Goal: Task Accomplishment & Management: Manage account settings

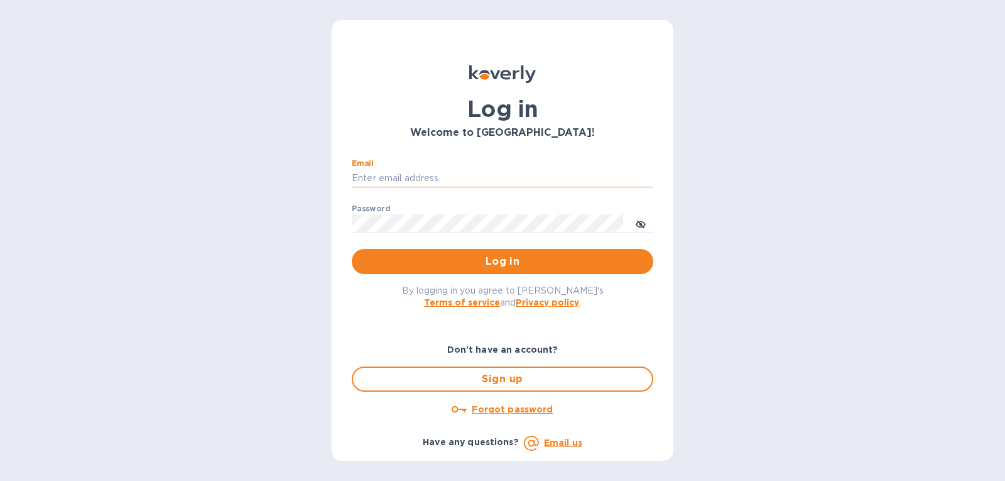
click at [409, 187] on input "Email" at bounding box center [503, 178] width 302 height 19
click at [419, 182] on input "Email" at bounding box center [503, 178] width 302 height 19
type input "gatewell.corp@gmail.com"
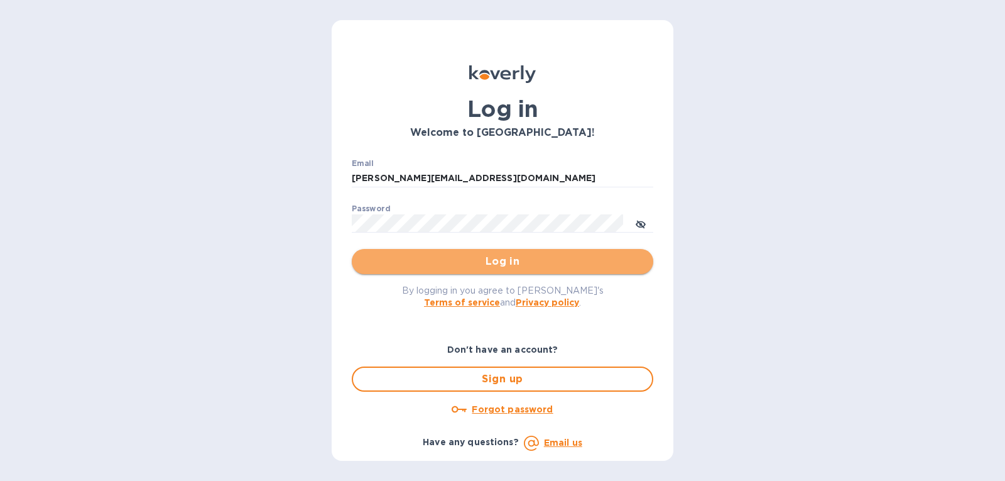
click at [418, 254] on span "Log in" at bounding box center [502, 261] width 281 height 15
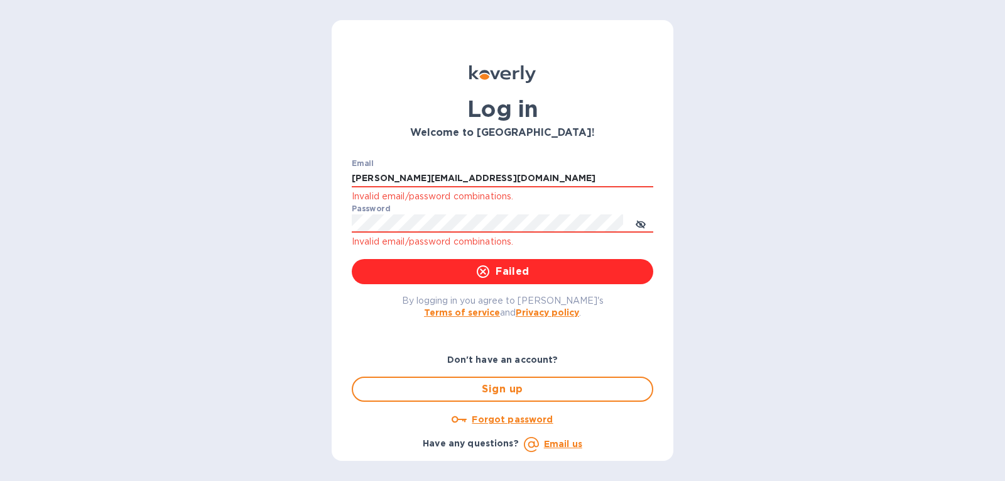
click at [518, 418] on u "Forgot password" at bounding box center [512, 419] width 81 height 10
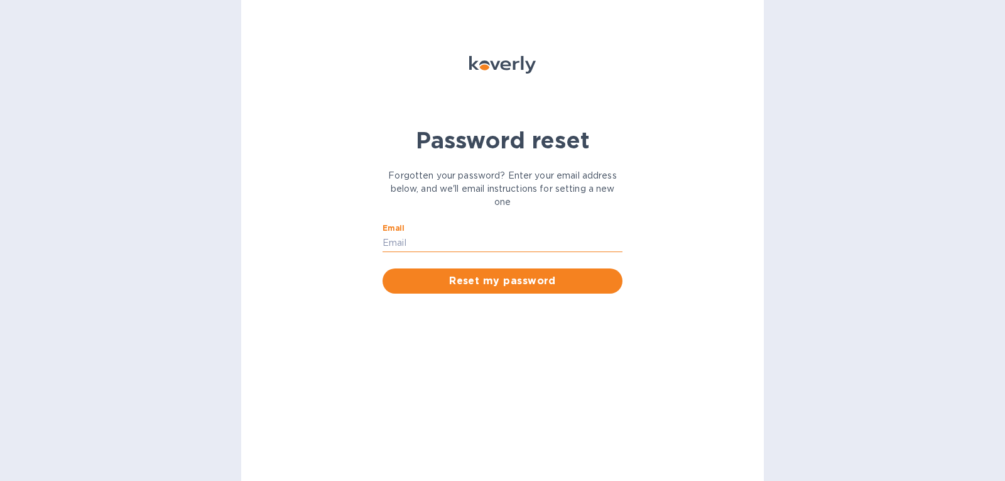
click at [427, 249] on input "Email" at bounding box center [503, 243] width 240 height 19
type input "gatewell.corp@gmail.com"
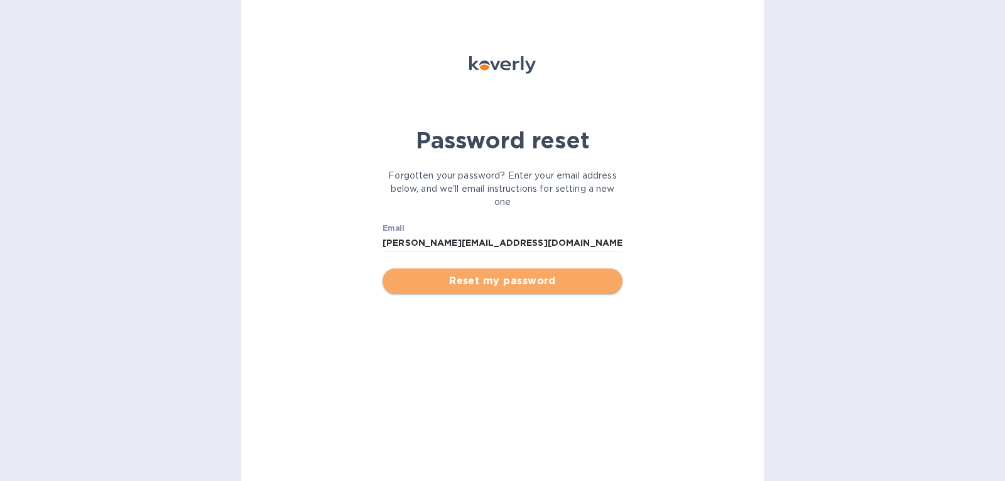
click at [429, 285] on span "Reset my password" at bounding box center [503, 280] width 220 height 15
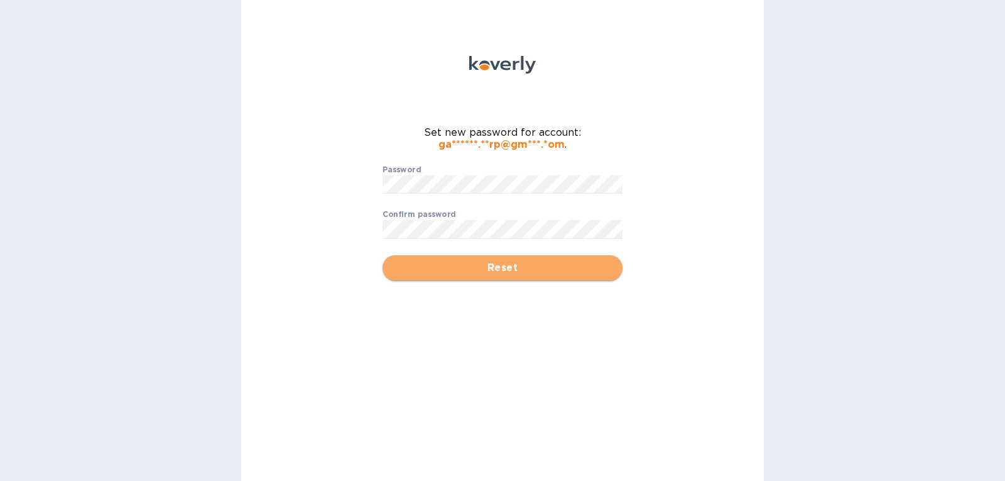
click at [430, 269] on span "Reset" at bounding box center [503, 267] width 220 height 15
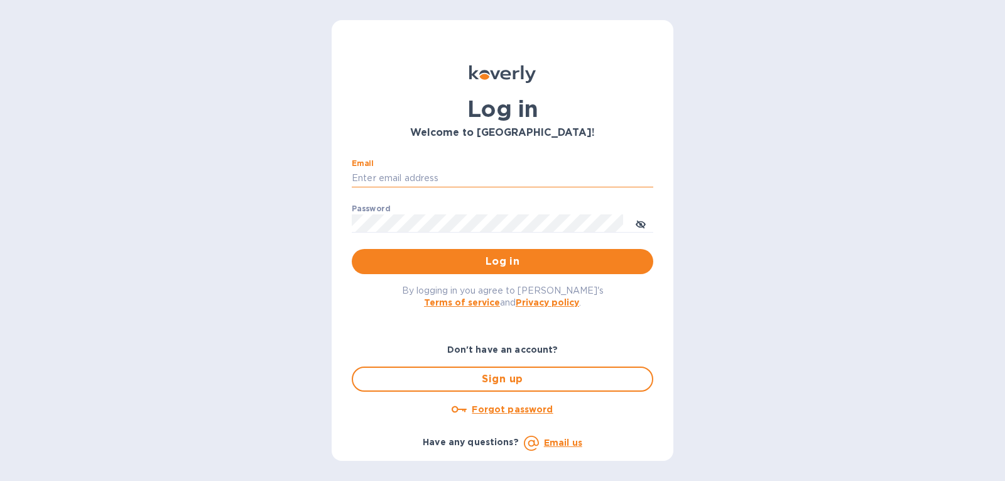
click at [439, 180] on input "Email" at bounding box center [503, 178] width 302 height 19
type input "gatewell.corp@gmail.com"
click at [430, 210] on div "Password ​" at bounding box center [503, 226] width 302 height 45
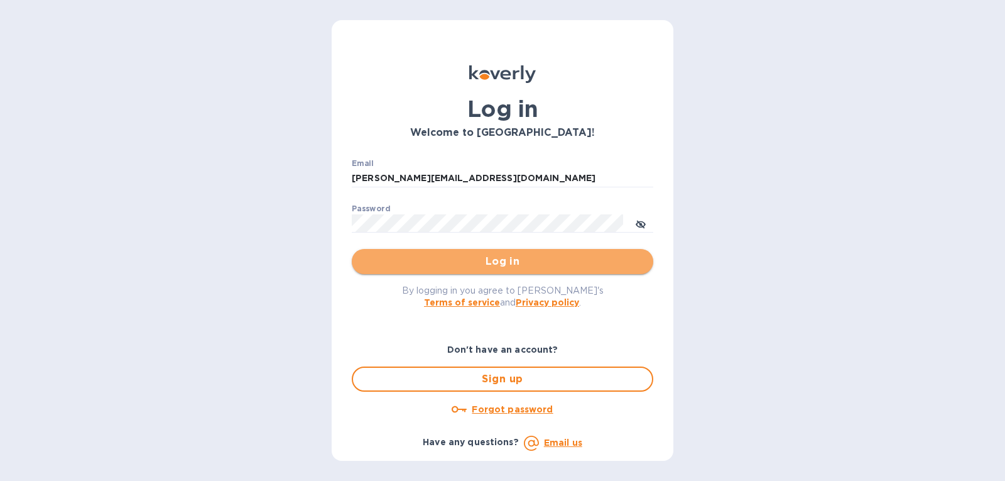
click at [391, 273] on button "Log in" at bounding box center [503, 261] width 302 height 25
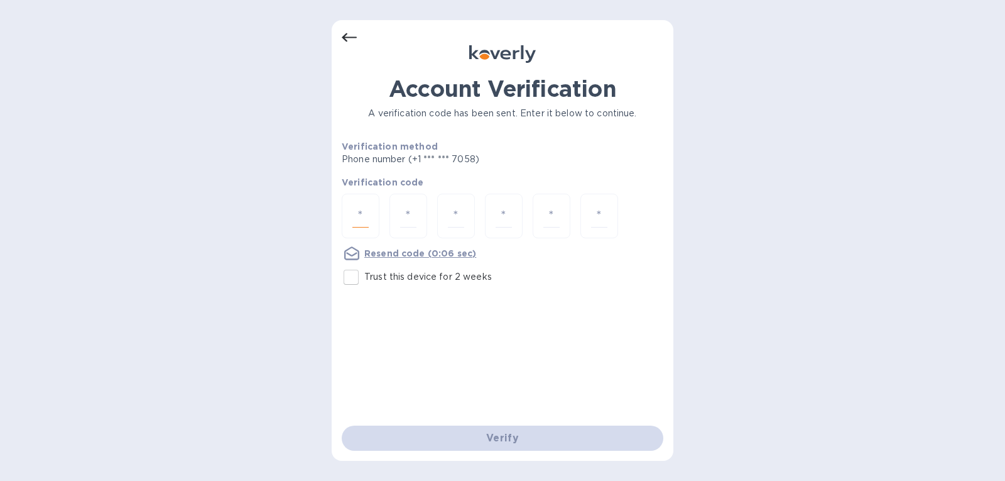
click at [362, 211] on input "number" at bounding box center [360, 215] width 16 height 23
drag, startPoint x: 381, startPoint y: 257, endPoint x: 375, endPoint y: 222, distance: 35.7
click at [375, 222] on div "Verification code Resend code" at bounding box center [503, 218] width 322 height 85
click at [371, 220] on div at bounding box center [361, 215] width 38 height 45
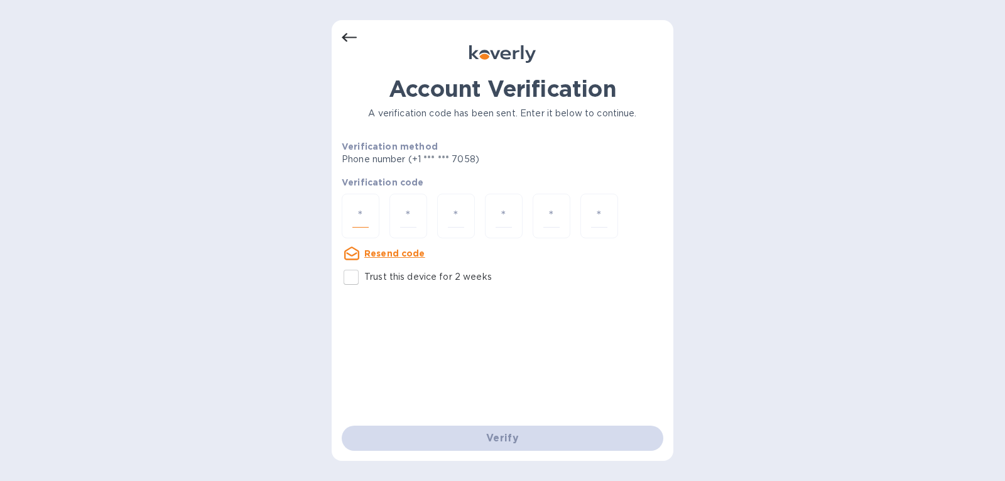
click at [362, 211] on input "number" at bounding box center [360, 215] width 16 height 23
type input "7"
type input "2"
type input "7"
type input "9"
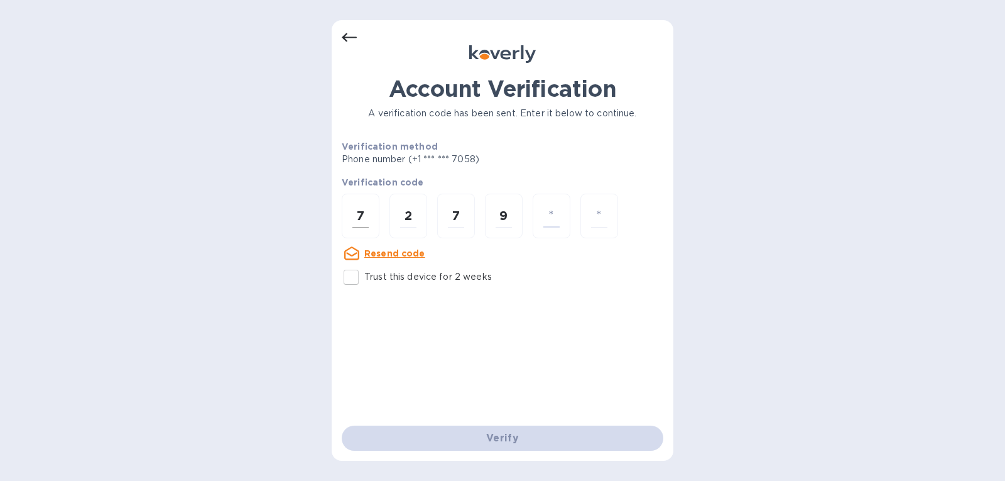
type input "7"
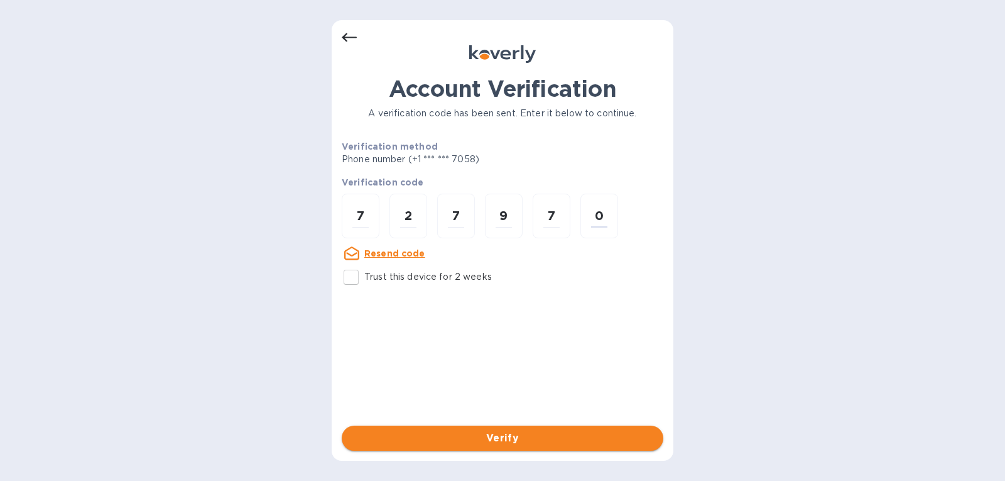
type input "0"
click at [454, 434] on span "Verify" at bounding box center [503, 437] width 302 height 15
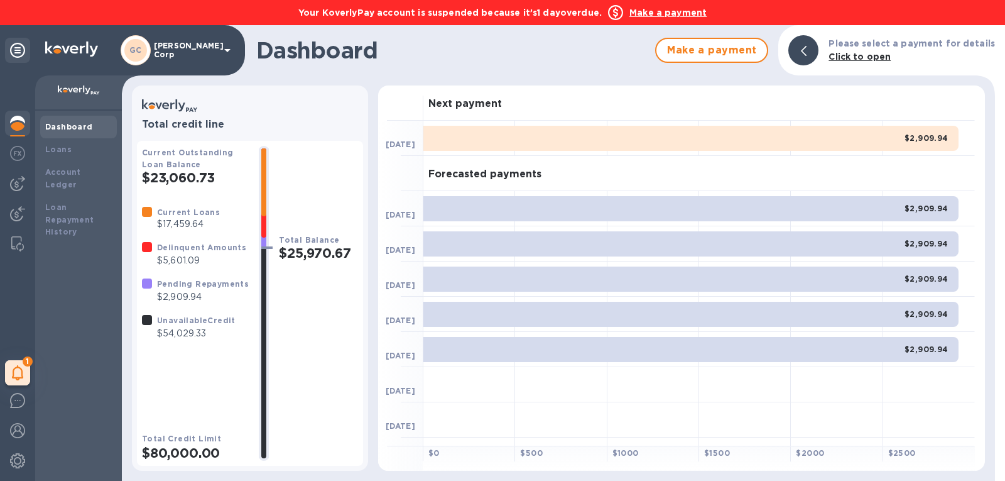
click at [199, 163] on div "Current Outstanding Loan Balance $23,060.73" at bounding box center [195, 166] width 107 height 40
click at [226, 254] on p "$5,601.09" at bounding box center [201, 260] width 89 height 13
click at [186, 257] on p "$5,601.09" at bounding box center [201, 260] width 89 height 13
click at [452, 171] on h3 "Forecasted payments" at bounding box center [484, 174] width 113 height 12
click at [464, 139] on div "$2,909.94" at bounding box center [690, 138] width 535 height 25
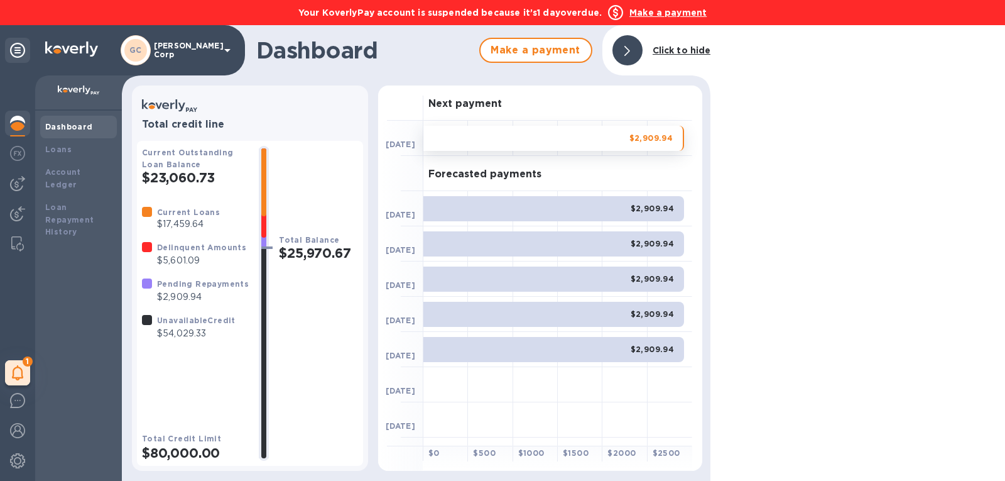
click at [216, 270] on div "Delinquent Amounts $5,601.09" at bounding box center [202, 253] width 94 height 31
click at [185, 259] on p "$5,601.09" at bounding box center [201, 260] width 89 height 13
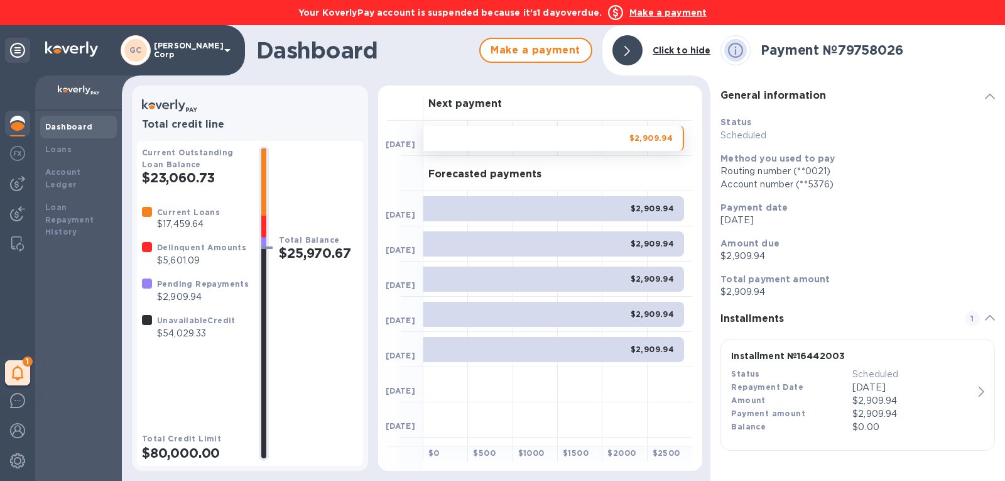
click at [222, 246] on b "Delinquent Amounts" at bounding box center [201, 247] width 89 height 9
click at [150, 245] on div at bounding box center [147, 247] width 10 height 10
click at [172, 246] on b "Delinquent Amounts" at bounding box center [201, 247] width 89 height 9
drag, startPoint x: 550, startPoint y: 40, endPoint x: 231, endPoint y: 299, distance: 411.4
click at [231, 299] on div "Dashboard Make a payment Click to hide Total credit line Current Outstanding Lo…" at bounding box center [416, 252] width 589 height 455
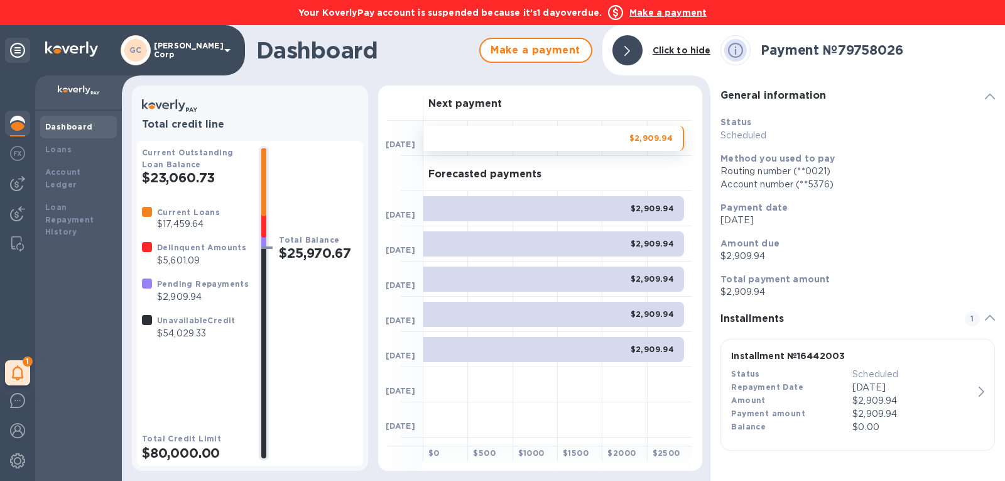
click at [200, 251] on b "Delinquent Amounts" at bounding box center [201, 247] width 89 height 9
click at [89, 123] on div "Dashboard" at bounding box center [78, 127] width 67 height 13
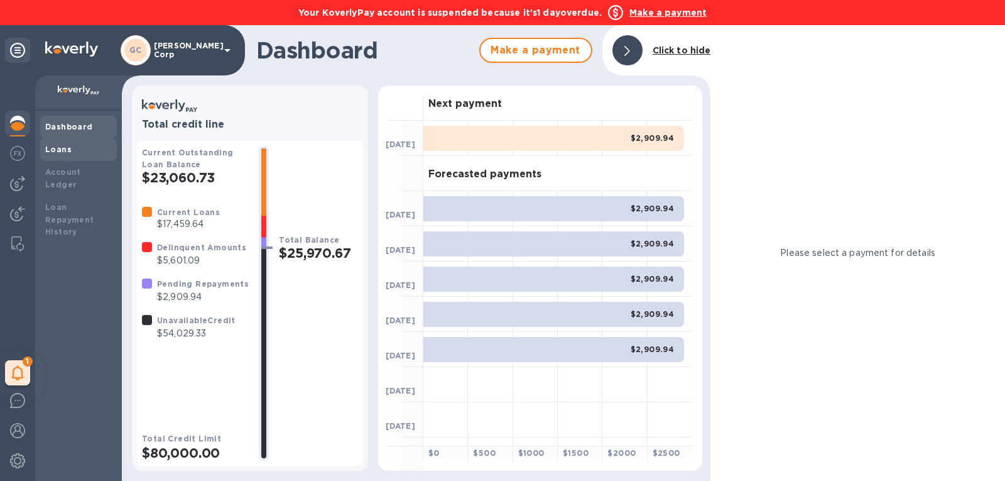
click at [87, 147] on div "Loans" at bounding box center [78, 149] width 67 height 13
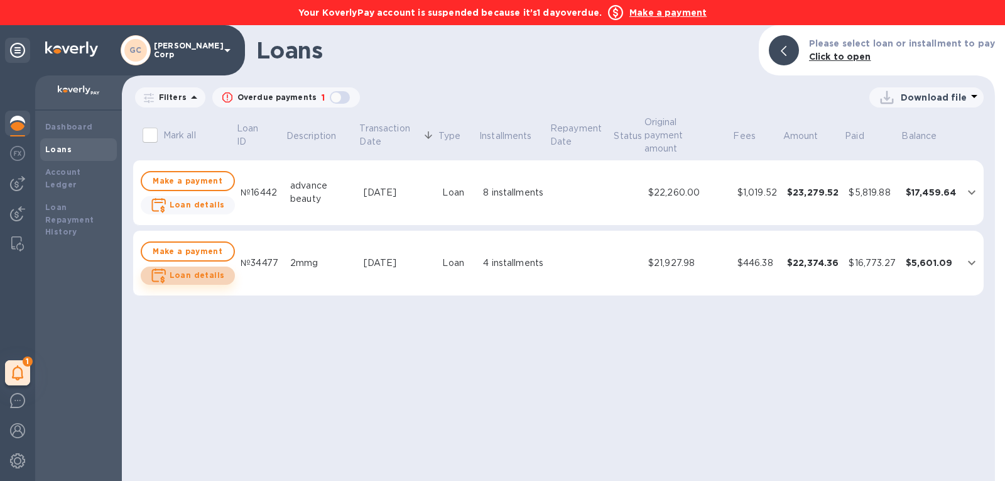
click at [199, 270] on b "Loan details" at bounding box center [197, 274] width 55 height 9
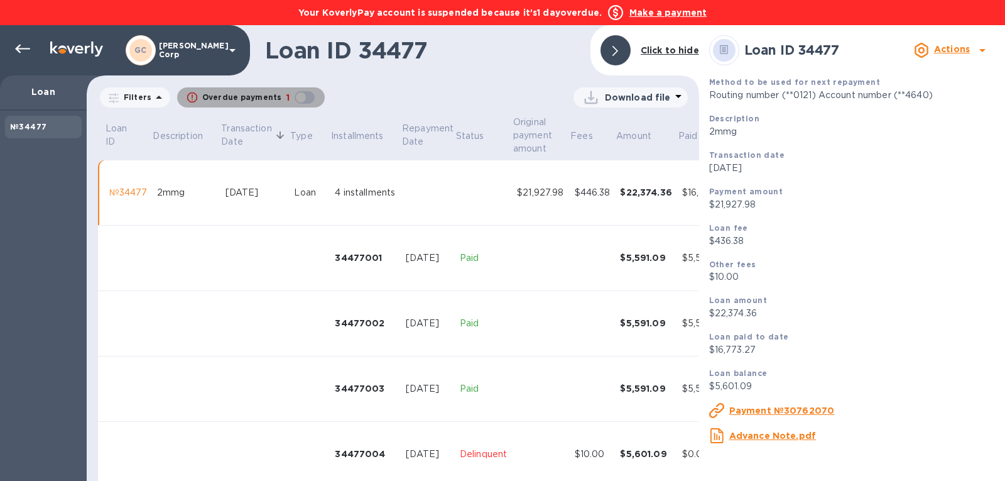
click at [265, 92] on p "Overdue payments" at bounding box center [241, 97] width 79 height 11
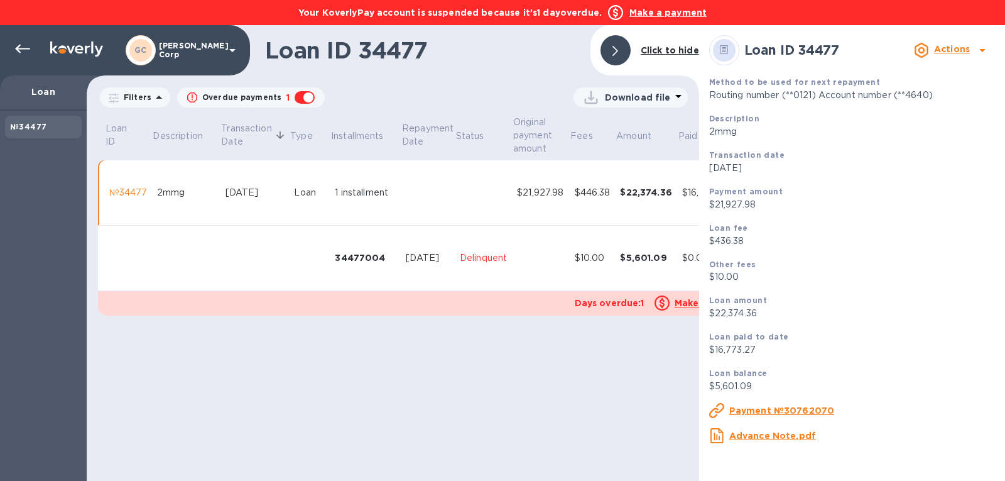
click at [695, 305] on u "Make a payment" at bounding box center [713, 303] width 77 height 10
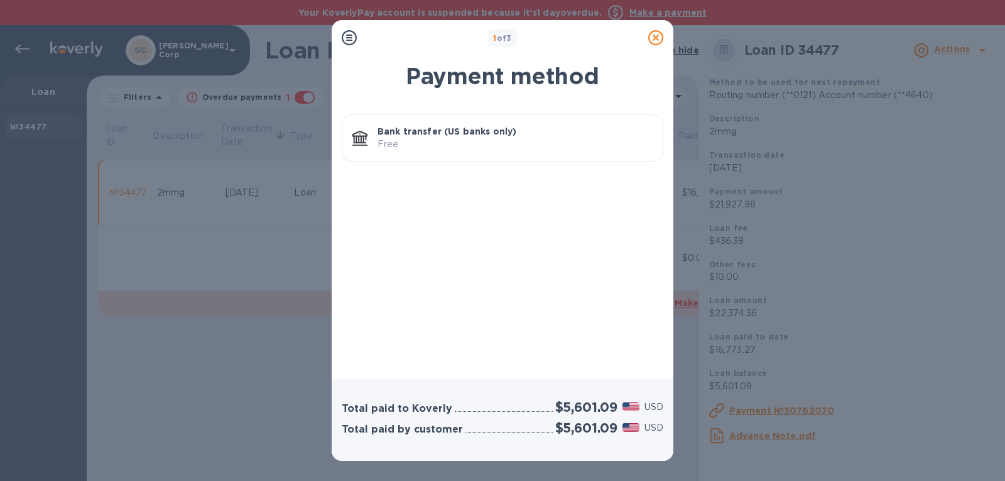
click at [484, 136] on p "Bank transfer (US banks only)" at bounding box center [515, 131] width 275 height 13
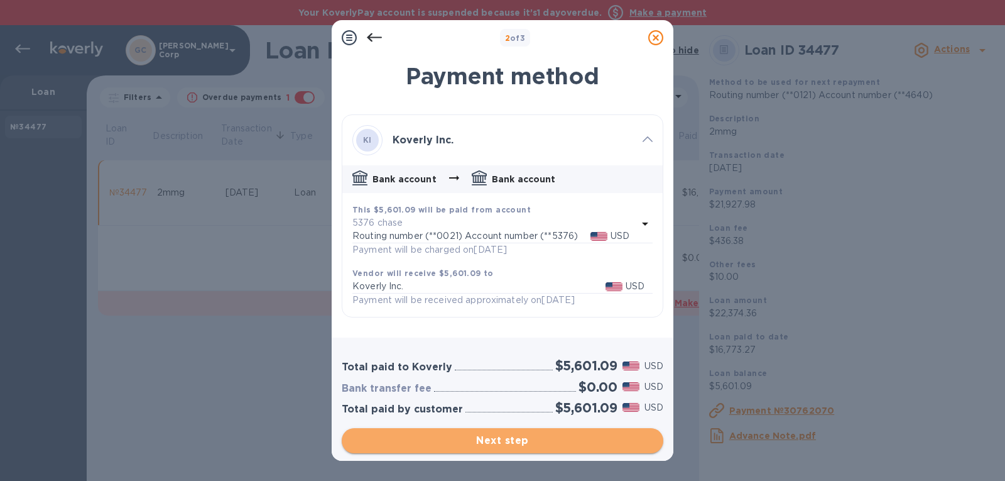
click at [475, 441] on span "Next step" at bounding box center [503, 440] width 302 height 15
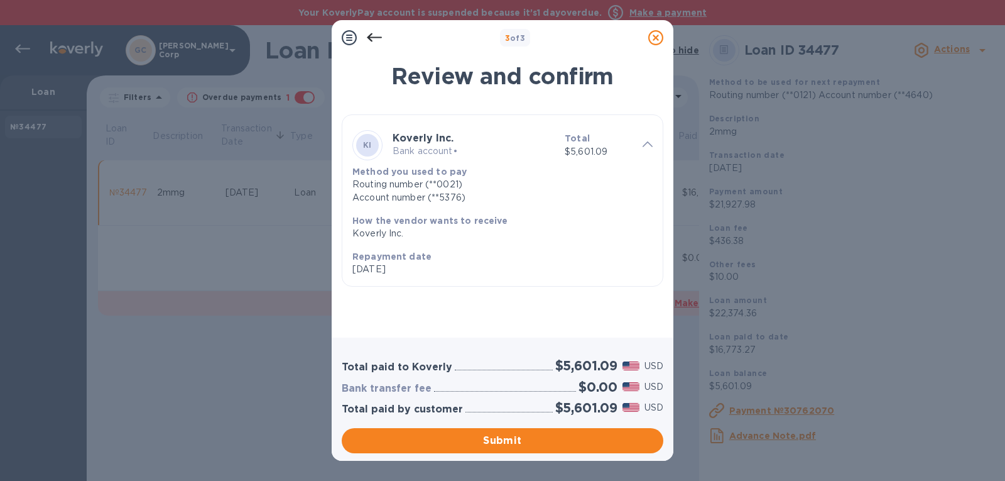
drag, startPoint x: 475, startPoint y: 441, endPoint x: 484, endPoint y: 298, distance: 142.9
click at [484, 298] on div "3 of 3 Review and confirm KI Koverly Inc. Bank account • Total $5,601.09 Method…" at bounding box center [503, 240] width 342 height 440
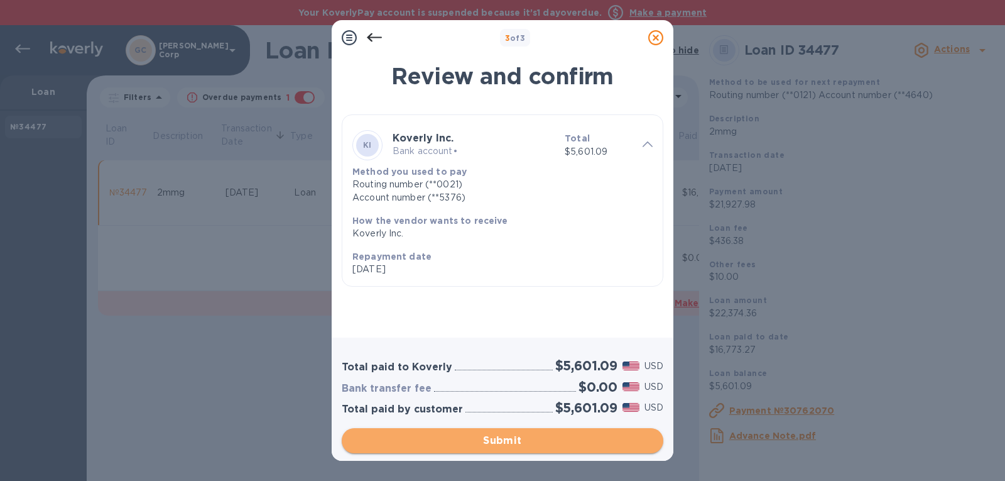
click at [466, 434] on span "Submit" at bounding box center [503, 440] width 302 height 15
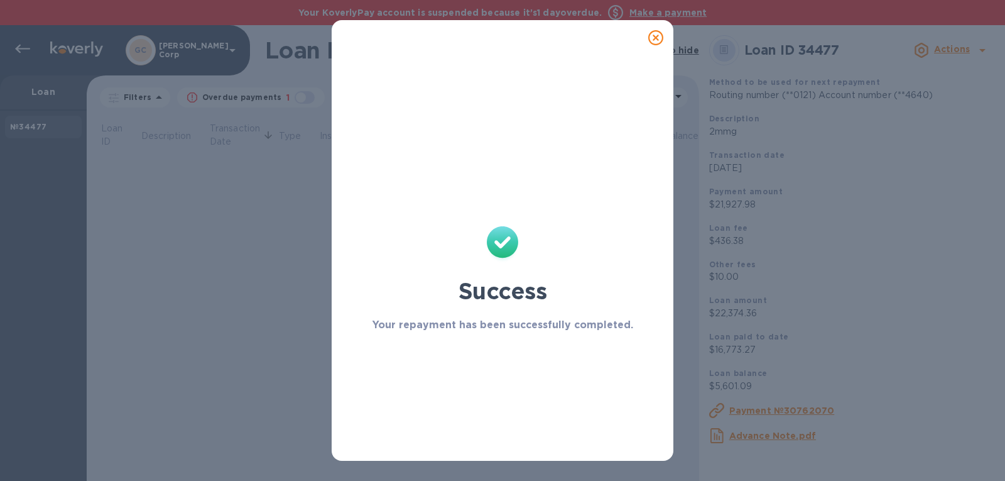
checkbox input "false"
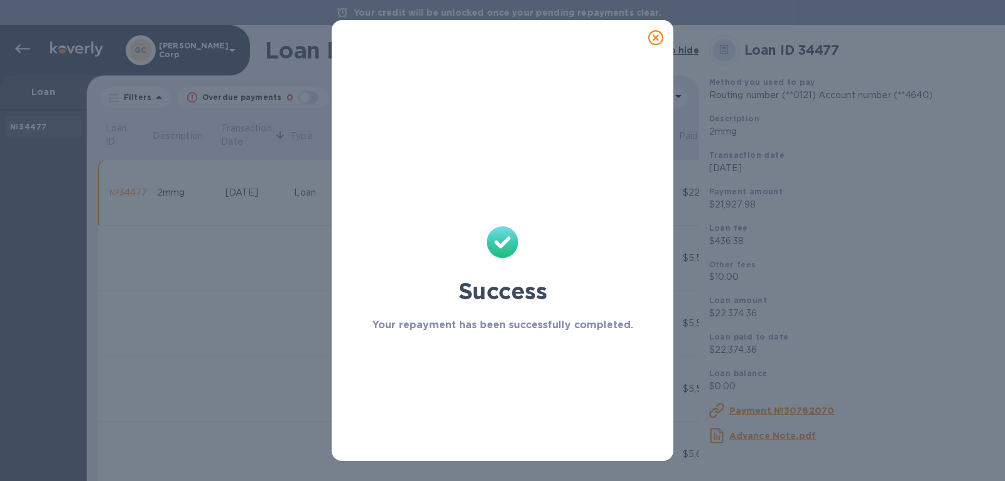
click at [653, 42] on icon at bounding box center [655, 37] width 15 height 15
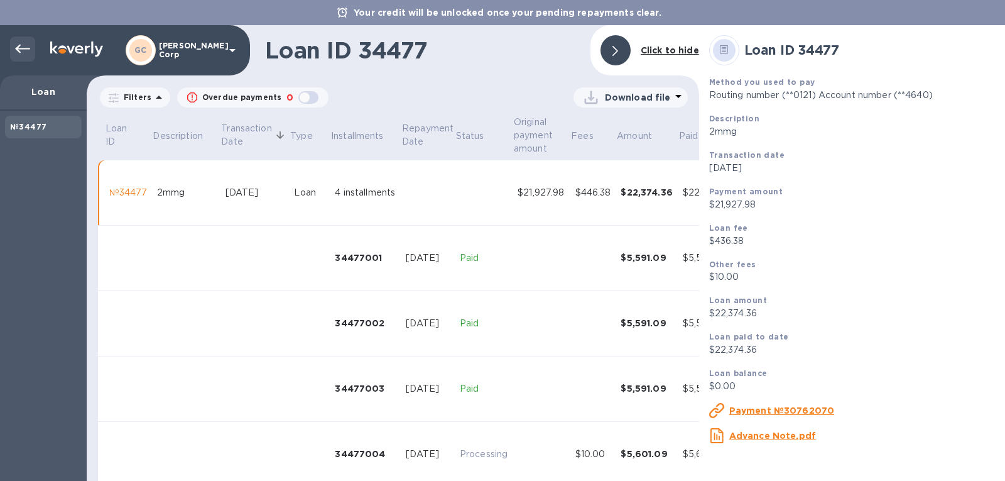
click at [14, 48] on div at bounding box center [22, 48] width 25 height 25
click at [25, 48] on icon at bounding box center [22, 48] width 15 height 15
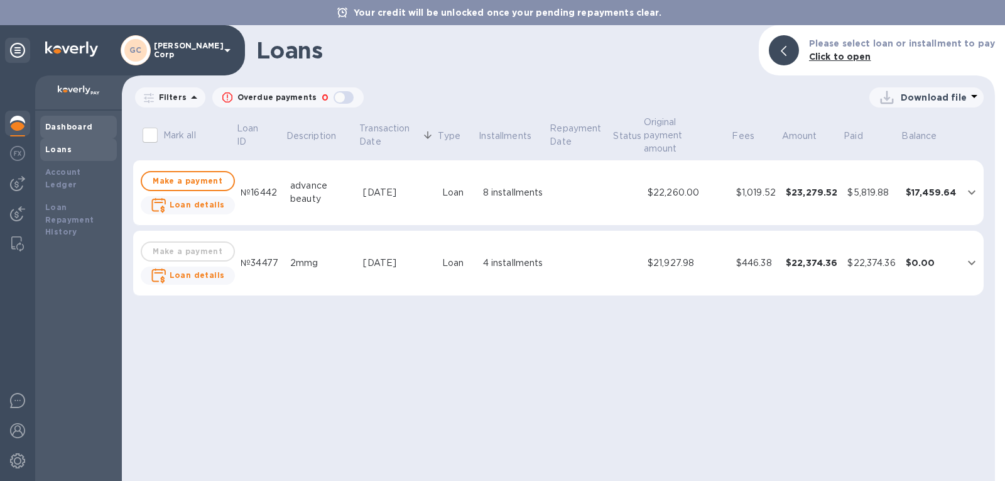
click at [92, 129] on div "Dashboard" at bounding box center [78, 127] width 67 height 13
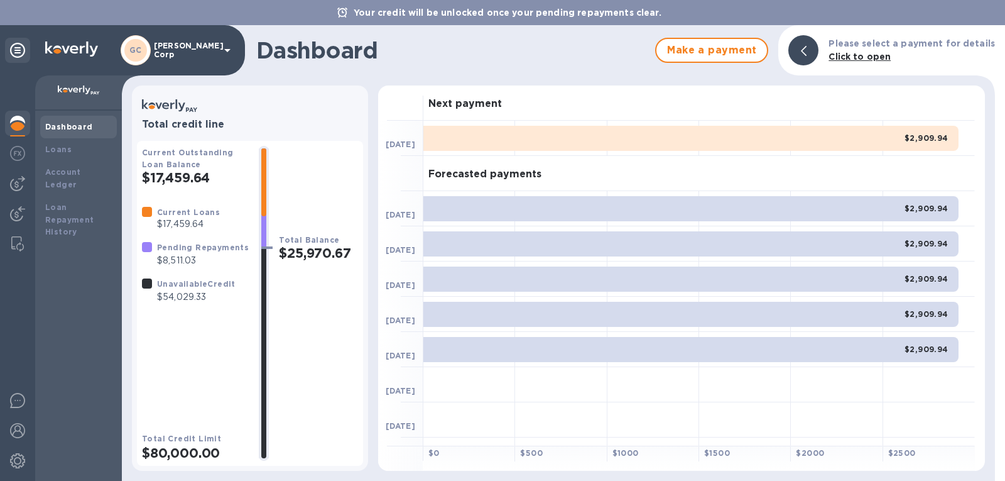
click at [196, 251] on b "Pending Repayments" at bounding box center [203, 247] width 92 height 9
click at [49, 123] on b "Dashboard" at bounding box center [69, 126] width 48 height 9
click at [77, 151] on div "Loans" at bounding box center [78, 149] width 67 height 13
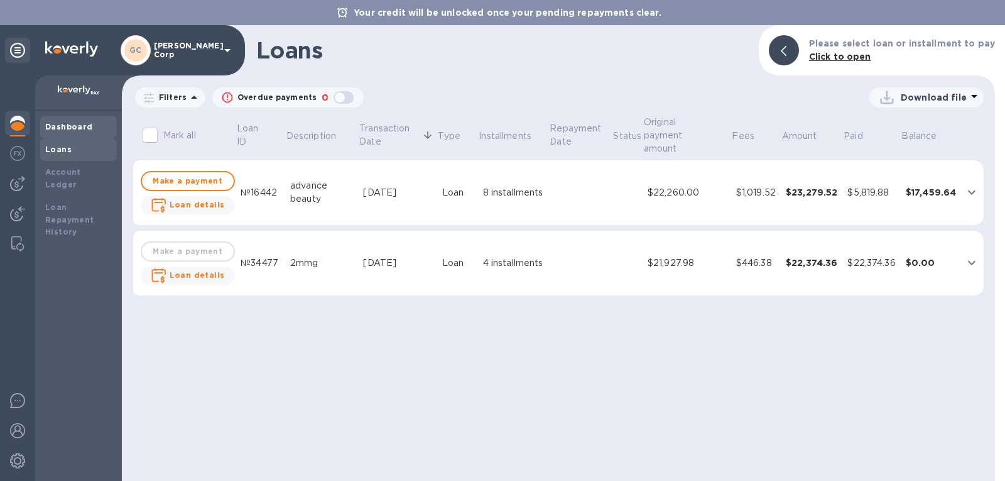
click at [82, 119] on div "Dashboard" at bounding box center [78, 127] width 77 height 23
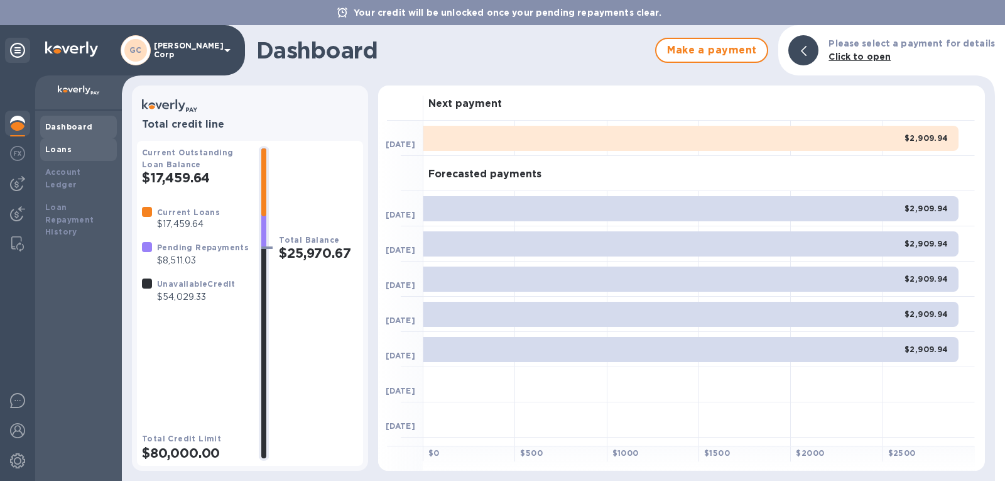
click at [82, 147] on div "Loans" at bounding box center [78, 149] width 67 height 13
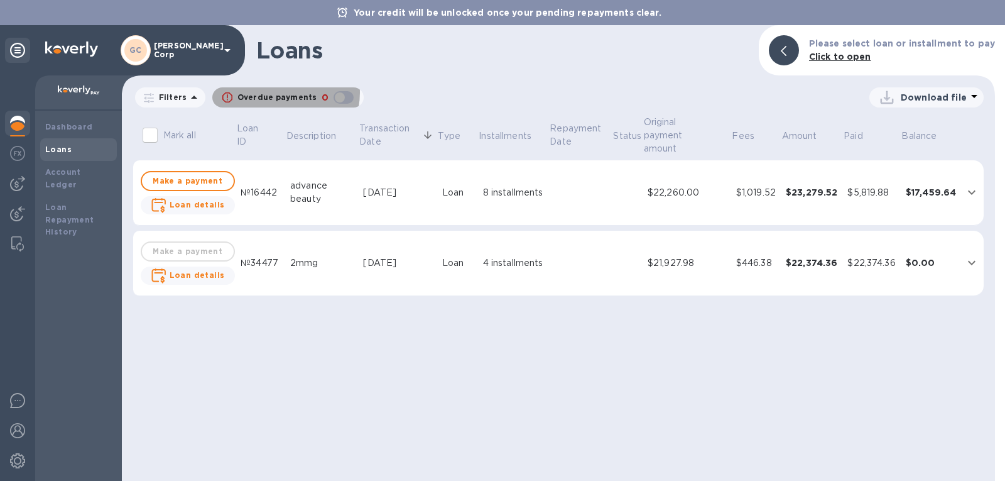
click at [274, 92] on p "Overdue payments" at bounding box center [276, 97] width 79 height 11
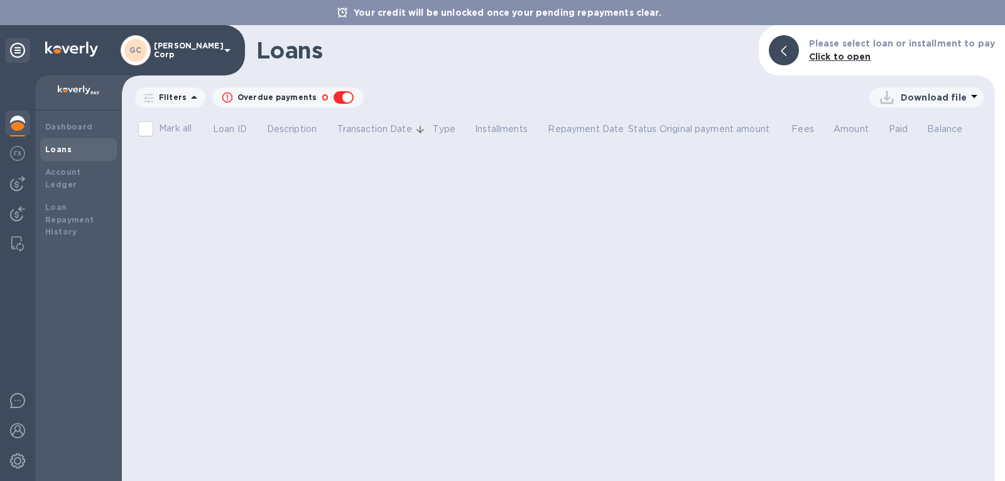
click at [274, 92] on p "Overdue payments" at bounding box center [276, 97] width 79 height 11
checkbox input "false"
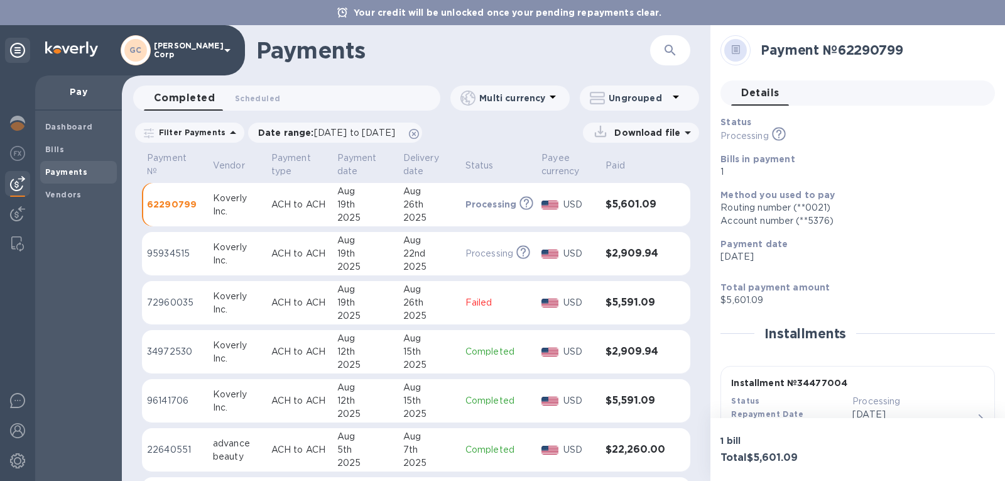
click at [472, 297] on p "Failed" at bounding box center [499, 302] width 67 height 13
click at [736, 134] on p "Failed" at bounding box center [809, 135] width 176 height 13
click at [476, 301] on p "Failed" at bounding box center [498, 302] width 63 height 13
click at [176, 297] on p "72960035" at bounding box center [175, 302] width 57 height 13
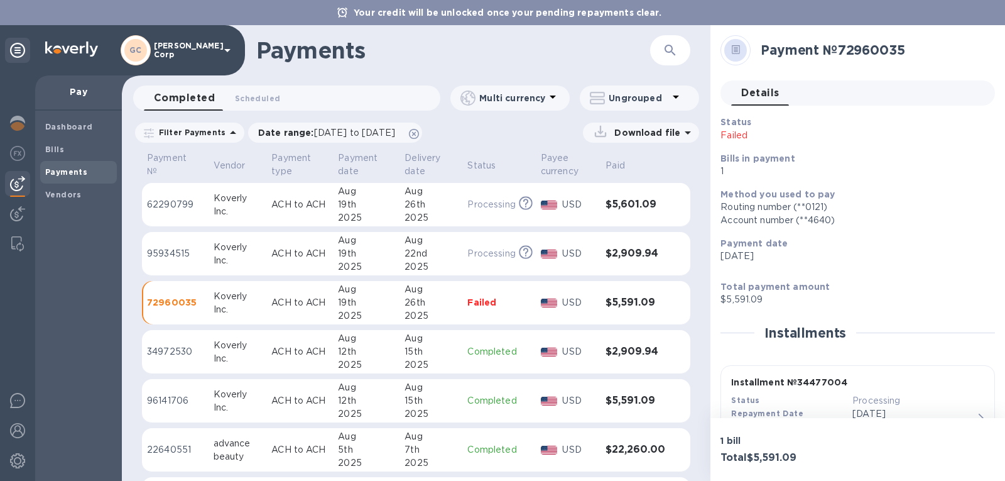
click at [172, 203] on p "62290799" at bounding box center [175, 204] width 57 height 13
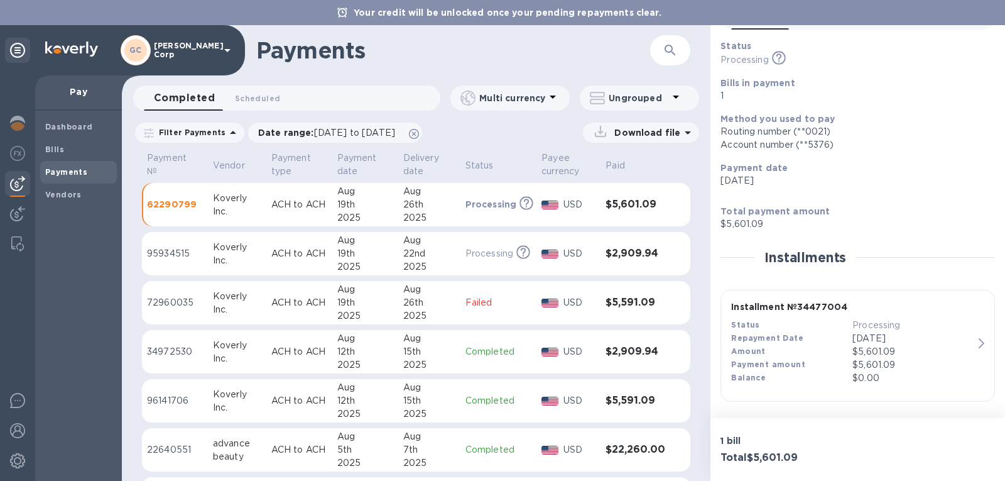
drag, startPoint x: 991, startPoint y: 273, endPoint x: 985, endPoint y: 414, distance: 140.9
click at [985, 414] on div "Payment № 62290799 Details 0 Status Processing This payment is under compliance…" at bounding box center [858, 221] width 295 height 393
click at [477, 308] on p "Failed" at bounding box center [499, 302] width 67 height 13
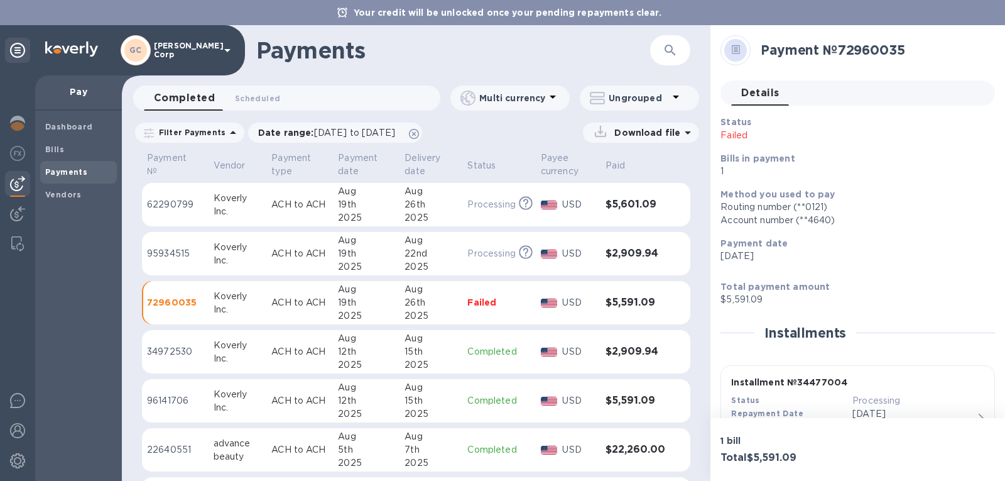
click at [724, 166] on p "1" at bounding box center [853, 171] width 264 height 13
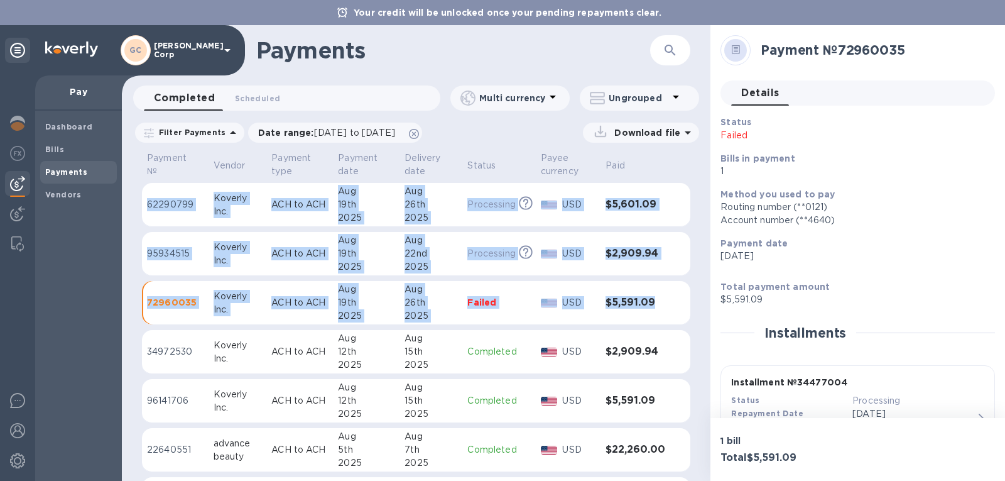
copy table "62290799 Koverly Inc. ACH to ACH Aug 19th 2025 Aug 26th 2025 Processing This pa…"
drag, startPoint x: 666, startPoint y: 310, endPoint x: 142, endPoint y: 178, distance: 540.3
click at [142, 178] on table "Payment № Vendor Payment type Payment date Delivery date Status Payee currency …" at bounding box center [416, 390] width 548 height 481
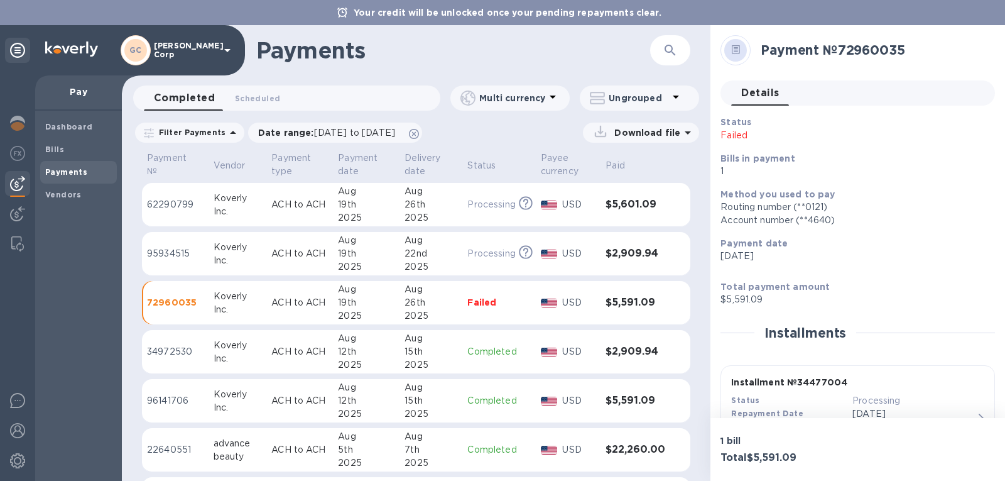
click at [652, 175] on th "Paid" at bounding box center [636, 166] width 70 height 33
click at [705, 193] on div "Payment № Vendor Payment type Payment date Delivery date Status Payee currency …" at bounding box center [416, 315] width 589 height 331
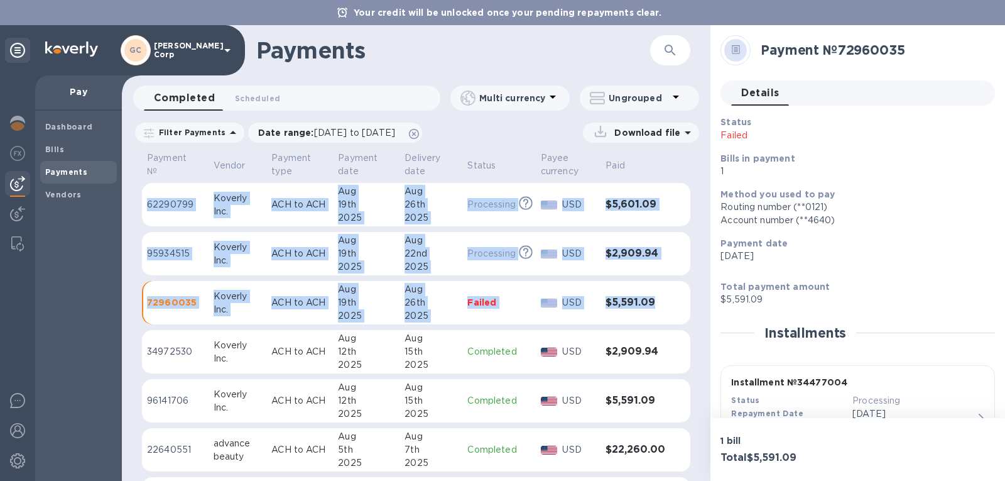
copy table "Payment № Vendor Payment type Payment date Delivery date Status Payee currency …"
drag, startPoint x: 659, startPoint y: 301, endPoint x: 138, endPoint y: 202, distance: 530.7
click at [138, 202] on div "Payment № Vendor Payment type Payment date Delivery date Status Payee currency …" at bounding box center [416, 315] width 589 height 331
click at [142, 174] on th "Payment №" at bounding box center [175, 166] width 67 height 33
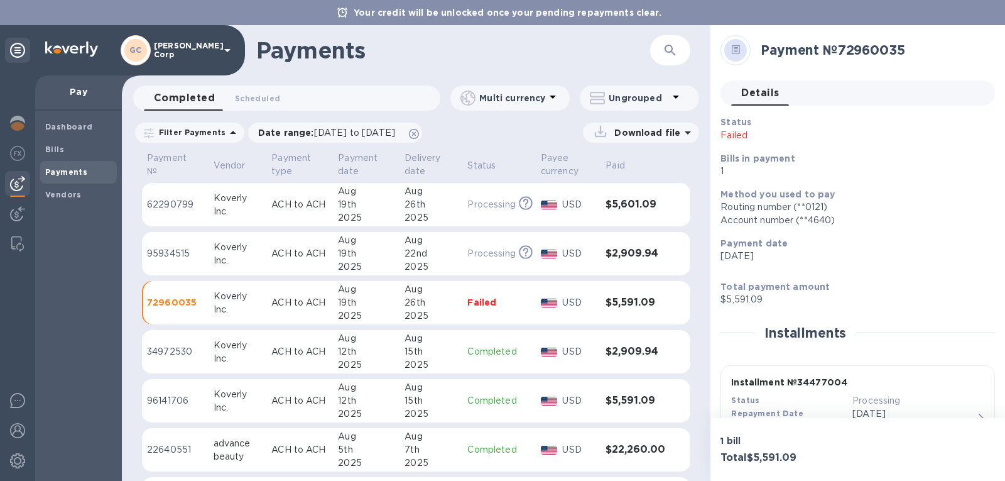
click at [477, 298] on p "Failed" at bounding box center [498, 302] width 63 height 13
click at [477, 307] on p "Failed" at bounding box center [498, 302] width 63 height 13
click at [746, 134] on p "Failed" at bounding box center [809, 135] width 176 height 13
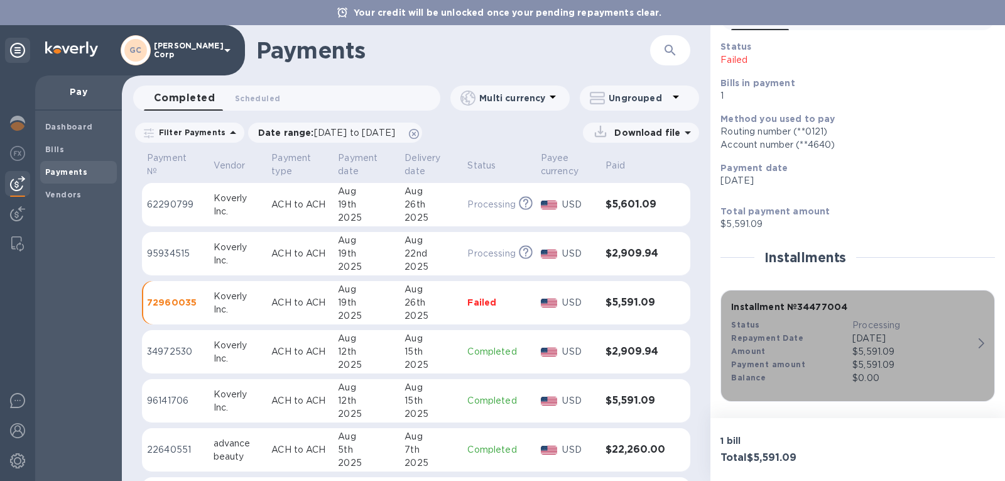
click at [972, 335] on div "Installment № 34477004 Status Processing Repayment Date Aug 19, 2025 Amount $5,…" at bounding box center [852, 342] width 253 height 94
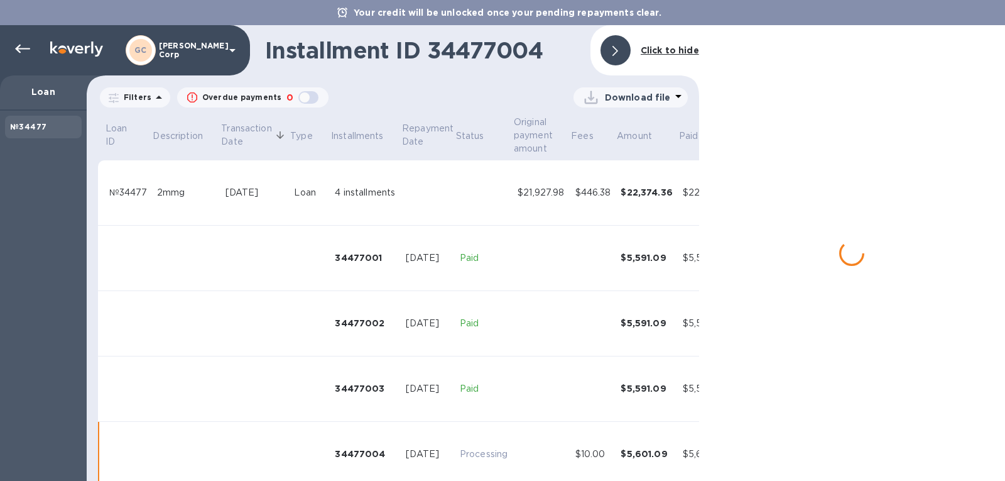
scroll to position [26, 0]
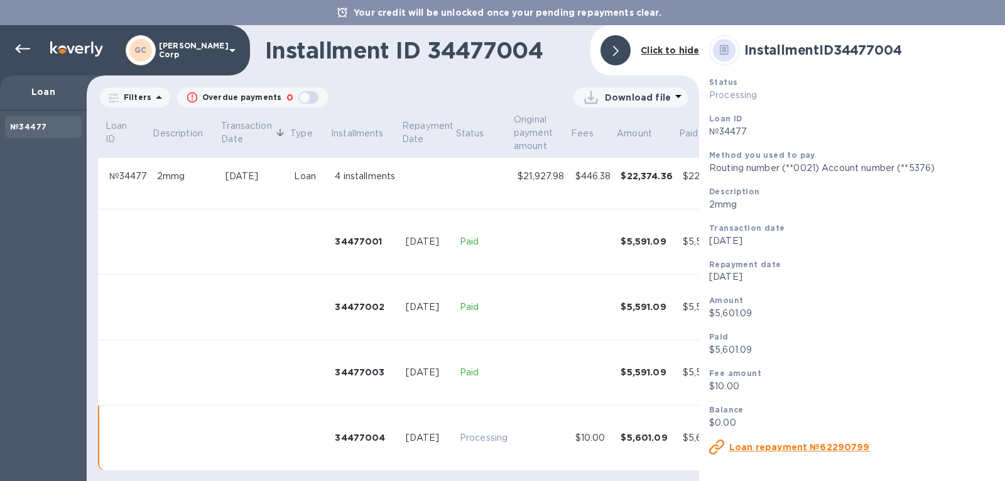
drag, startPoint x: 1004, startPoint y: 239, endPoint x: 998, endPoint y: 315, distance: 76.3
click at [998, 315] on div "Installment ID 34477004 Status Processing Loan ID №34477 Method you used to pay…" at bounding box center [852, 252] width 307 height 455
click at [931, 297] on div "Amount" at bounding box center [852, 299] width 286 height 13
click at [787, 170] on p "Routing number (**0021) Account number (**5376)" at bounding box center [852, 167] width 286 height 13
click at [13, 48] on div at bounding box center [22, 48] width 25 height 25
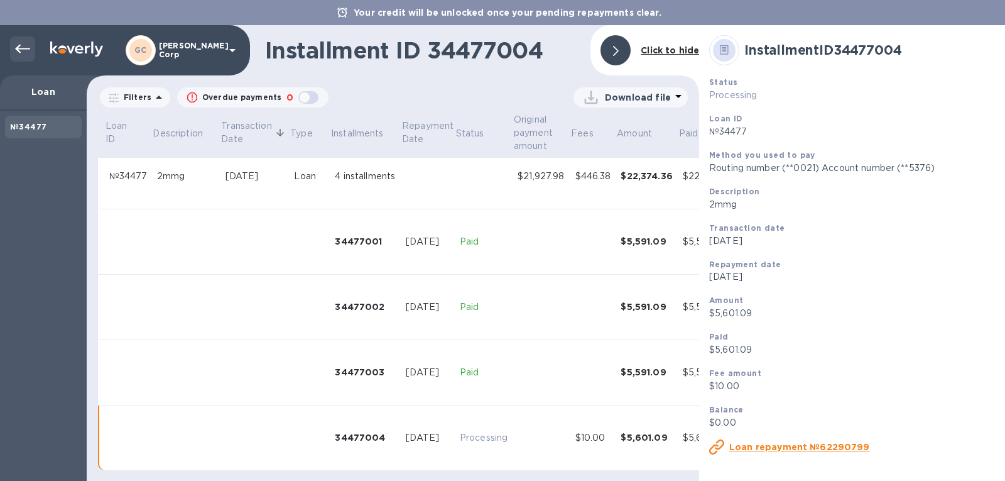
click at [16, 50] on icon at bounding box center [22, 49] width 15 height 9
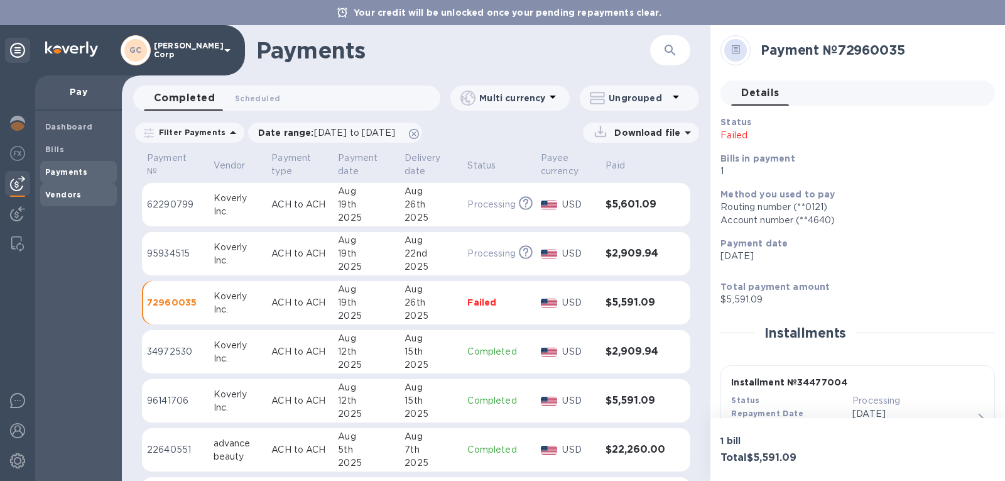
click at [65, 188] on span "Vendors" at bounding box center [63, 194] width 36 height 13
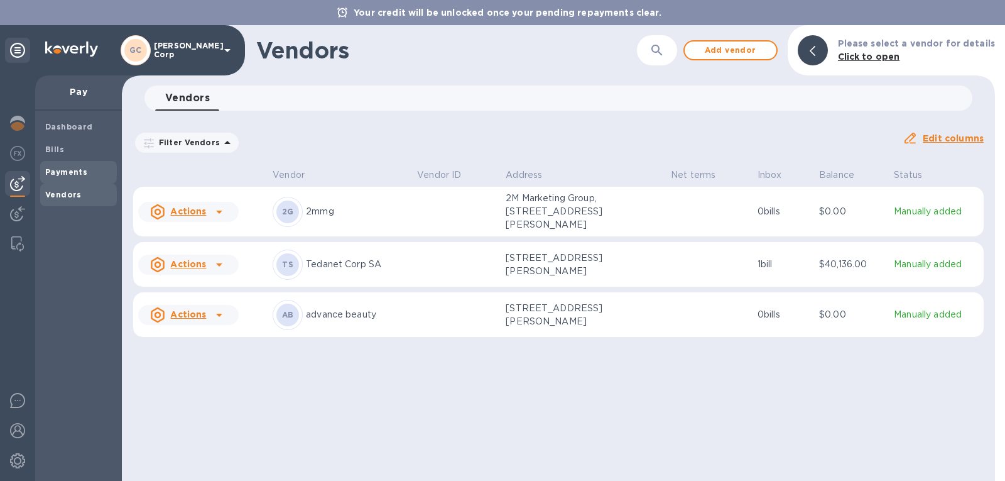
click at [78, 162] on div "Payments" at bounding box center [78, 172] width 77 height 23
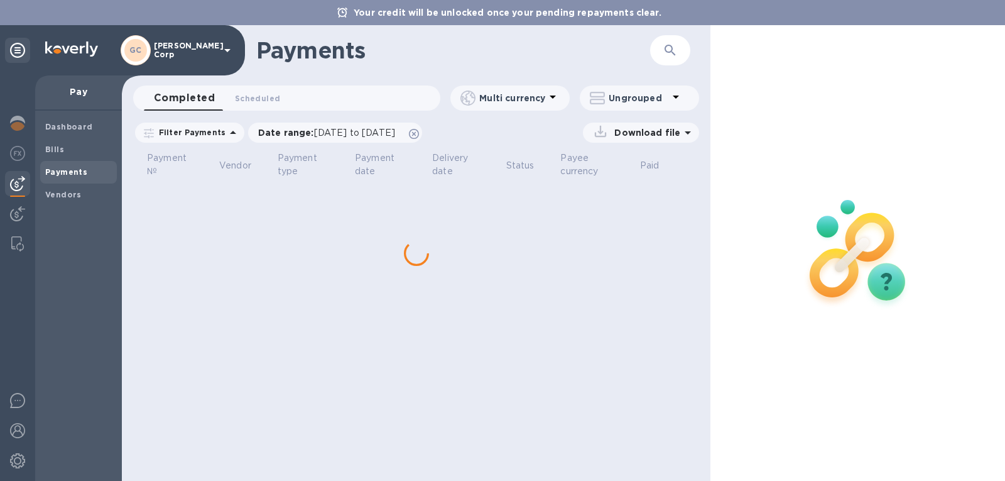
click at [78, 162] on div "Payments" at bounding box center [78, 172] width 77 height 23
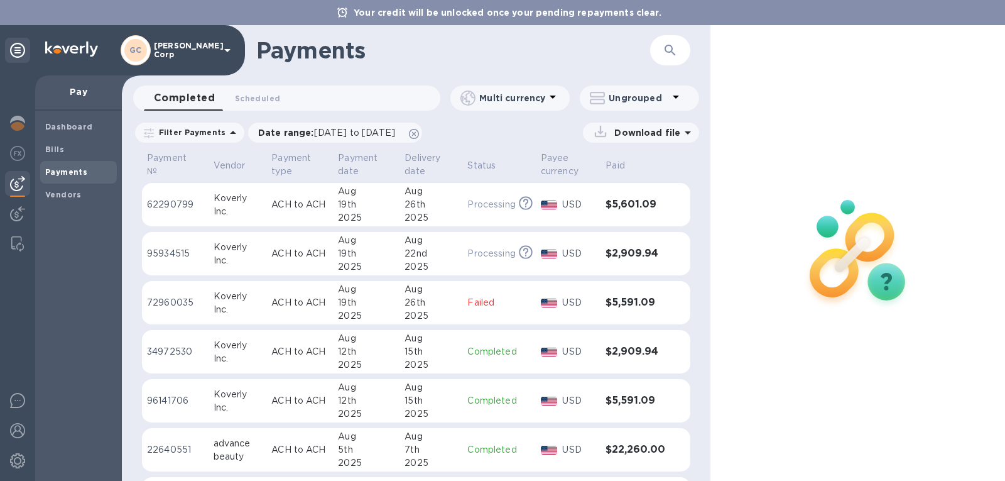
click at [526, 199] on icon "This payment is under compliance review, which may take up to 3 business days." at bounding box center [526, 203] width 14 height 14
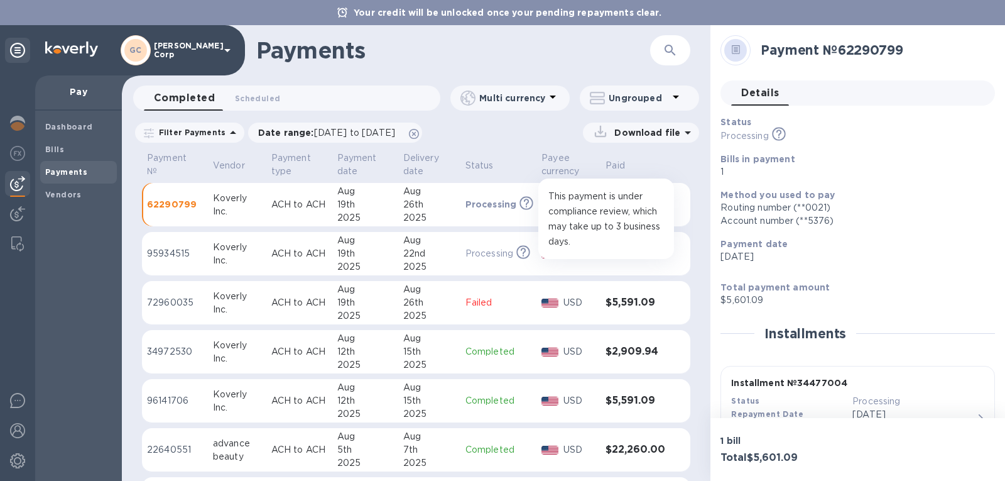
click at [523, 254] on icon at bounding box center [523, 252] width 14 height 14
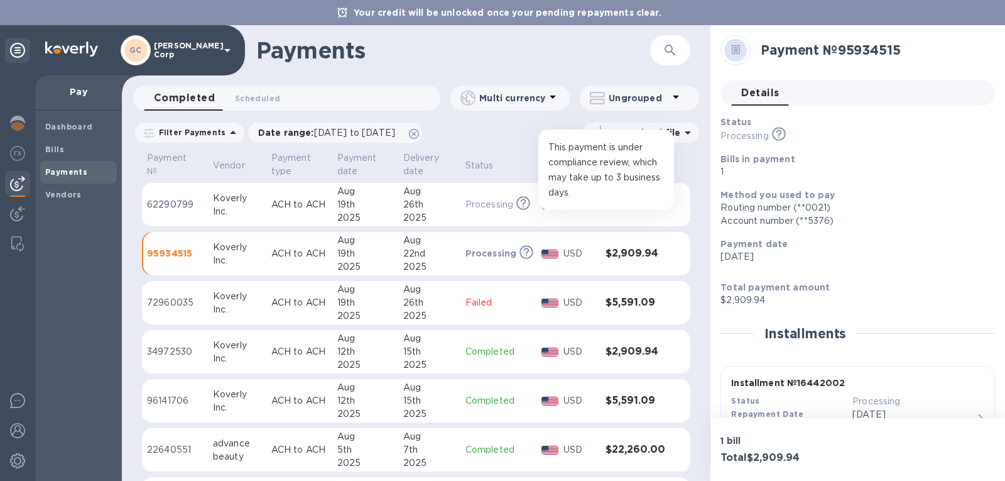
click at [521, 203] on icon at bounding box center [523, 203] width 14 height 14
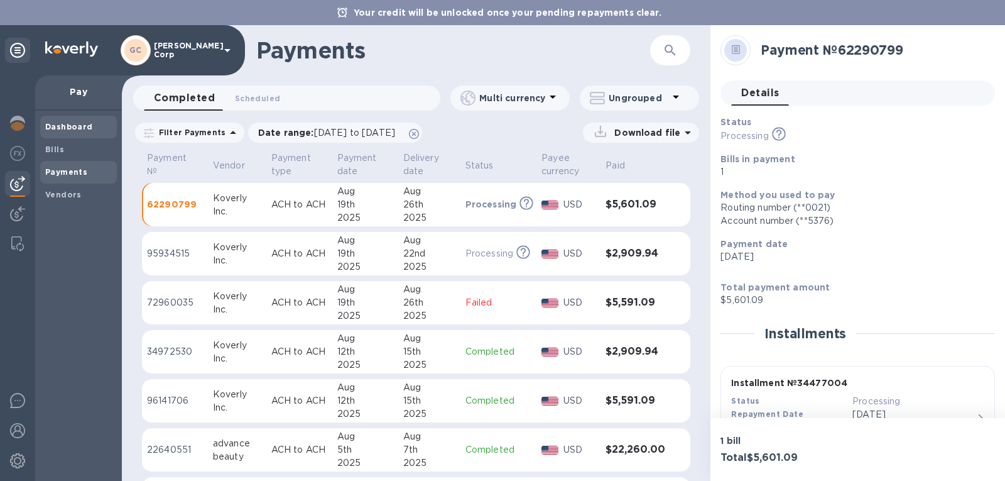
click at [74, 123] on b "Dashboard" at bounding box center [69, 126] width 48 height 9
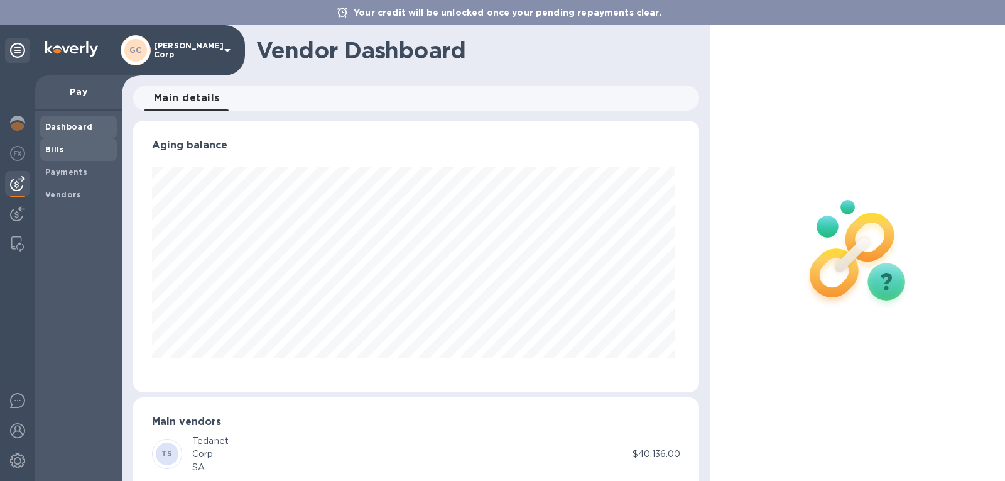
click at [79, 141] on div "Bills" at bounding box center [78, 149] width 77 height 23
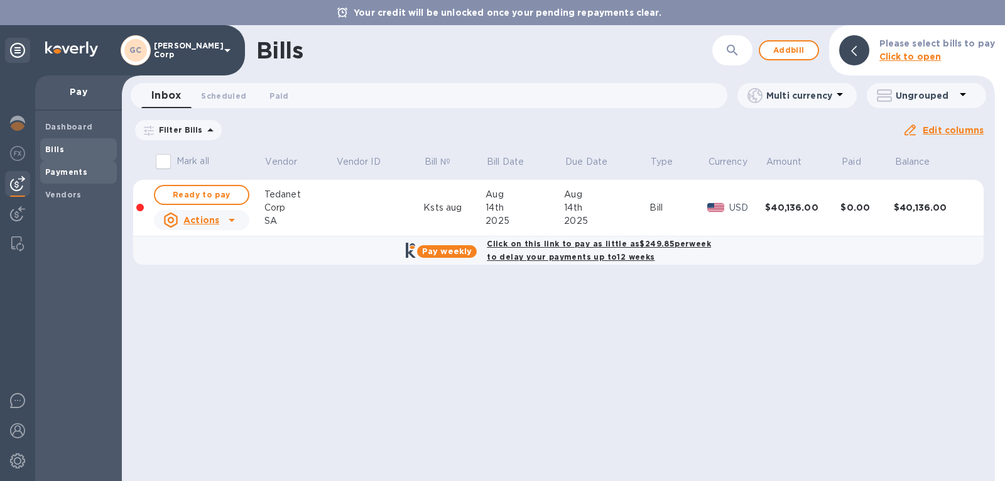
click at [79, 169] on b "Payments" at bounding box center [66, 171] width 42 height 9
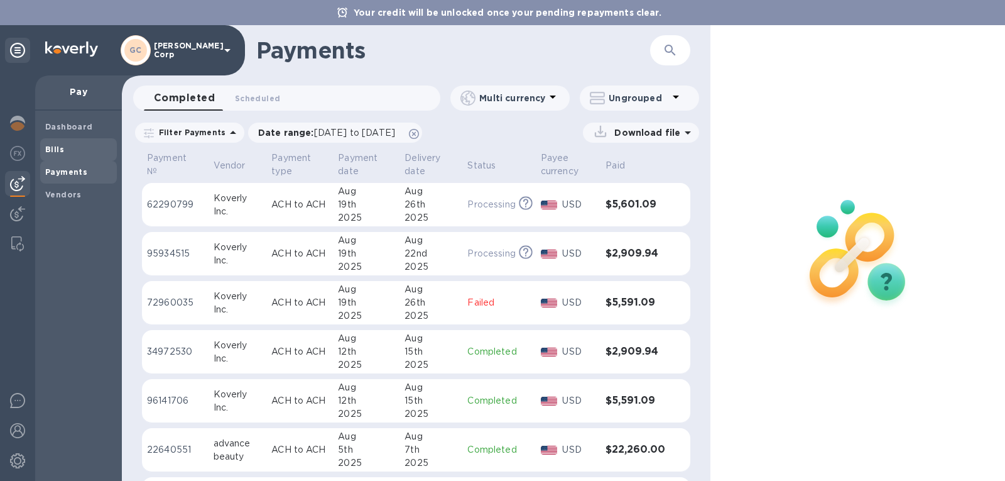
click at [84, 144] on span "Bills" at bounding box center [78, 149] width 67 height 13
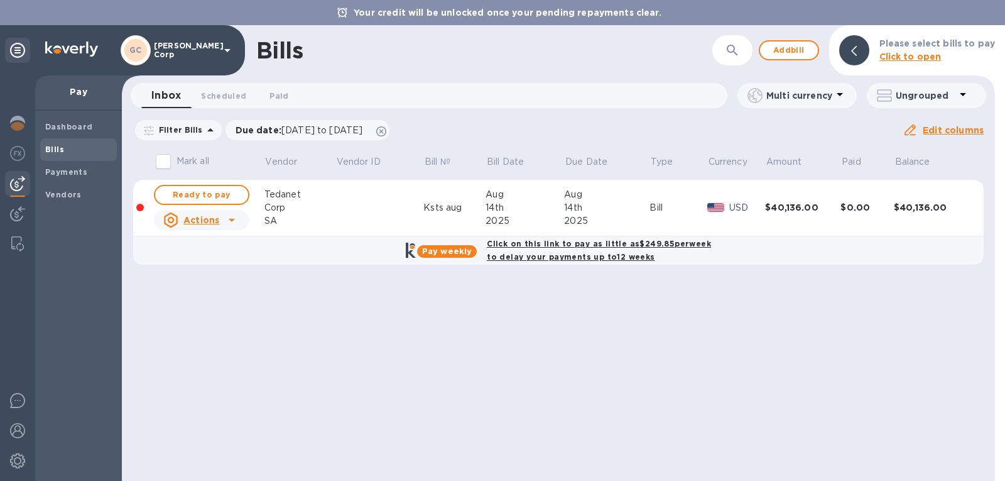
drag, startPoint x: 55, startPoint y: 194, endPoint x: 116, endPoint y: 230, distance: 70.7
click at [116, 230] on div "Dashboard Bills Payments Vendors" at bounding box center [78, 296] width 87 height 370
click at [139, 206] on div at bounding box center [140, 208] width 8 height 8
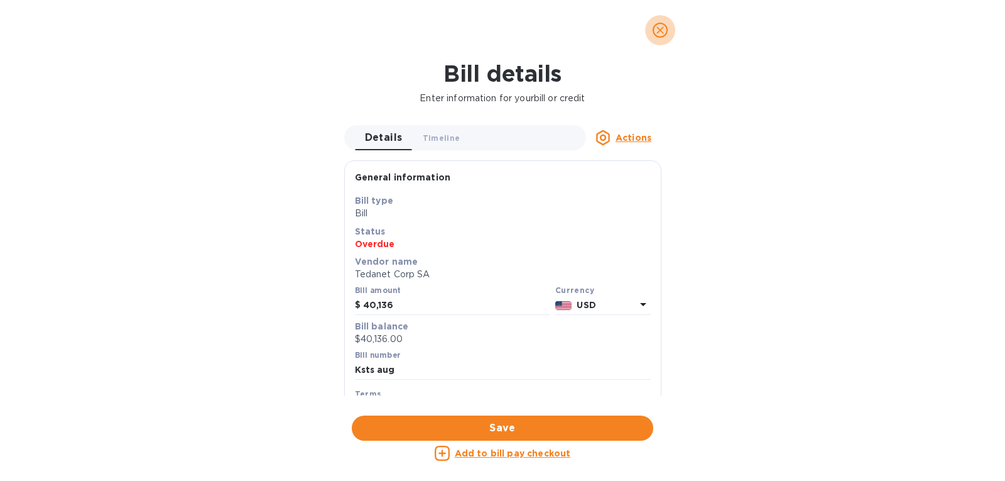
click at [663, 36] on icon "close" at bounding box center [660, 30] width 13 height 13
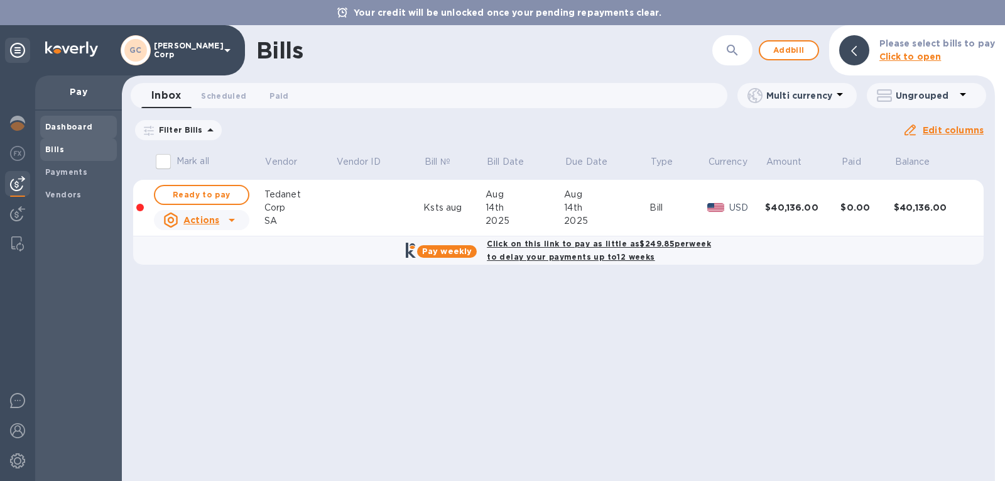
click at [55, 128] on b "Dashboard" at bounding box center [69, 126] width 48 height 9
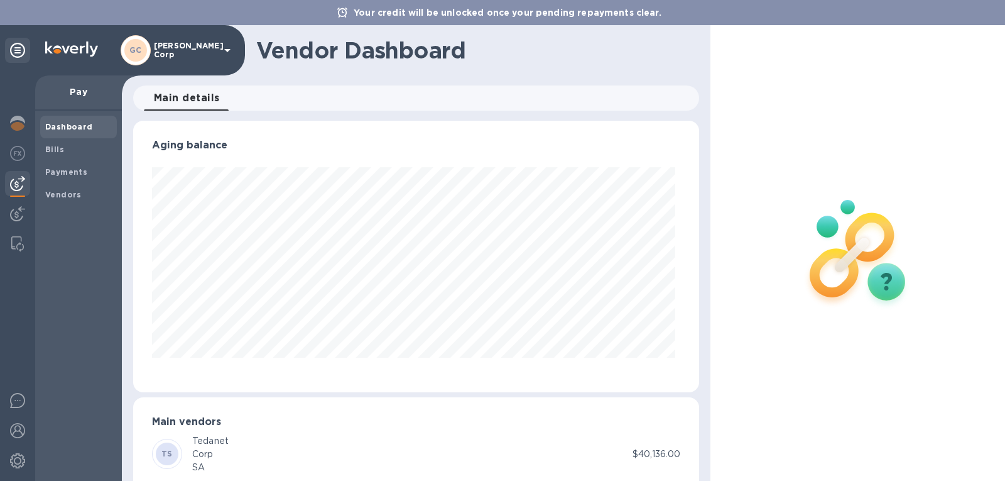
scroll to position [271, 562]
click at [60, 156] on div "Bills" at bounding box center [78, 149] width 77 height 23
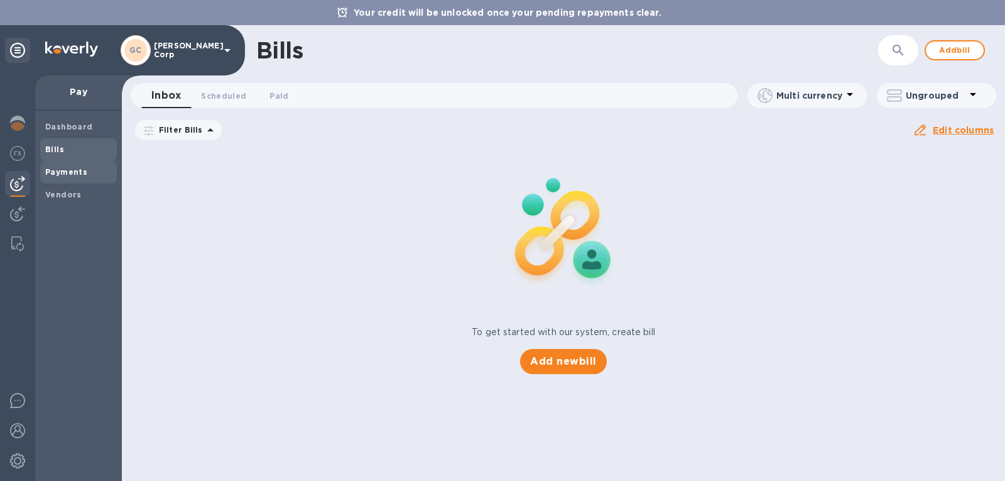
click at [67, 172] on b "Payments" at bounding box center [66, 171] width 42 height 9
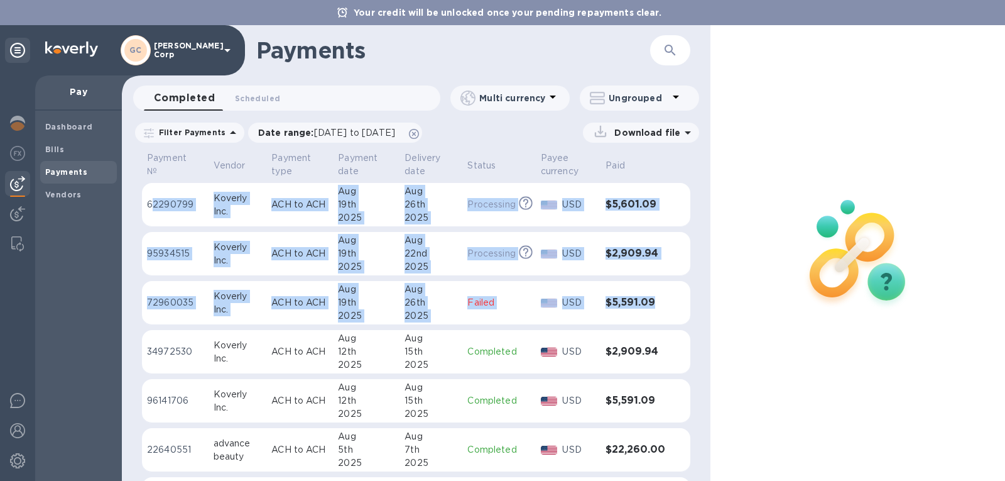
drag, startPoint x: 152, startPoint y: 189, endPoint x: 673, endPoint y: 304, distance: 534.0
click at [673, 304] on tbody "62290799 Koverly Inc. ACH to ACH Aug 19th 2025 Aug 26th 2025 Processing This pa…" at bounding box center [416, 406] width 548 height 447
click at [673, 304] on td at bounding box center [680, 303] width 20 height 44
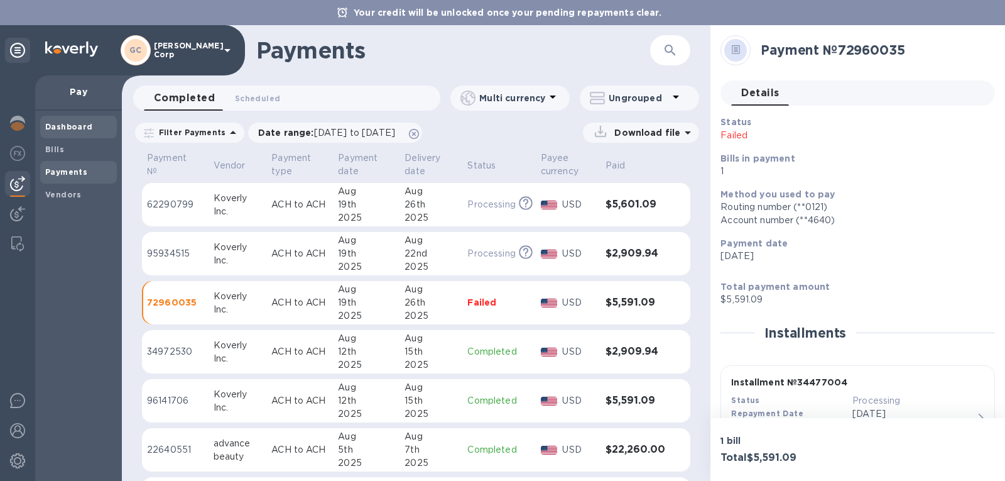
click at [68, 117] on div "Dashboard" at bounding box center [78, 127] width 77 height 23
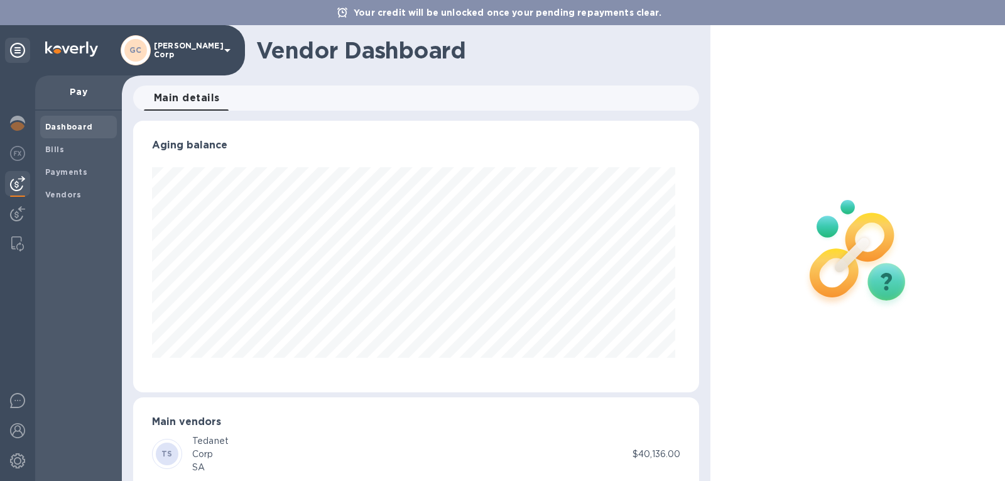
scroll to position [271, 562]
click at [60, 153] on b "Bills" at bounding box center [54, 148] width 19 height 9
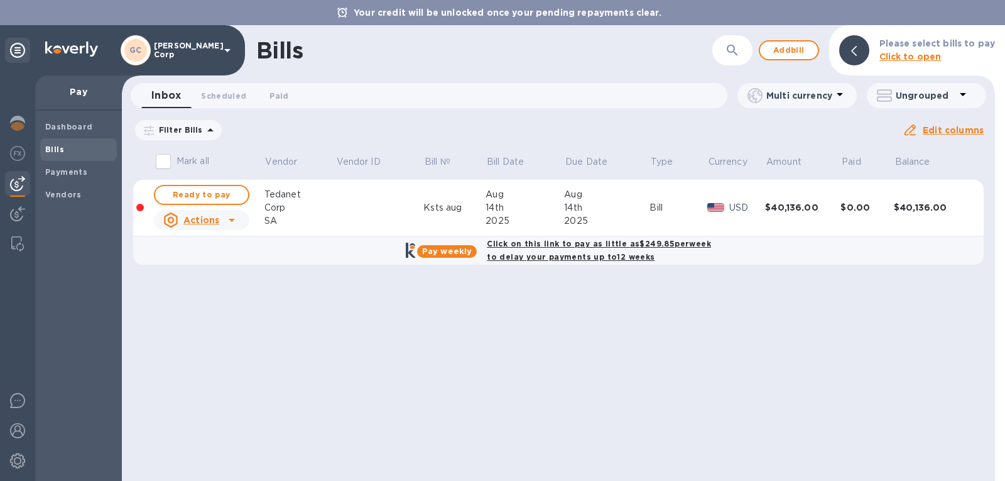
click at [81, 84] on div "Pay" at bounding box center [78, 92] width 87 height 35
click at [77, 129] on b "Dashboard" at bounding box center [69, 126] width 48 height 9
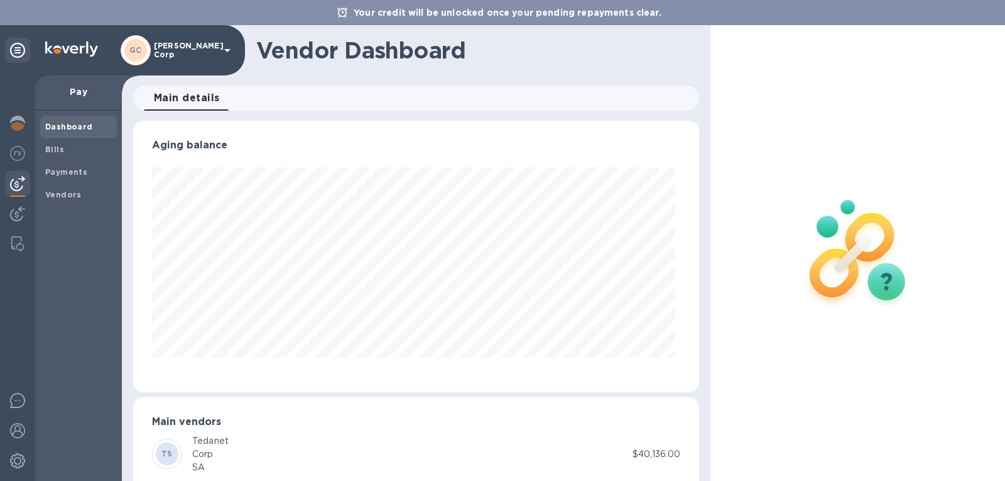
scroll to position [271, 562]
click at [17, 188] on img at bounding box center [17, 183] width 15 height 15
click at [18, 213] on img at bounding box center [17, 213] width 15 height 15
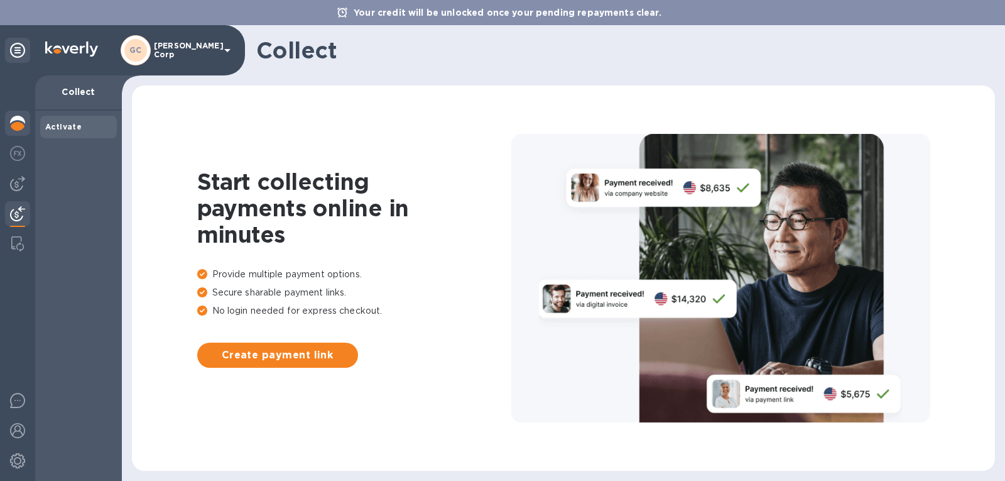
click at [6, 128] on div at bounding box center [17, 125] width 25 height 28
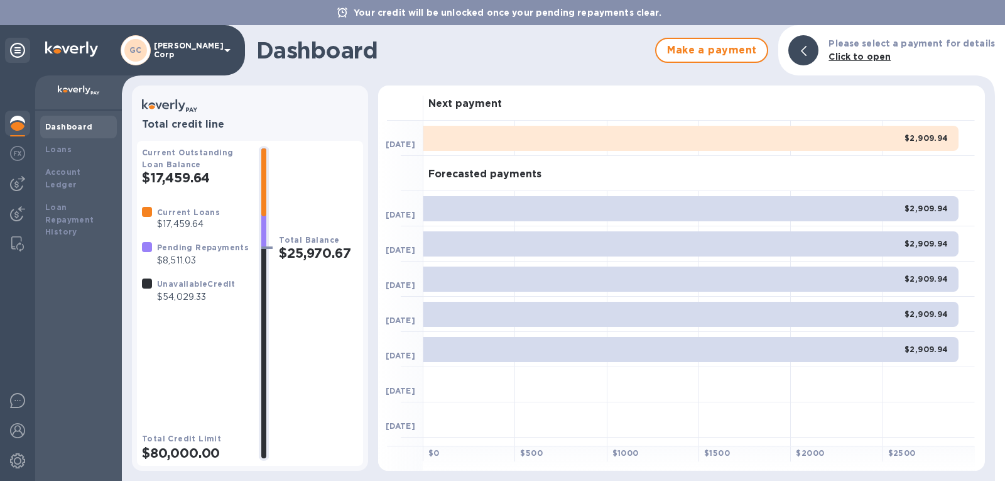
click at [11, 123] on img at bounding box center [17, 123] width 15 height 15
click at [729, 50] on span "Make a payment" at bounding box center [712, 50] width 90 height 15
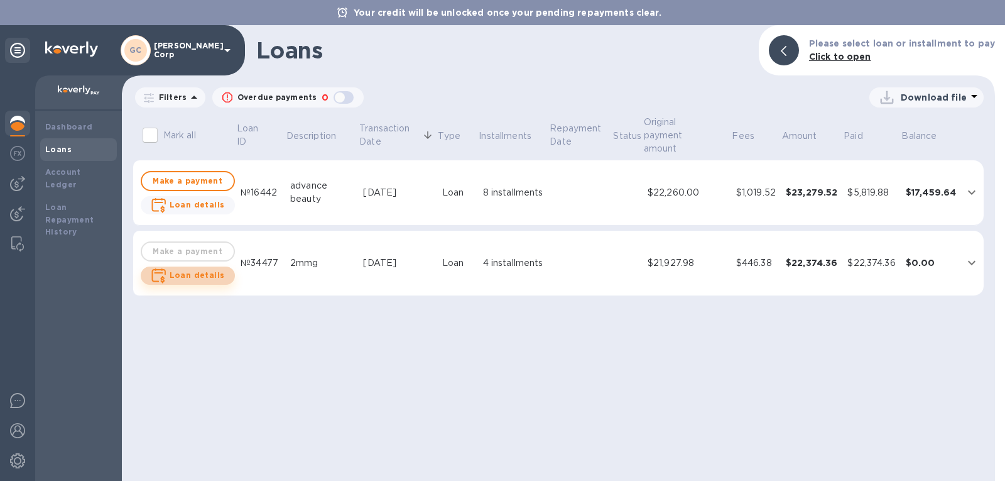
click at [195, 276] on b "Loan details" at bounding box center [197, 274] width 55 height 9
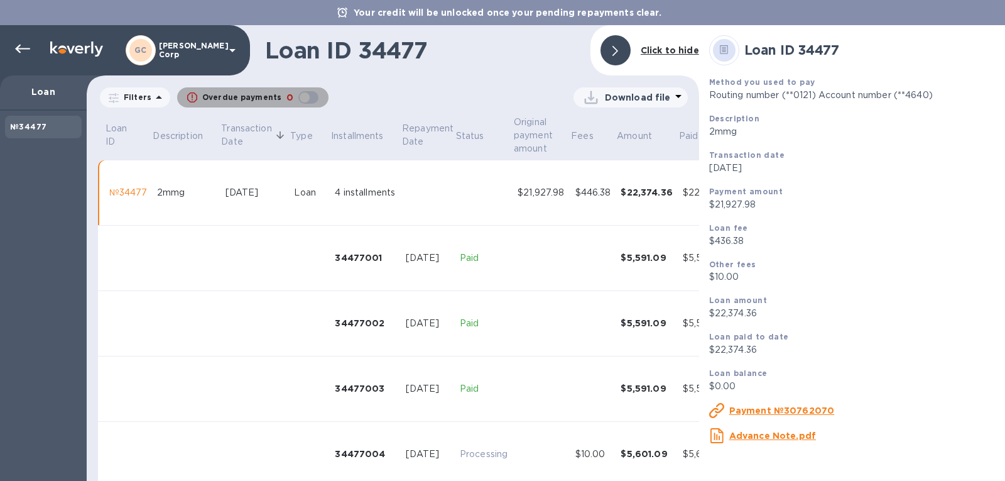
click at [296, 89] on div "button" at bounding box center [308, 98] width 25 height 18
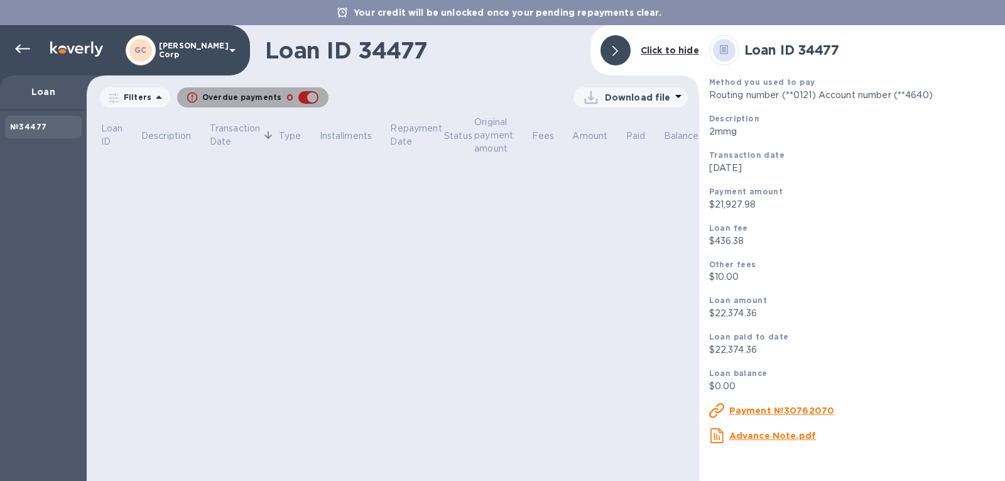
click at [296, 90] on div "button" at bounding box center [308, 98] width 25 height 18
checkbox input "false"
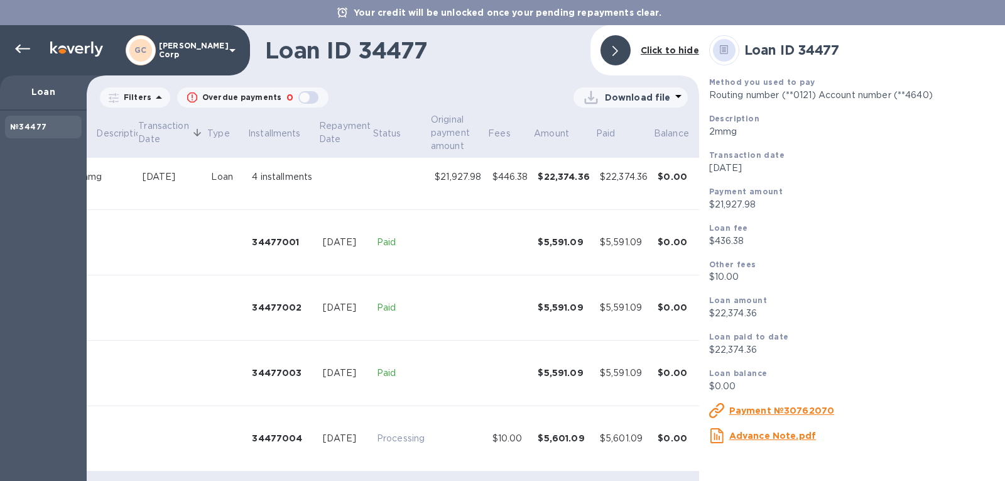
scroll to position [26, 83]
click at [417, 413] on td "Processing" at bounding box center [401, 437] width 58 height 65
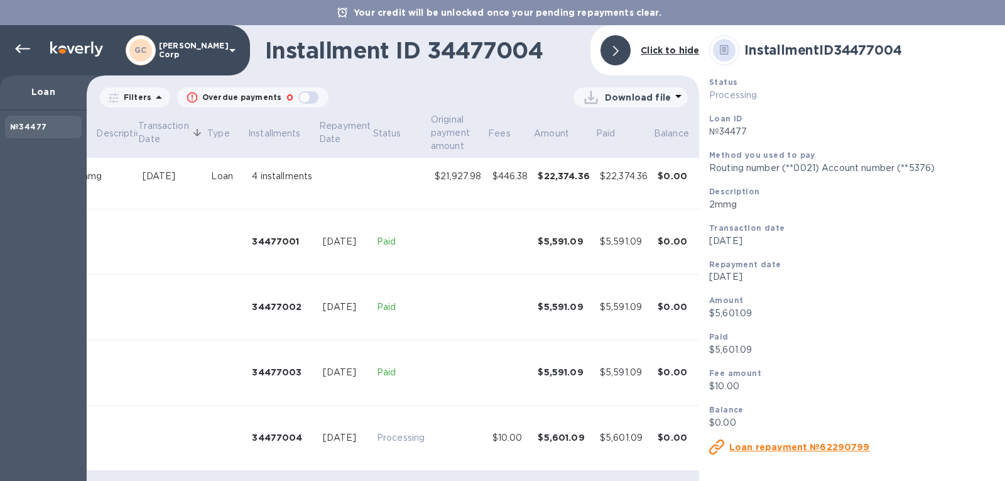
click at [811, 163] on p "Routing number (**0021) Account number (**5376)" at bounding box center [852, 167] width 286 height 13
click at [18, 46] on icon at bounding box center [22, 49] width 15 height 9
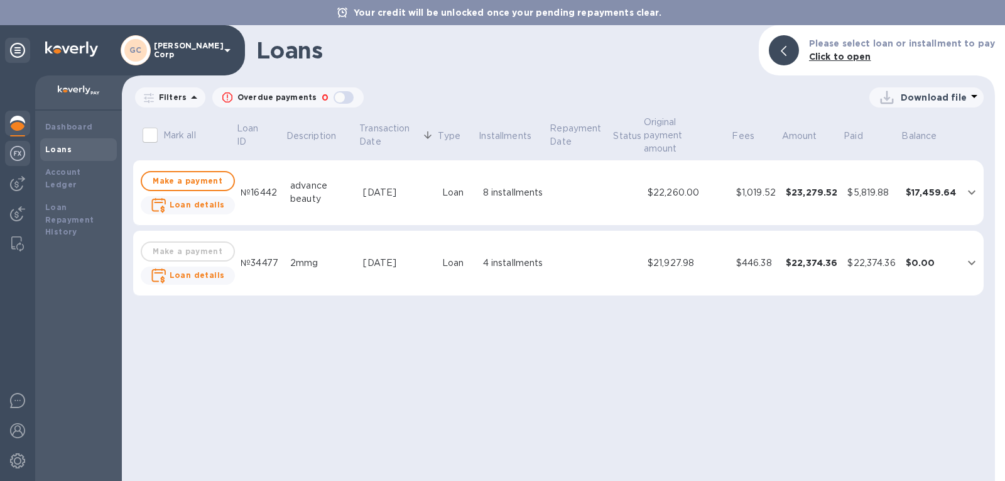
click at [16, 144] on div at bounding box center [17, 155] width 25 height 28
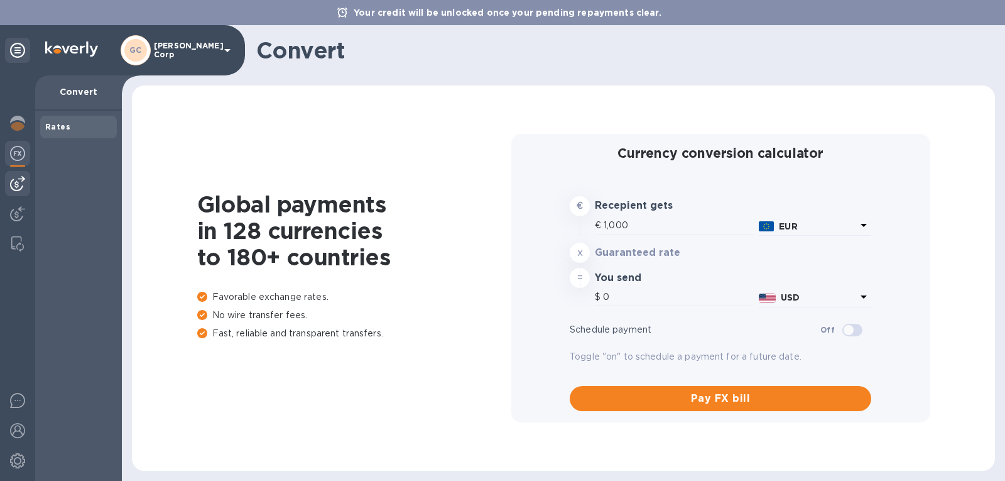
click at [14, 193] on div at bounding box center [17, 183] width 25 height 25
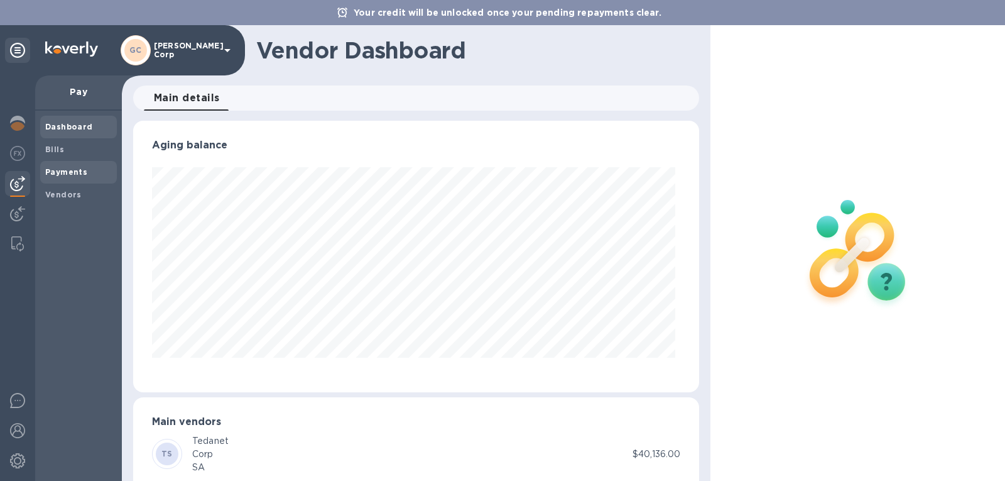
scroll to position [271, 562]
click at [19, 236] on div at bounding box center [17, 243] width 23 height 25
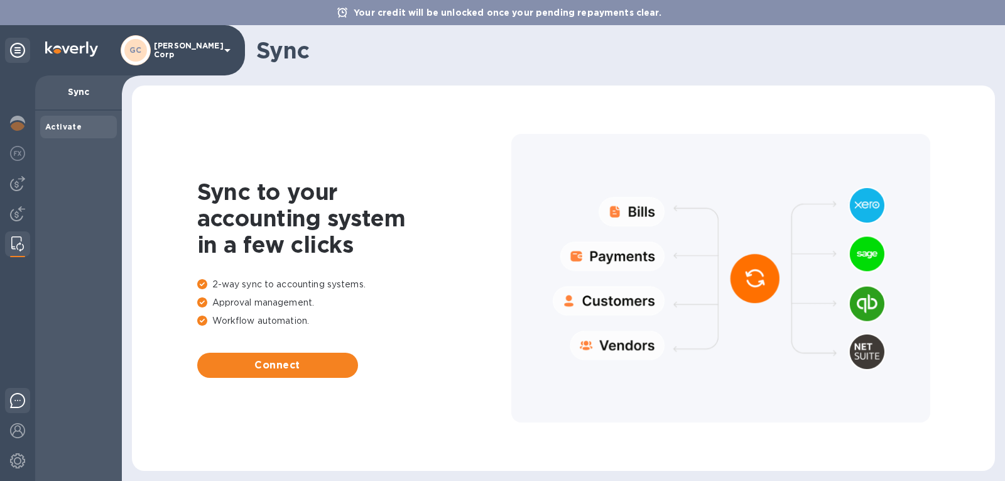
click at [17, 392] on div at bounding box center [17, 403] width 25 height 30
click at [17, 403] on img at bounding box center [17, 400] width 15 height 15
click at [16, 441] on div at bounding box center [17, 432] width 25 height 28
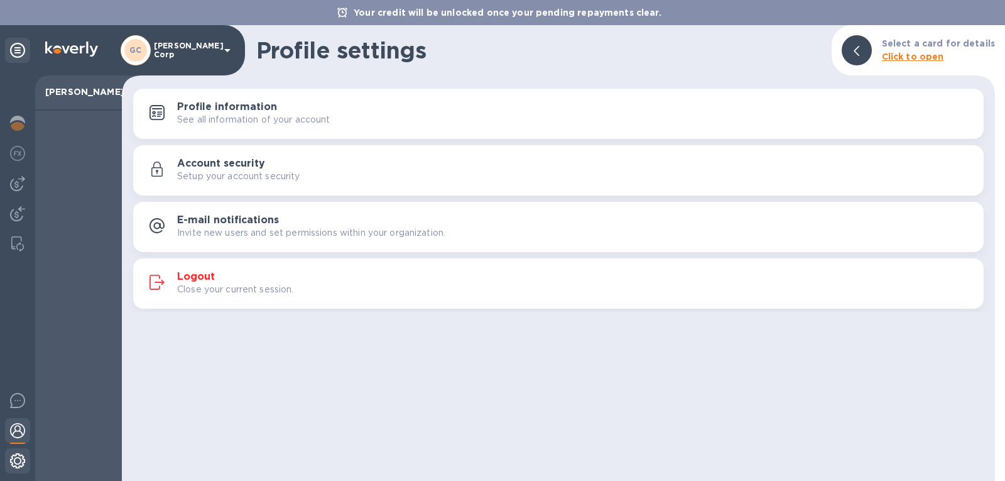
click at [12, 456] on img at bounding box center [17, 460] width 15 height 15
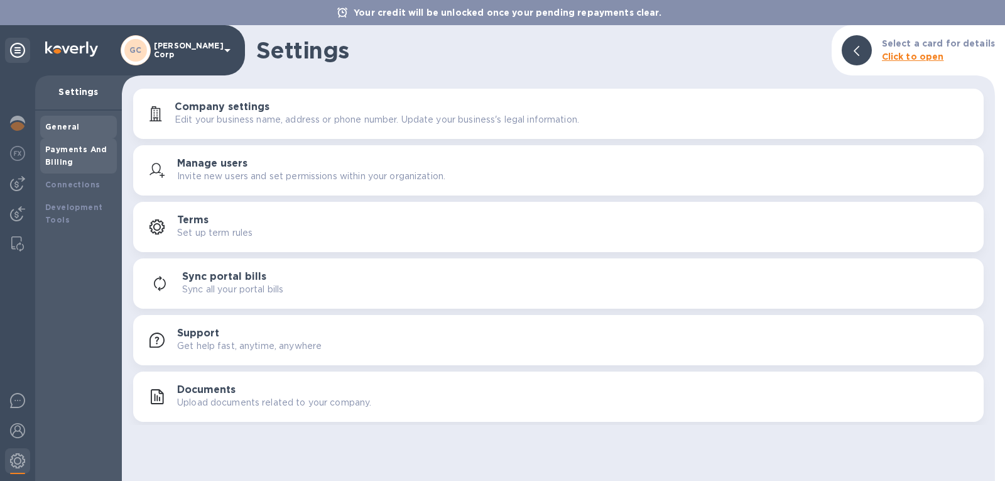
click at [87, 156] on div "Payments And Billing" at bounding box center [78, 155] width 67 height 25
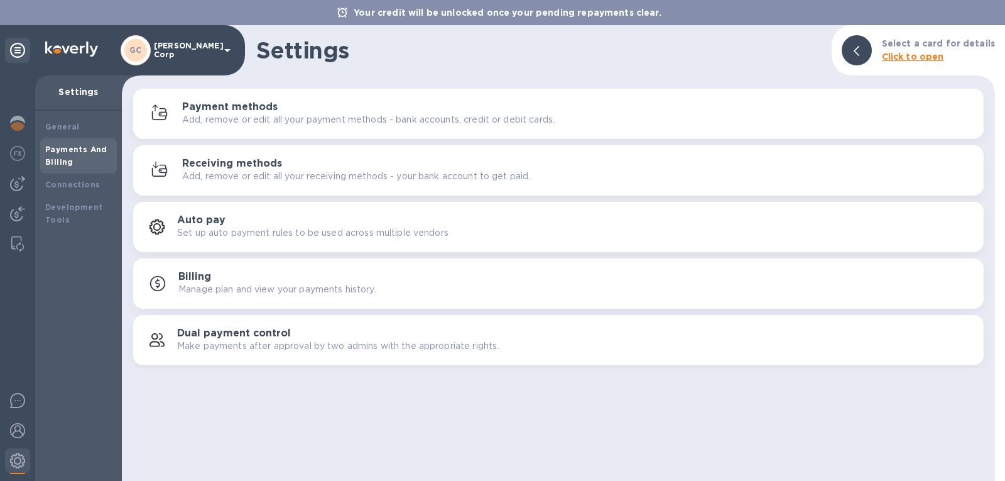
click at [89, 160] on div "Payments And Billing" at bounding box center [78, 155] width 67 height 25
click at [84, 140] on div "Payments And Billing" at bounding box center [78, 155] width 77 height 35
click at [180, 117] on div "button" at bounding box center [162, 114] width 39 height 20
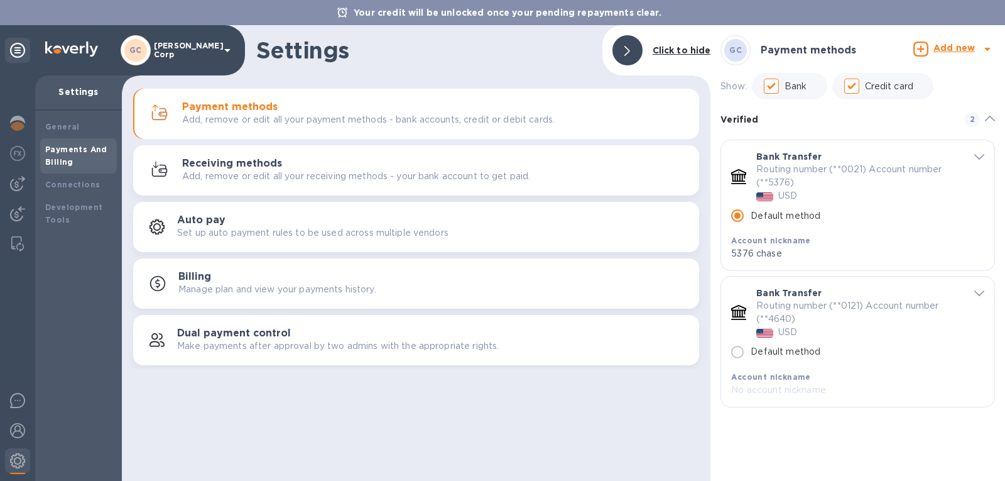
click at [229, 168] on h3 "Receiving methods" at bounding box center [232, 164] width 100 height 12
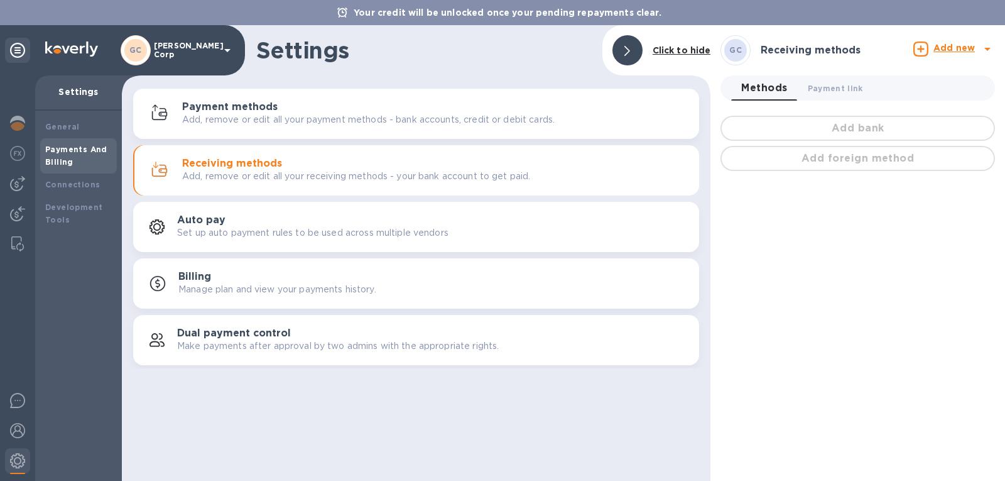
click at [199, 119] on p "Add, remove or edit all your payment methods - bank accounts, credit or debit c…" at bounding box center [368, 119] width 373 height 13
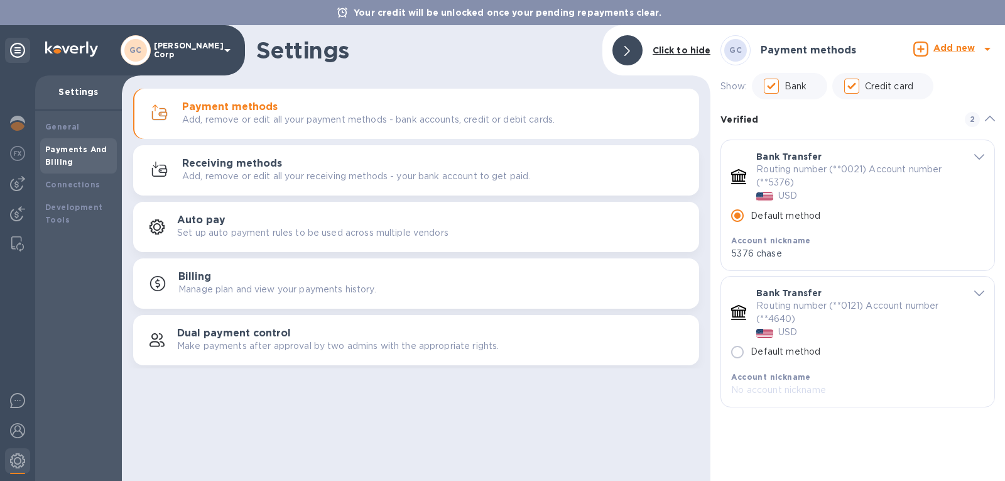
click at [973, 289] on div "default-method" at bounding box center [973, 292] width 21 height 12
click at [975, 294] on icon "default-method" at bounding box center [979, 293] width 10 height 6
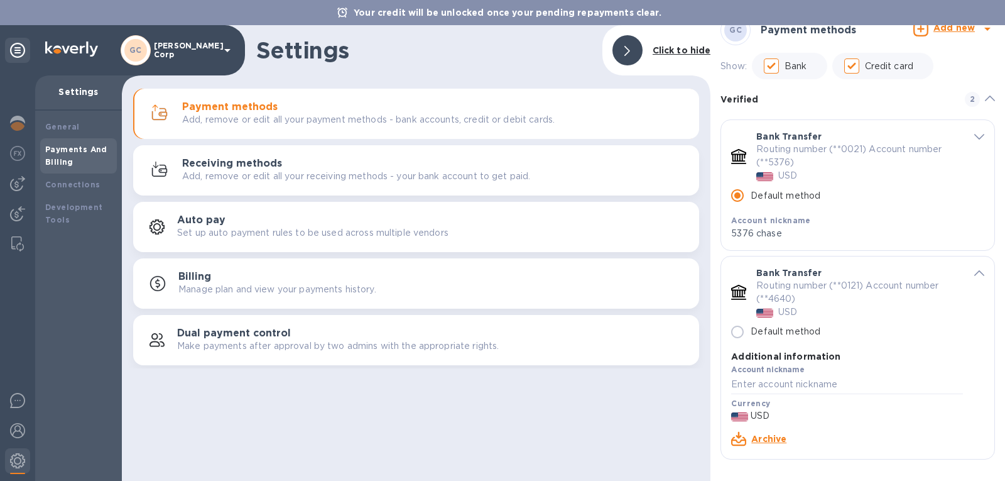
scroll to position [23, 0]
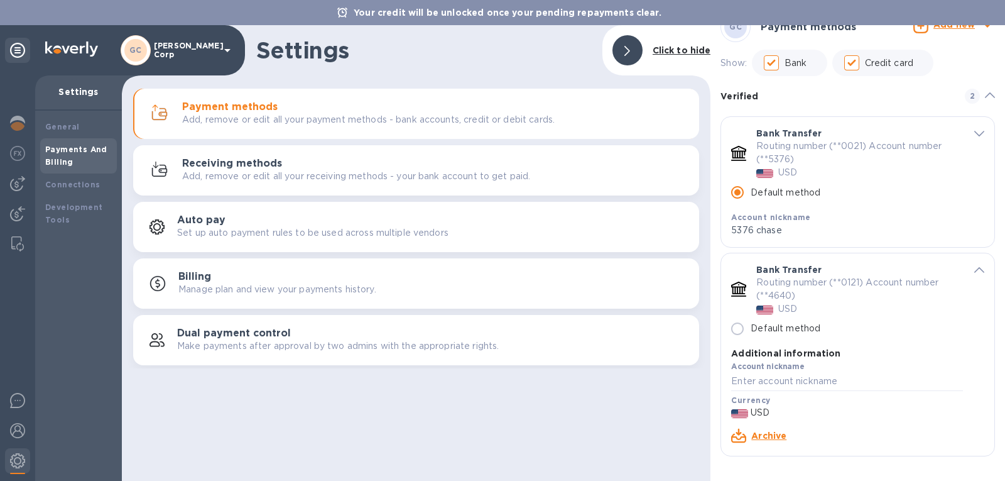
click at [819, 321] on label "Default method" at bounding box center [772, 328] width 96 height 26
click at [751, 321] on input "Default method" at bounding box center [737, 328] width 26 height 26
radio input "false"
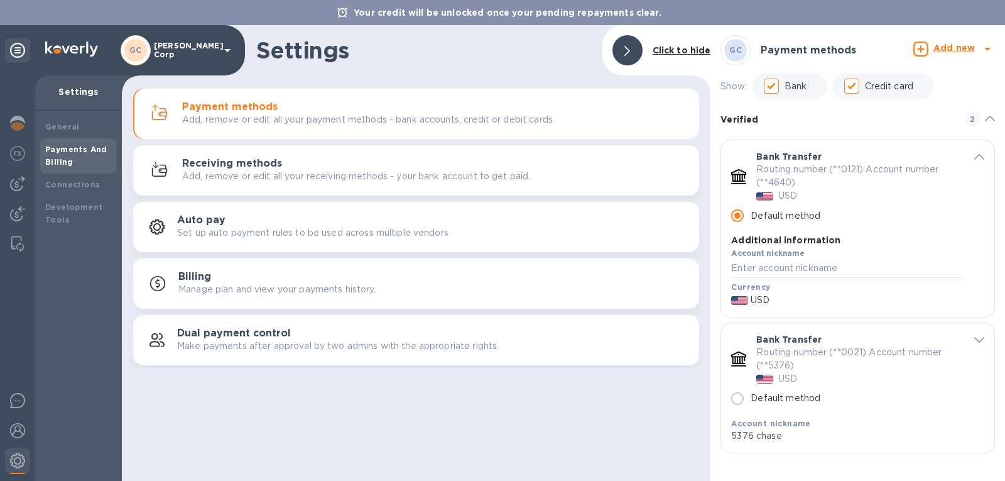
scroll to position [0, 0]
click at [778, 437] on p "5376 chase" at bounding box center [847, 435] width 232 height 13
click at [781, 423] on b "Account nickname" at bounding box center [770, 422] width 79 height 9
click at [743, 398] on input "Default method" at bounding box center [737, 398] width 26 height 26
radio input "false"
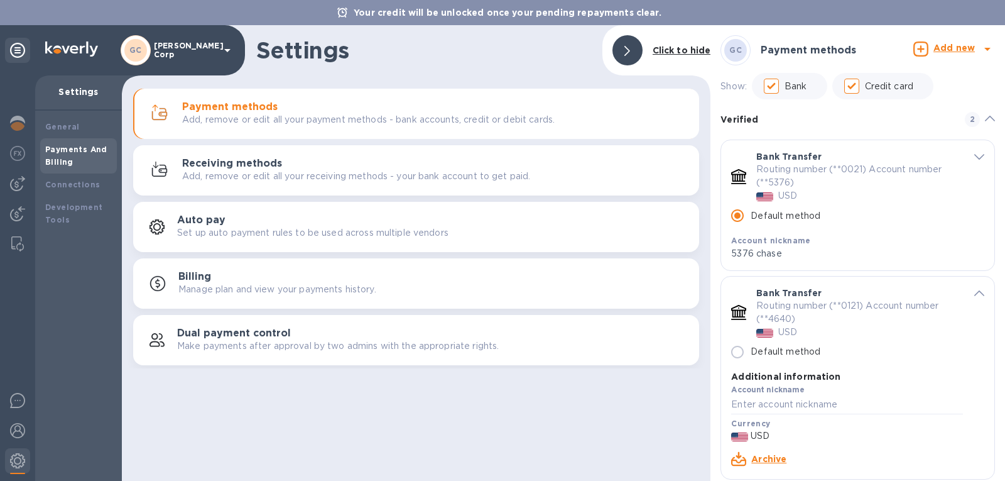
scroll to position [23, 0]
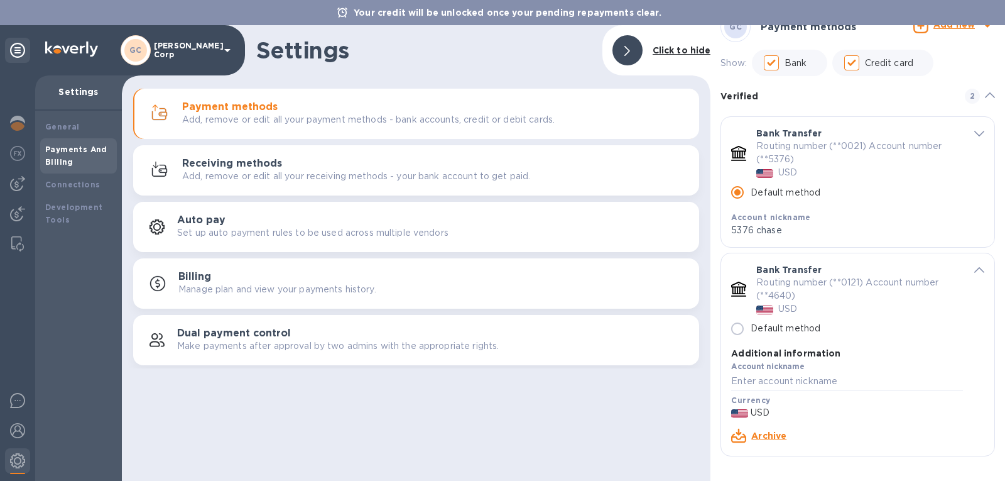
click at [744, 337] on input "Default method" at bounding box center [737, 328] width 26 height 26
click at [738, 335] on input "Default method" at bounding box center [737, 328] width 26 height 26
radio input "false"
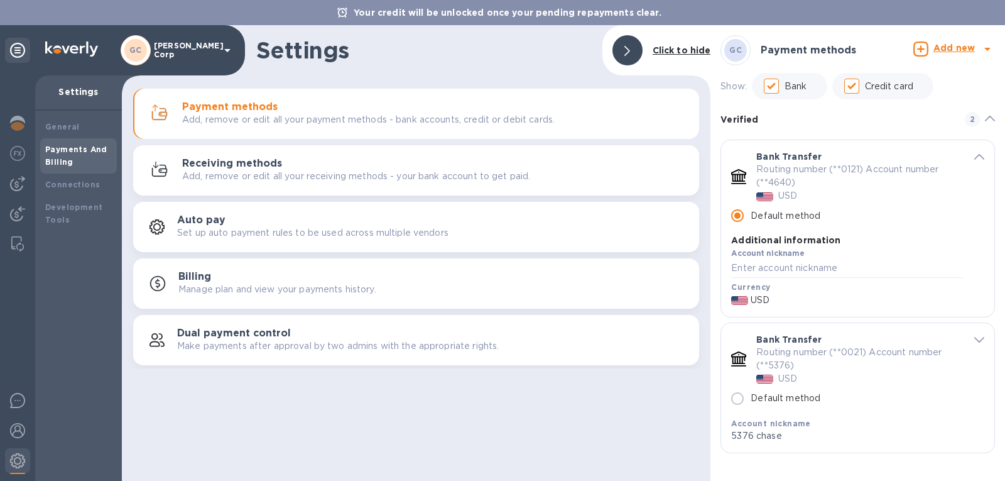
scroll to position [0, 0]
click at [737, 398] on input "Default method" at bounding box center [737, 398] width 26 height 26
radio input "false"
radio input "true"
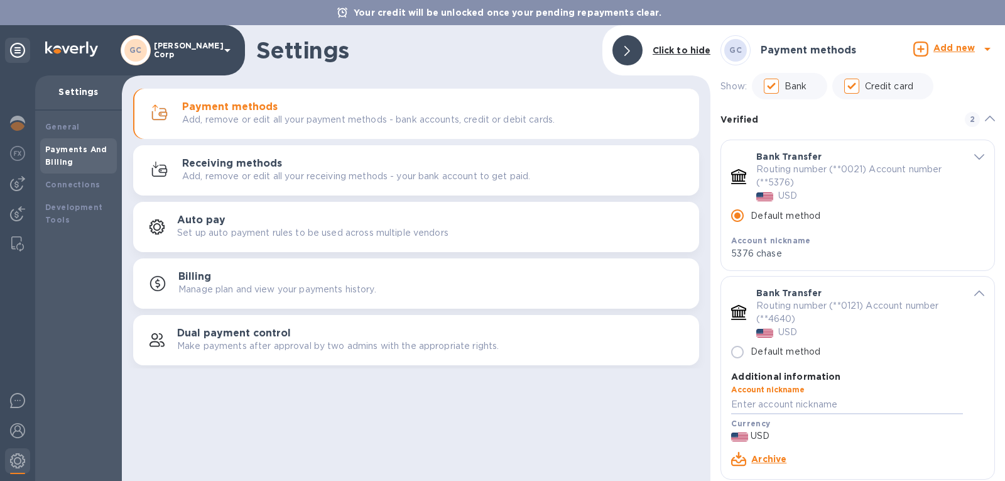
click at [739, 400] on input "default-method" at bounding box center [847, 404] width 232 height 19
click at [843, 401] on input "default-method" at bounding box center [847, 404] width 232 height 19
click at [254, 141] on div "Payment methods Add, remove or edit all your payment methods - bank accounts, c…" at bounding box center [416, 226] width 589 height 283
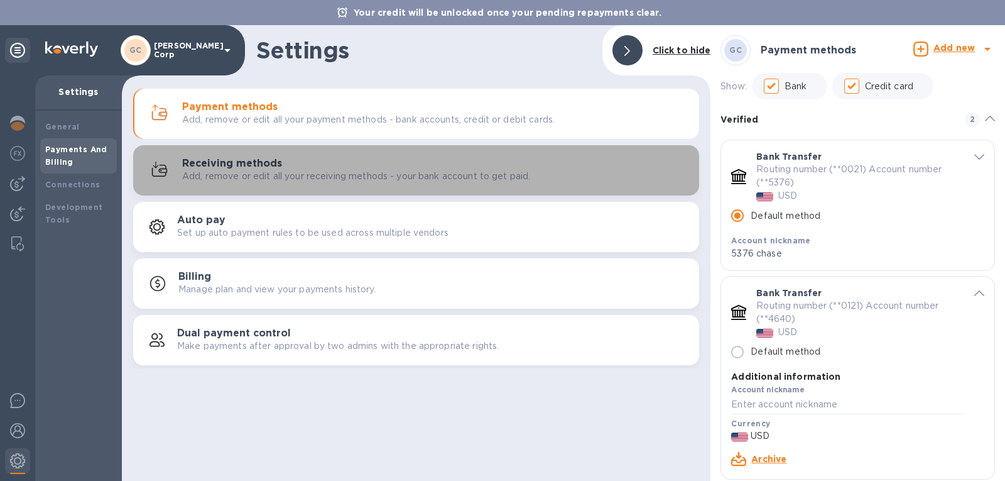
click at [255, 161] on h3 "Receiving methods" at bounding box center [232, 164] width 100 height 12
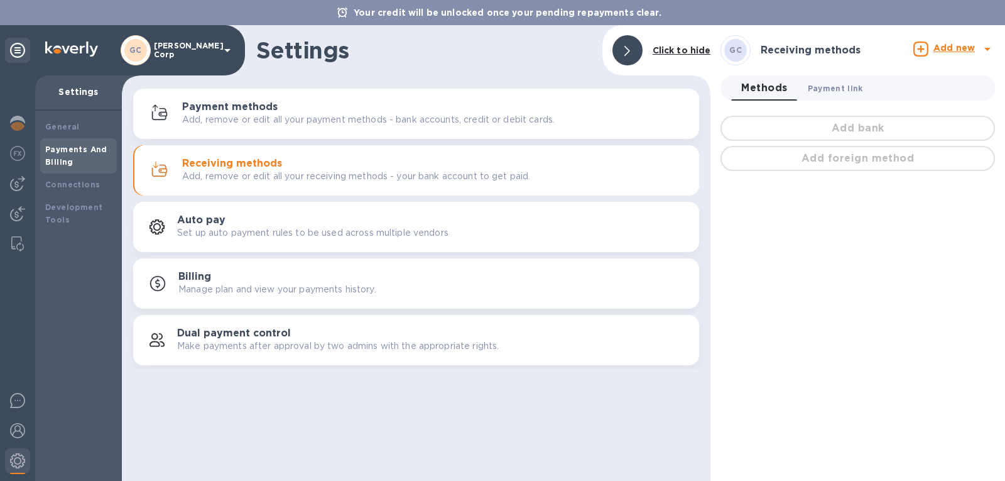
click at [834, 87] on span "Payment link 0" at bounding box center [835, 88] width 55 height 13
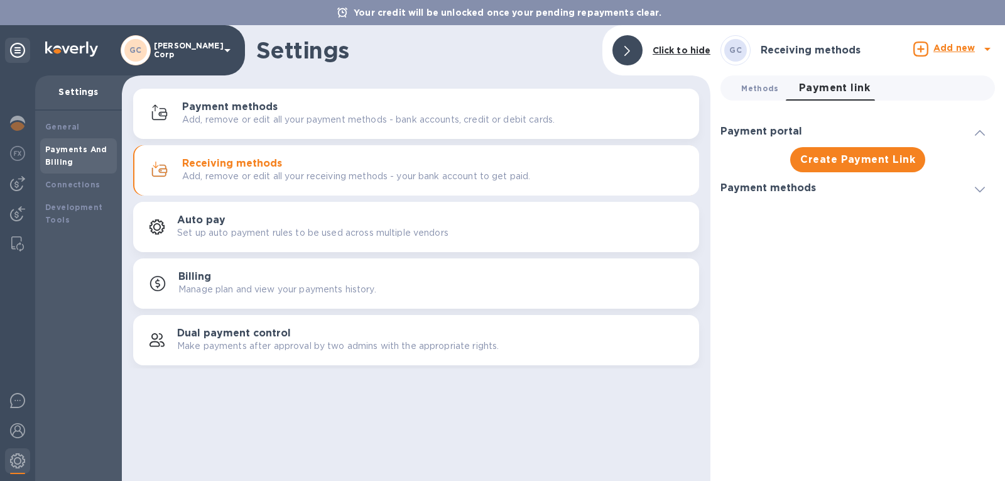
click at [749, 79] on button "Methods 0" at bounding box center [759, 87] width 57 height 25
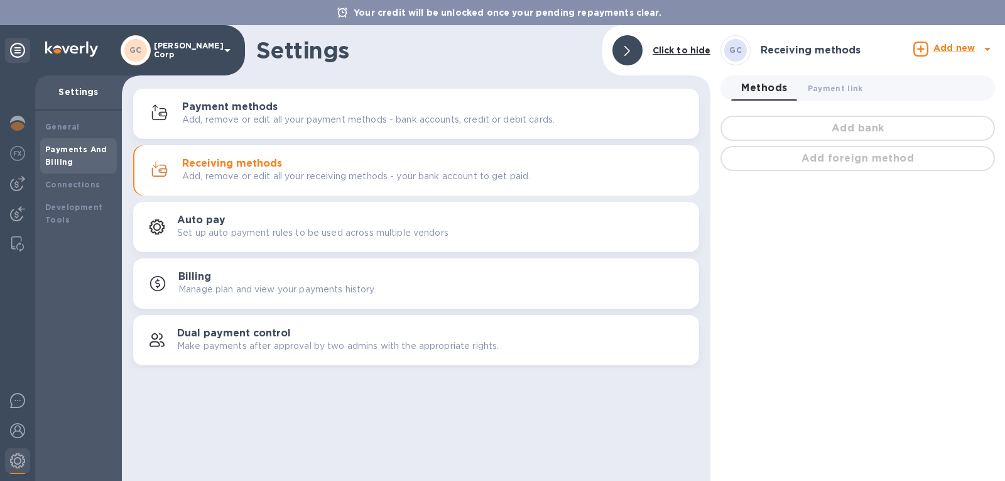
click at [780, 124] on div "Add bank" at bounding box center [858, 128] width 280 height 30
click at [781, 127] on div "Add bank" at bounding box center [858, 128] width 280 height 30
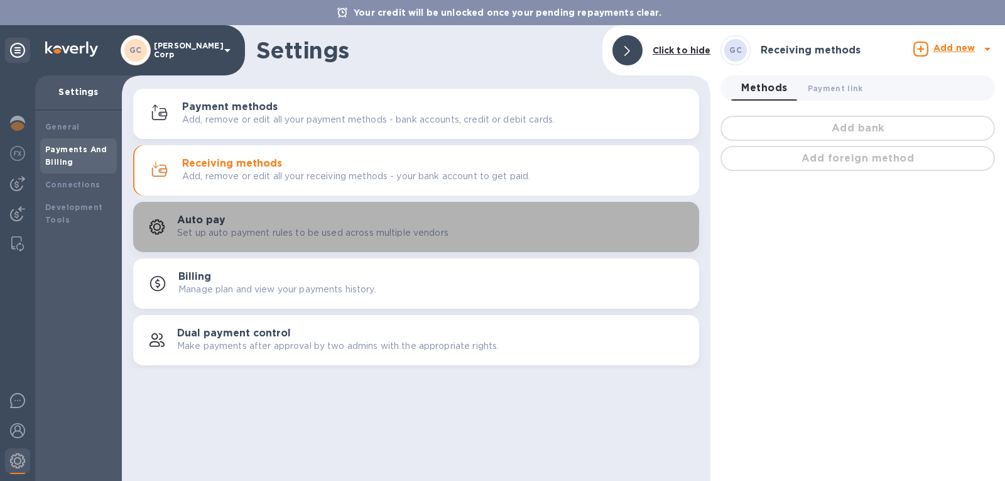
click at [265, 211] on button "Auto pay Set up auto payment rules to be used across multiple vendors" at bounding box center [416, 227] width 566 height 50
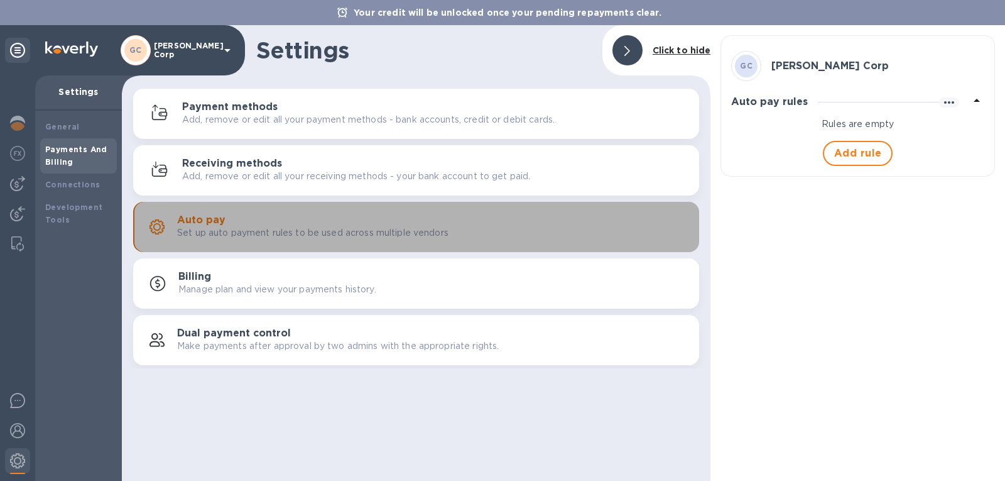
click at [265, 211] on button "Auto pay Set up auto payment rules to be used across multiple vendors" at bounding box center [416, 227] width 566 height 50
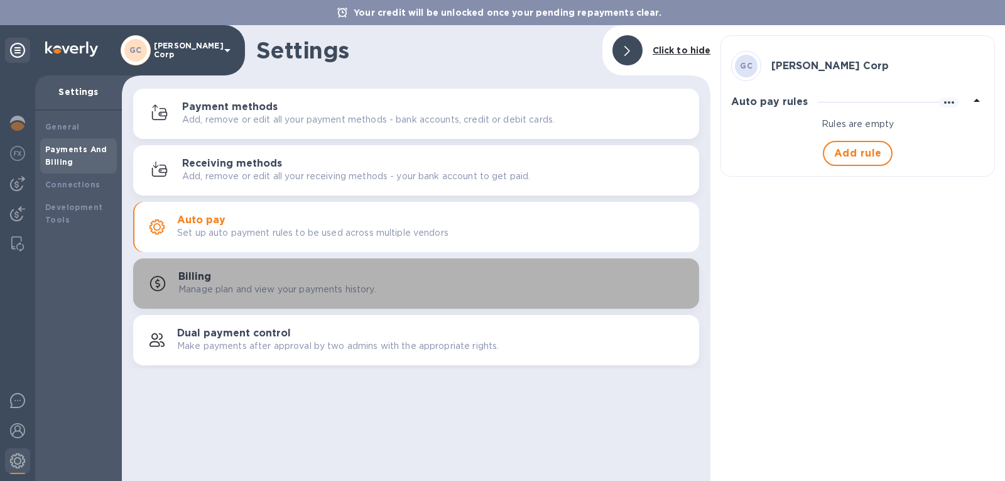
click at [234, 291] on p "Manage plan and view your payments history." at bounding box center [277, 289] width 198 height 13
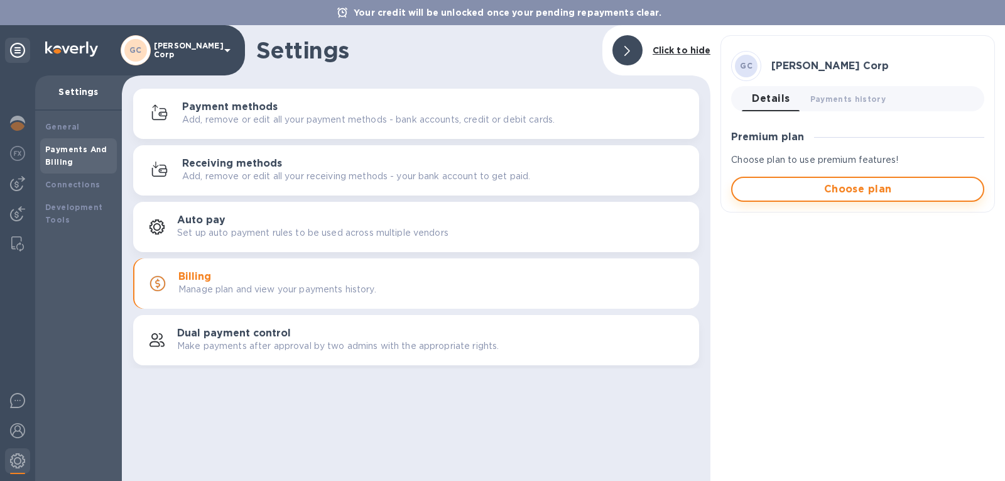
click at [897, 195] on span "Choose plan" at bounding box center [858, 189] width 231 height 15
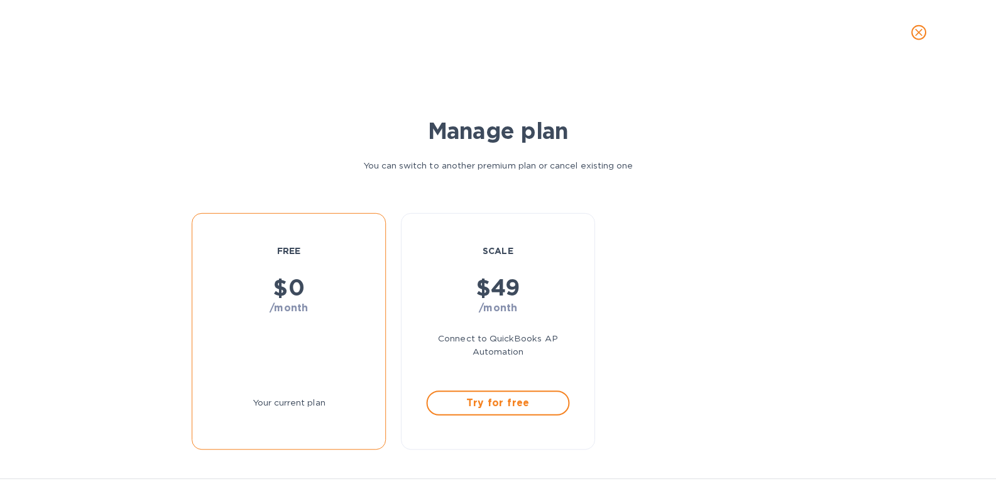
scroll to position [9, 0]
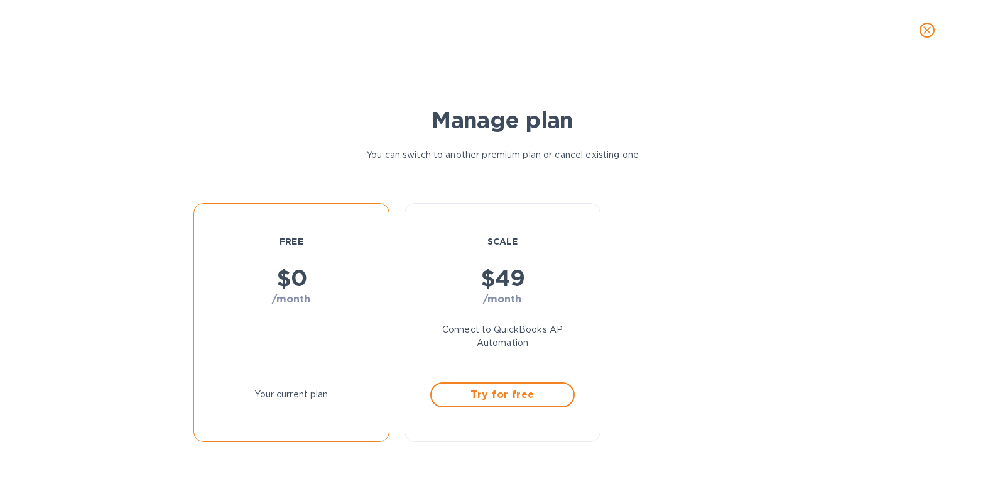
click at [925, 36] on span "close" at bounding box center [927, 30] width 15 height 15
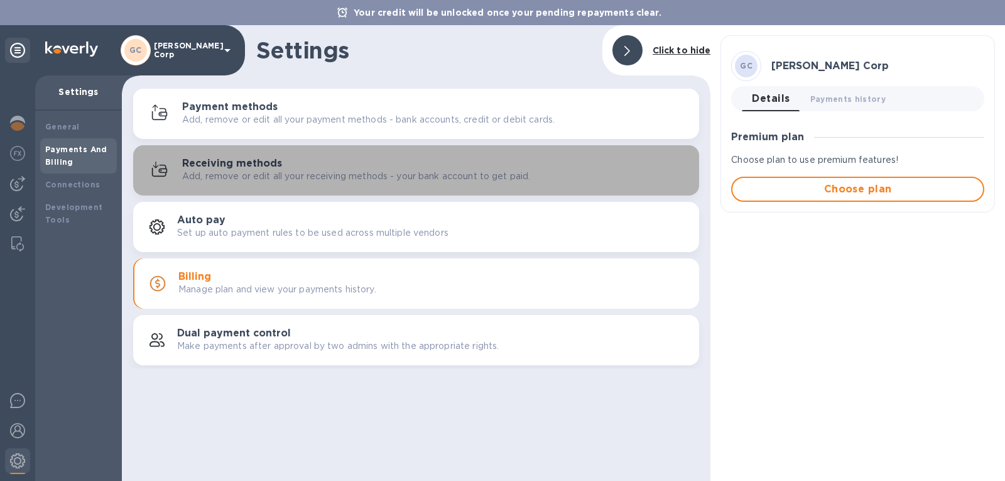
click at [233, 181] on p "Add, remove or edit all your receiving methods - your bank account to get paid." at bounding box center [356, 176] width 348 height 13
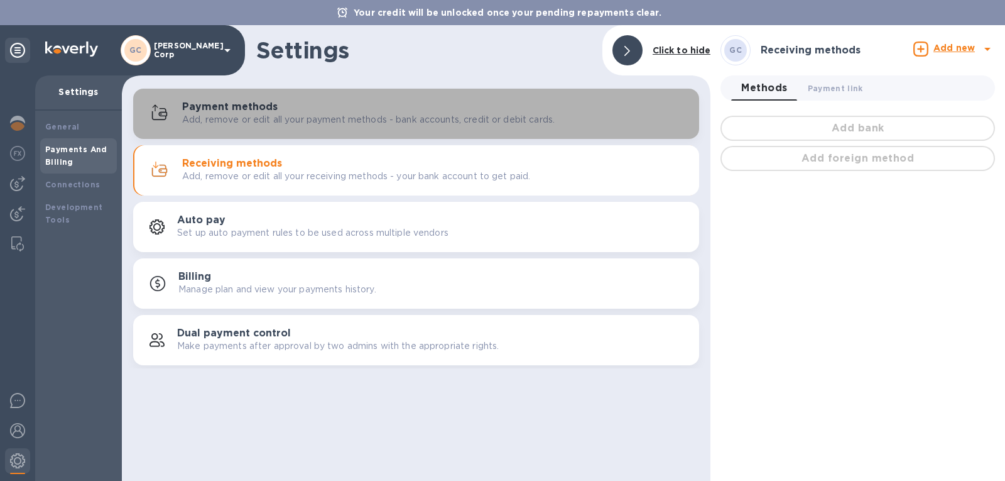
click at [276, 111] on div "Payment methods Add, remove or edit all your payment methods - bank accounts, c…" at bounding box center [435, 113] width 507 height 25
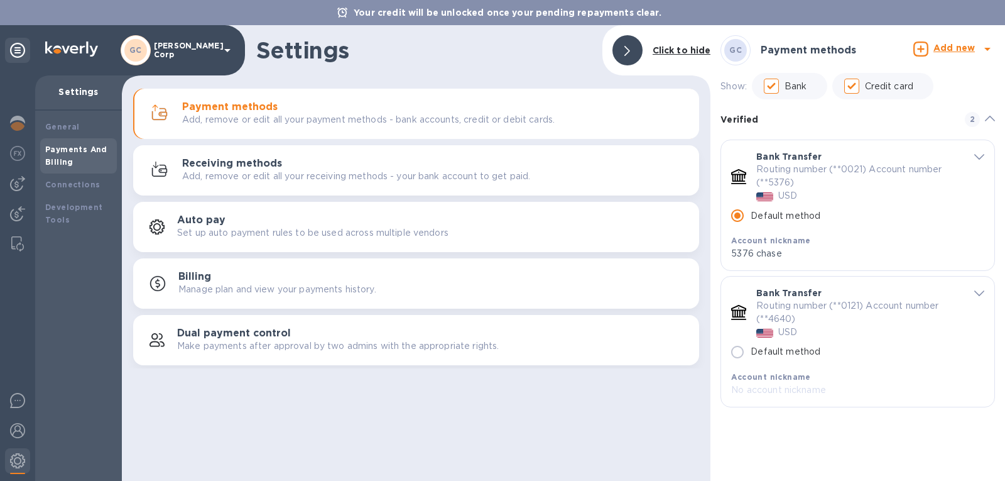
click at [774, 88] on input "Bank" at bounding box center [771, 86] width 26 height 26
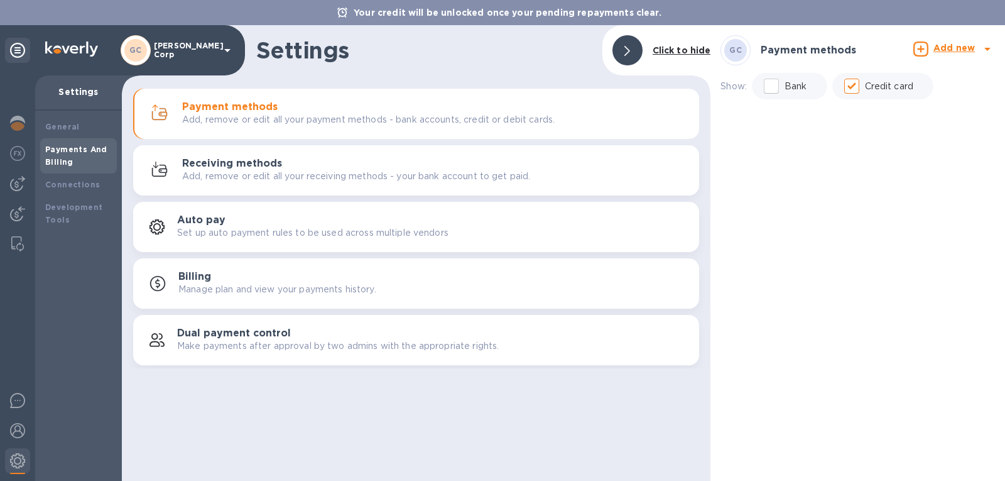
click at [774, 88] on input "Bank" at bounding box center [771, 86] width 26 height 26
checkbox input "true"
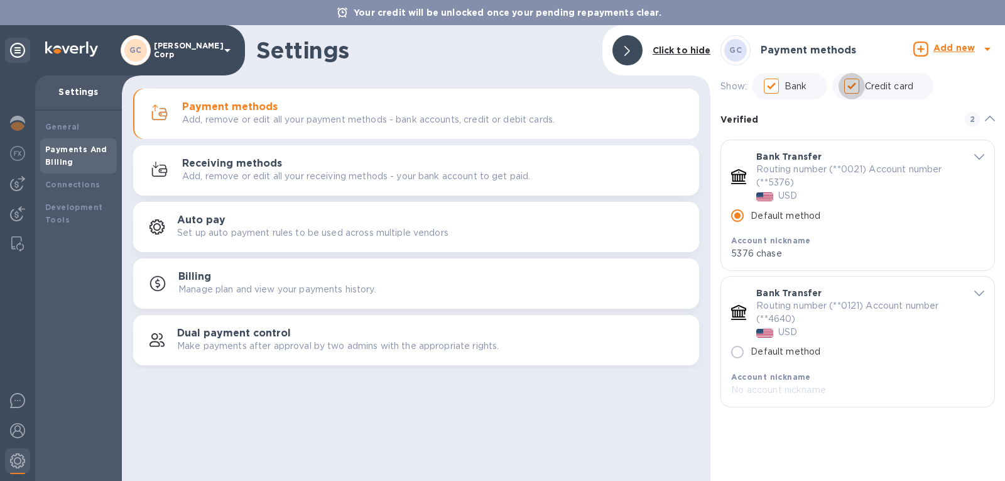
click at [849, 89] on input "Credit card" at bounding box center [852, 86] width 26 height 26
checkbox input "true"
click at [937, 51] on b "Add new" at bounding box center [954, 48] width 41 height 10
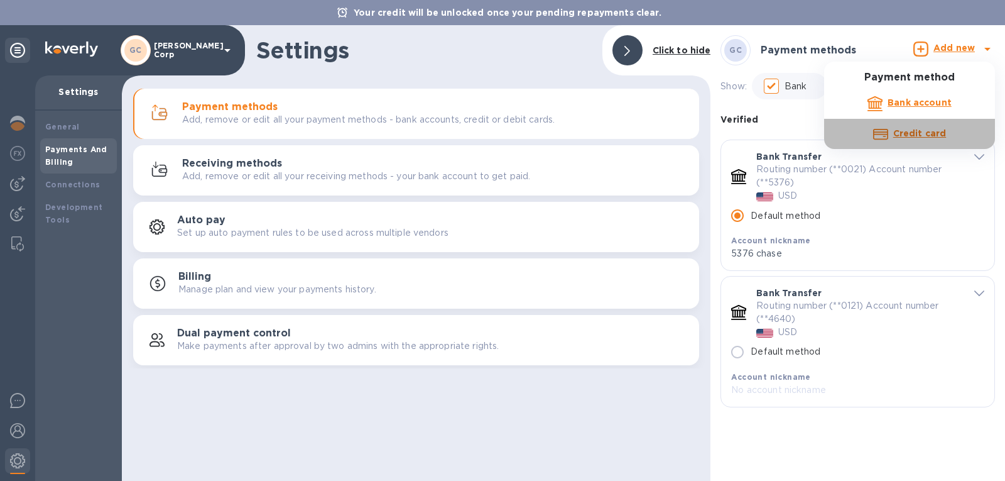
click at [918, 131] on b "Credit card" at bounding box center [919, 133] width 53 height 10
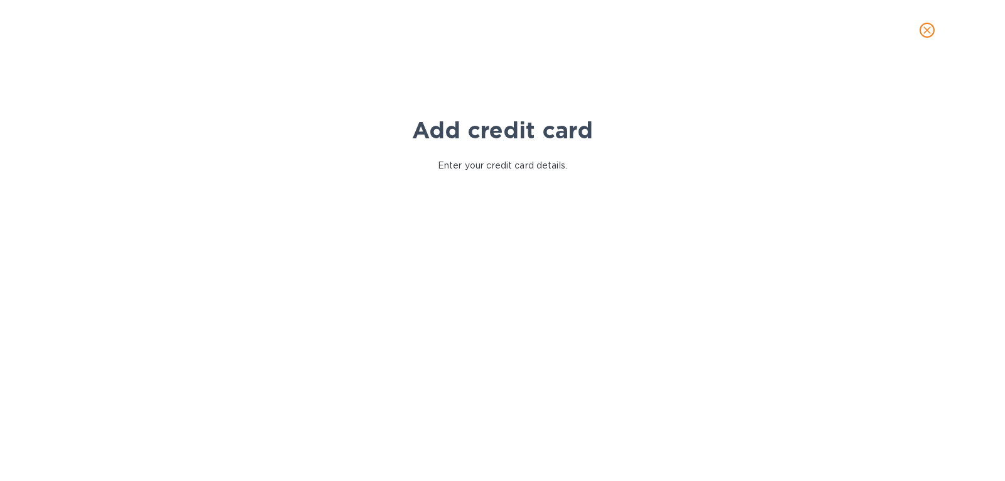
click at [111, 329] on div "Add credit card Enter your credit card details. Your browser does not support i…" at bounding box center [502, 270] width 1005 height 420
click at [547, 171] on p "Enter your credit card details." at bounding box center [502, 165] width 129 height 13
click at [933, 29] on icon "close" at bounding box center [927, 30] width 13 height 13
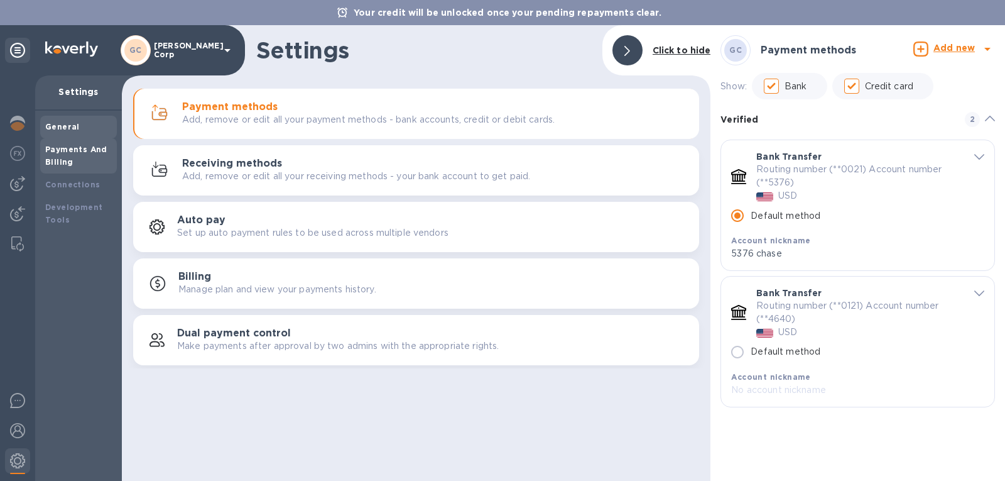
click at [50, 122] on b "General" at bounding box center [62, 126] width 35 height 9
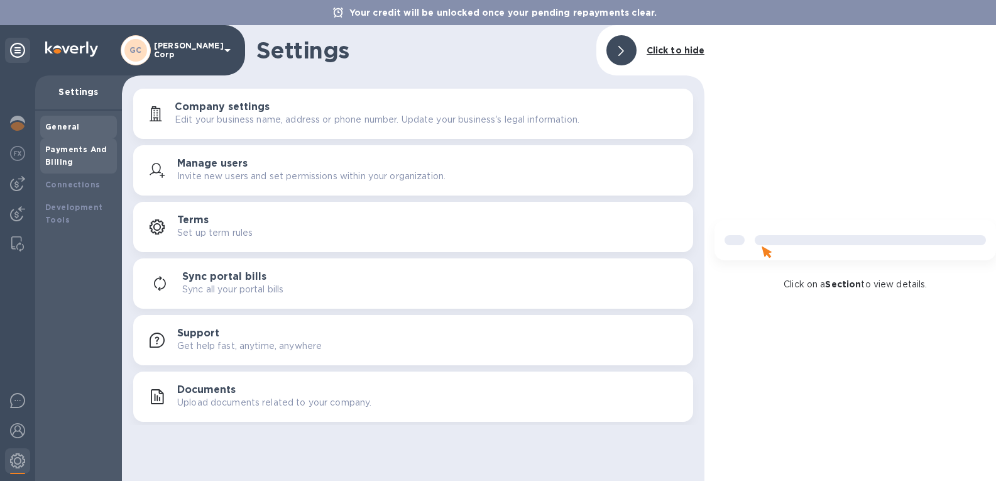
click at [60, 155] on div "Payments And Billing" at bounding box center [78, 155] width 67 height 25
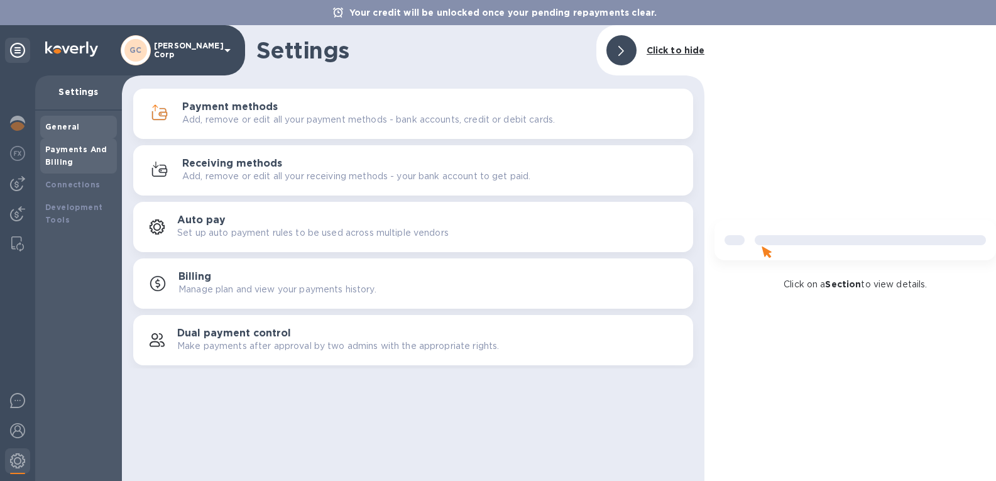
click at [67, 125] on b "General" at bounding box center [62, 126] width 35 height 9
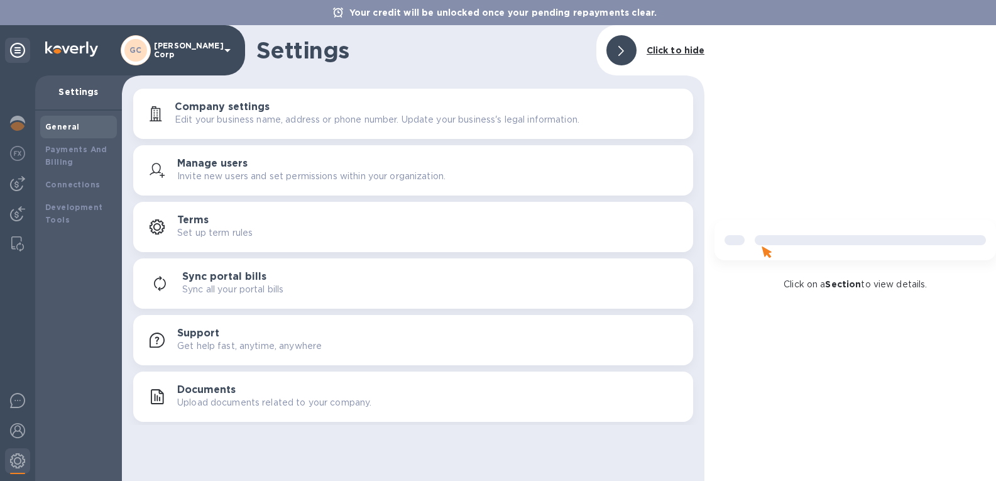
scroll to position [9, 0]
click at [82, 89] on p "Settings" at bounding box center [78, 91] width 67 height 13
click at [14, 116] on img at bounding box center [17, 123] width 15 height 15
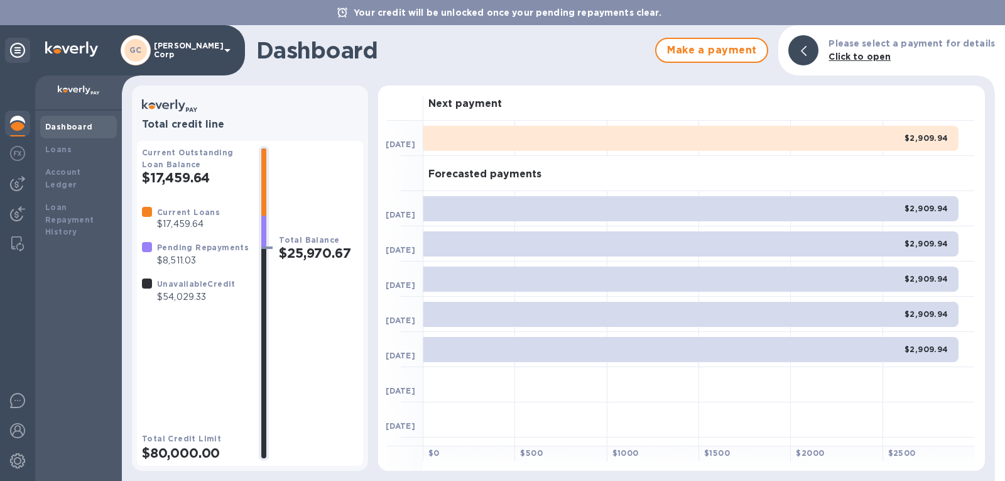
click at [173, 286] on b "Unavailable Credit" at bounding box center [196, 283] width 79 height 9
click at [151, 281] on div at bounding box center [147, 283] width 10 height 10
click at [163, 255] on p "$8,511.03" at bounding box center [203, 260] width 92 height 13
click at [150, 249] on div at bounding box center [147, 247] width 10 height 10
click at [160, 293] on p "$54,029.33" at bounding box center [196, 296] width 79 height 13
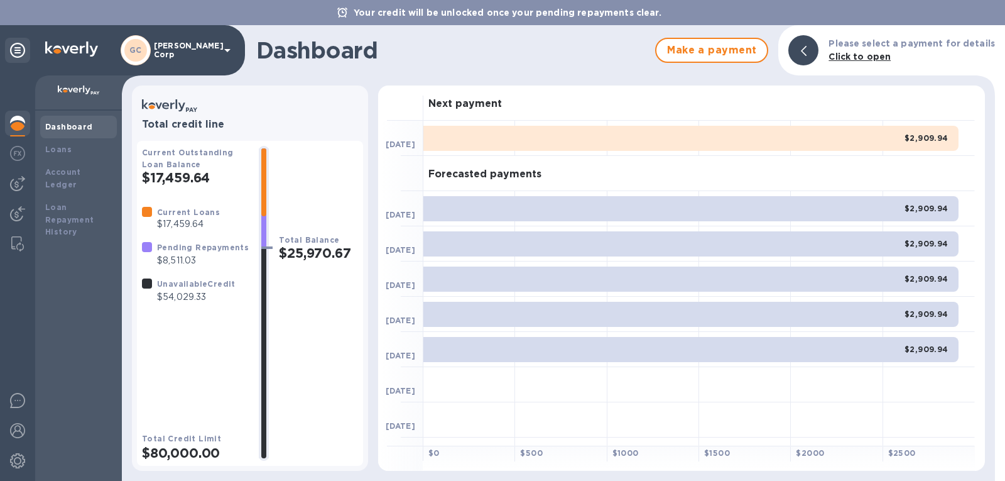
click at [149, 285] on div at bounding box center [147, 283] width 10 height 10
click at [177, 299] on p "$54,029.33" at bounding box center [196, 296] width 79 height 13
click at [76, 147] on div "Loans" at bounding box center [78, 149] width 67 height 13
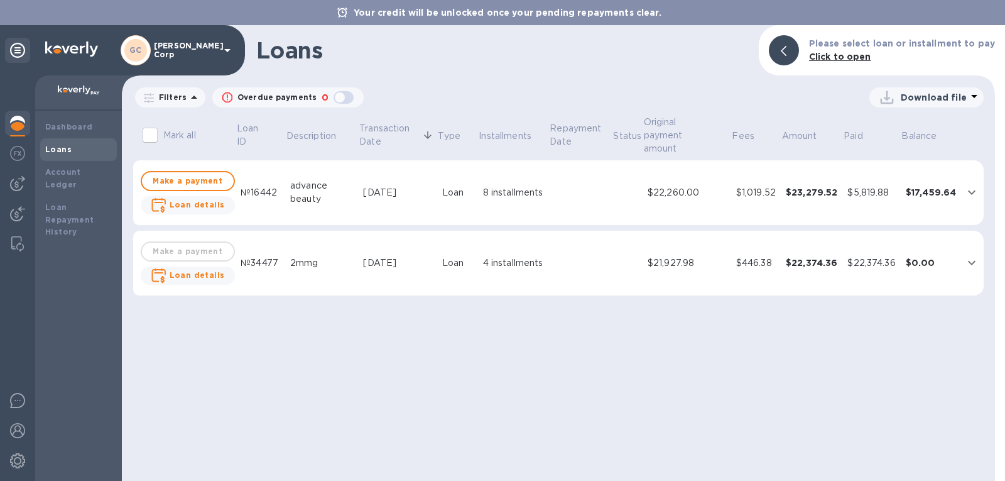
click at [78, 102] on div at bounding box center [78, 92] width 87 height 35
click at [73, 126] on b "Dashboard" at bounding box center [69, 126] width 48 height 9
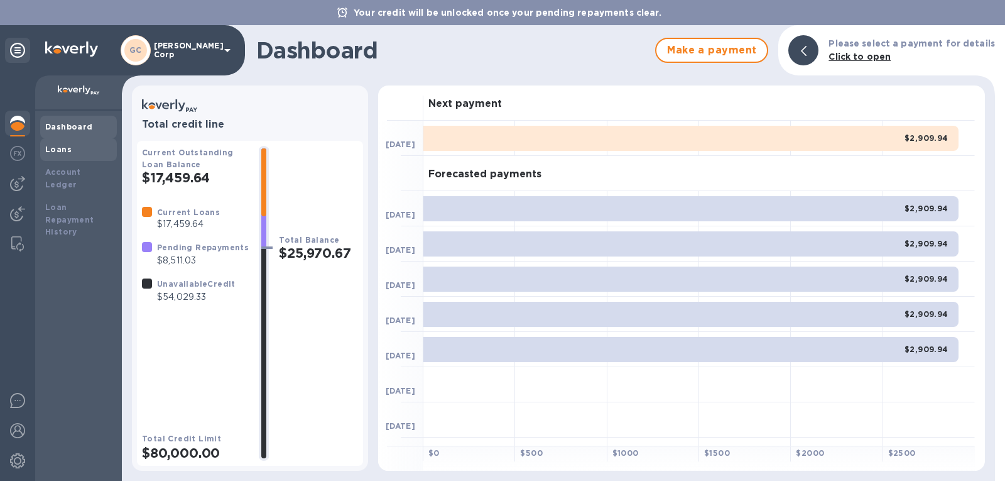
click at [65, 147] on b "Loans" at bounding box center [58, 148] width 26 height 9
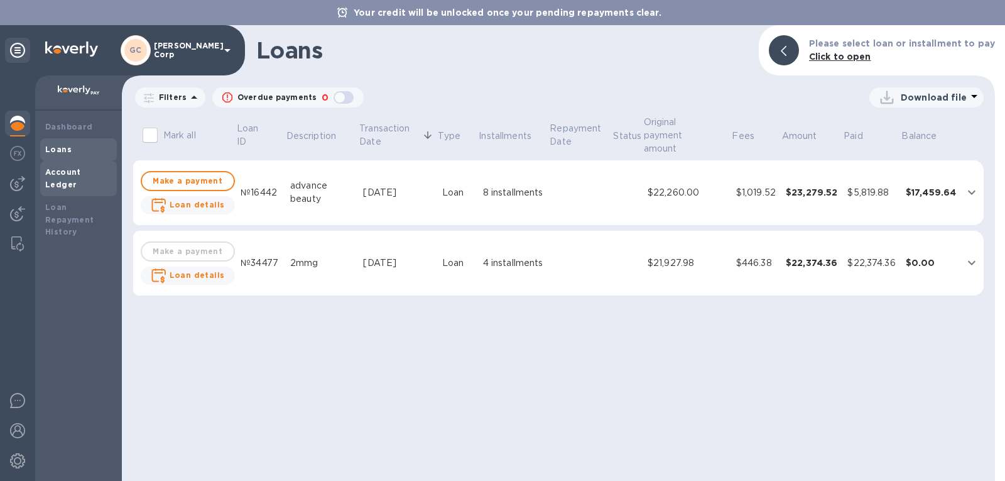
click at [74, 167] on b "Account Ledger" at bounding box center [63, 178] width 36 height 22
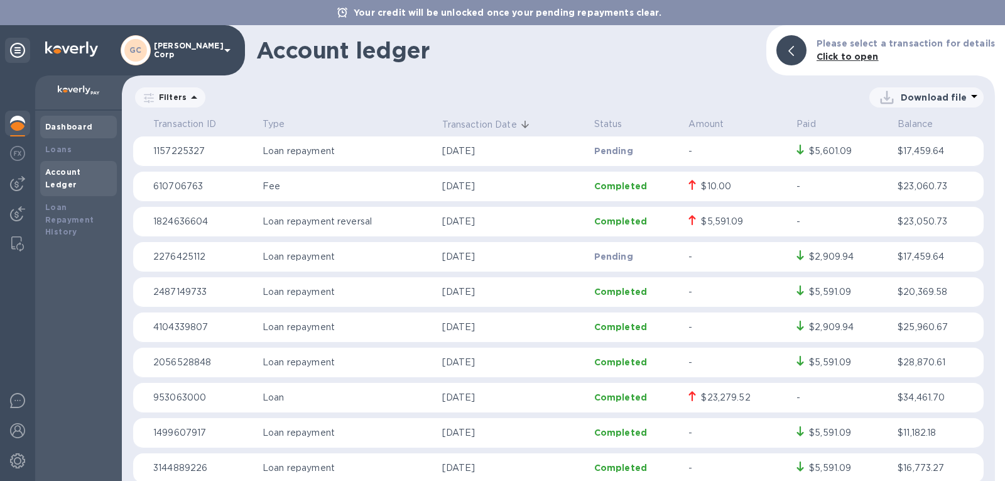
click at [79, 134] on div "Dashboard" at bounding box center [78, 127] width 77 height 23
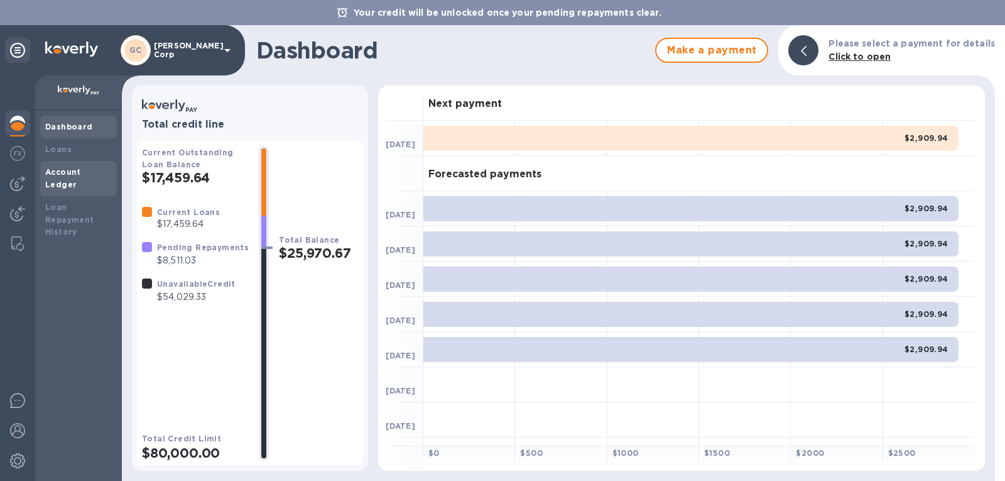
click at [81, 172] on b "Account Ledger" at bounding box center [63, 178] width 36 height 22
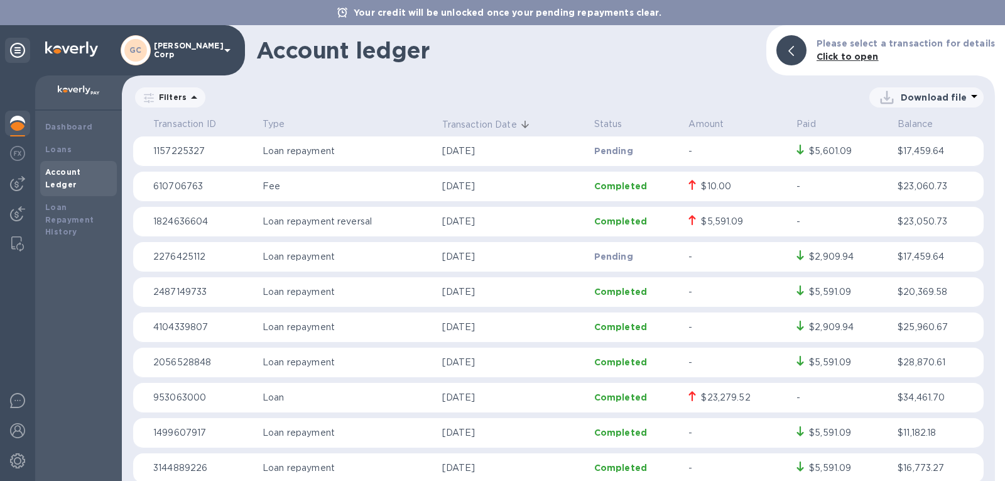
click at [701, 188] on div "$10.00" at bounding box center [716, 186] width 30 height 13
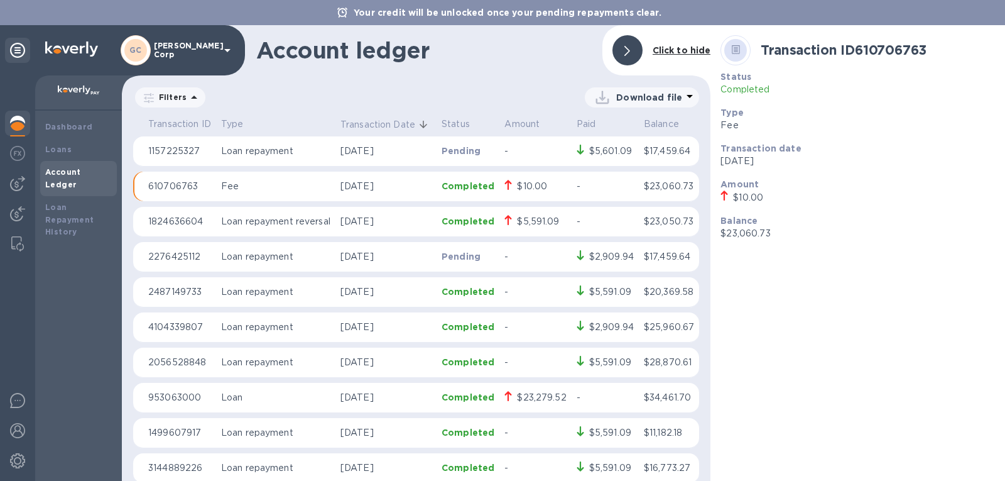
click at [176, 193] on p "610706763" at bounding box center [179, 186] width 63 height 13
click at [178, 223] on td "1824636604" at bounding box center [179, 222] width 73 height 30
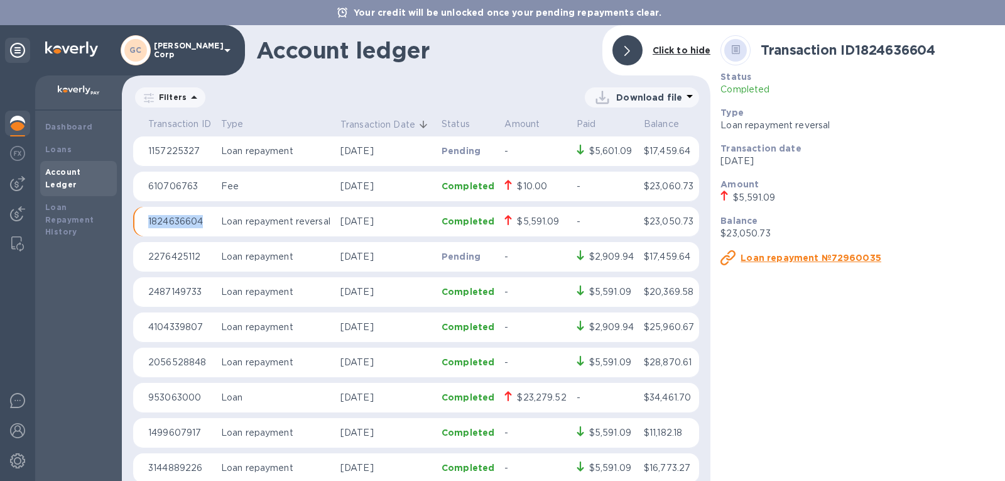
click at [178, 223] on td "1824636604" at bounding box center [179, 222] width 73 height 30
click at [783, 251] on p "Loan repayment №72960035" at bounding box center [811, 257] width 141 height 13
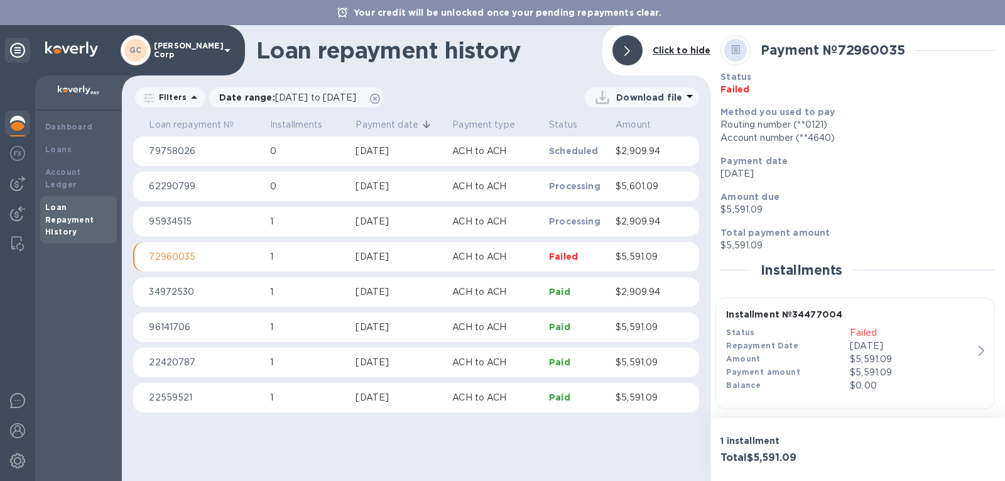
scroll to position [8, 0]
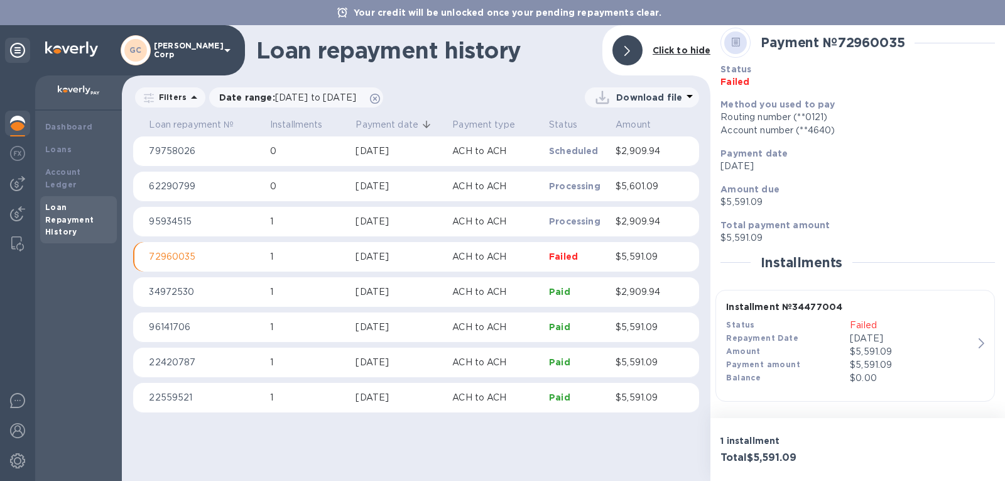
click at [979, 345] on icon "button" at bounding box center [982, 343] width 6 height 10
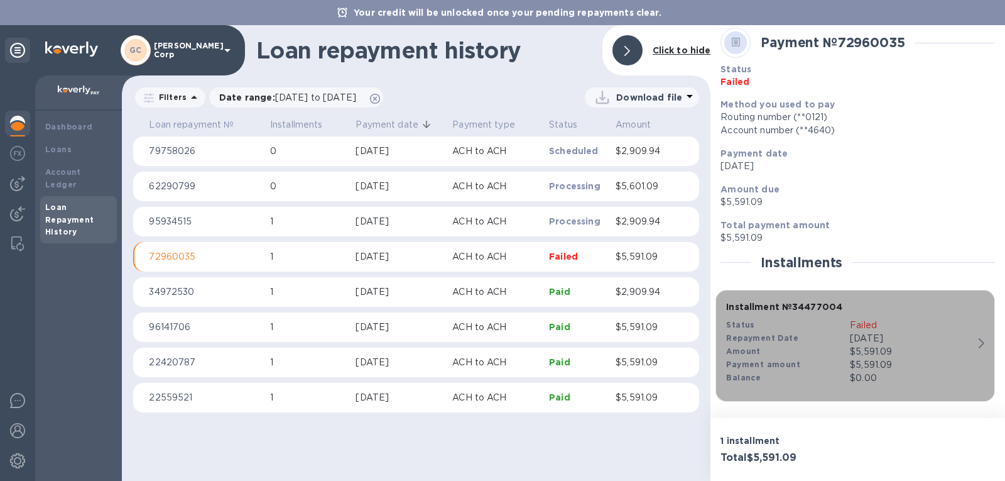
click at [979, 347] on icon "button" at bounding box center [982, 343] width 6 height 10
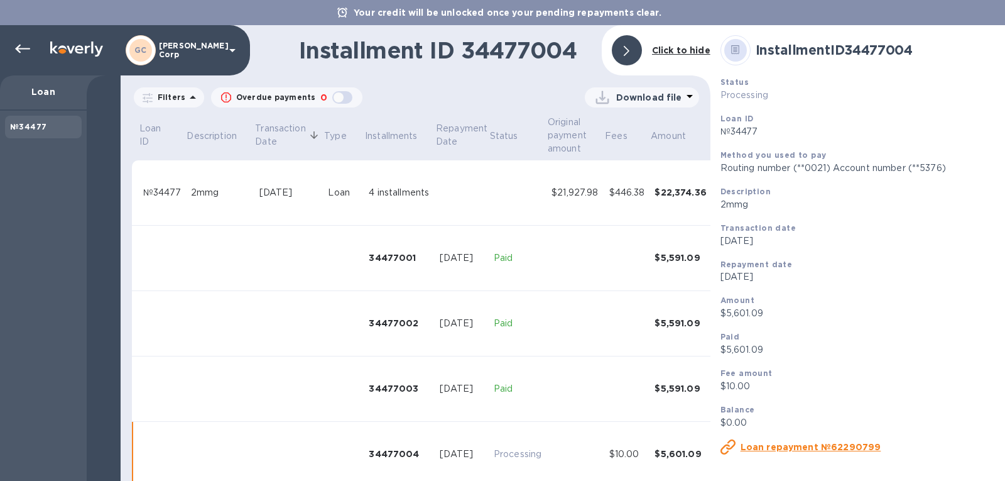
scroll to position [26, 0]
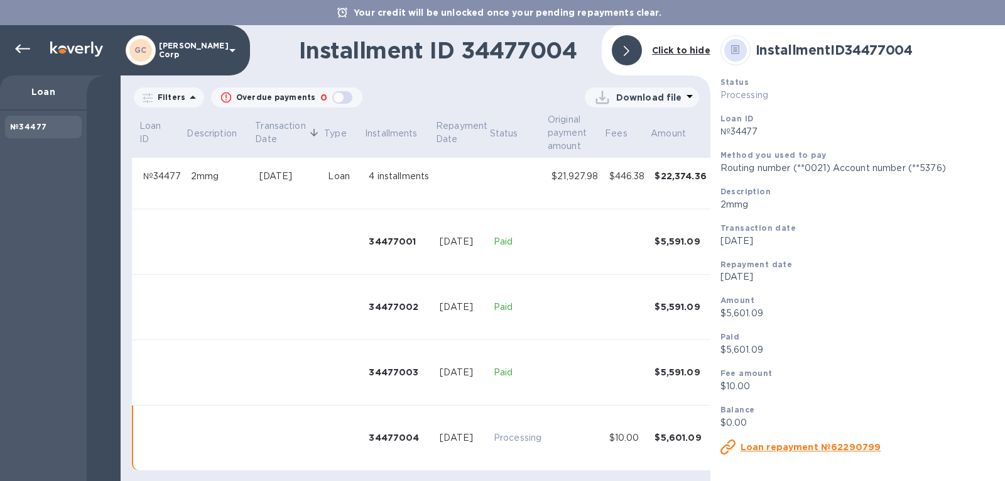
click at [796, 445] on u "Loan repayment №62290799" at bounding box center [811, 447] width 141 height 10
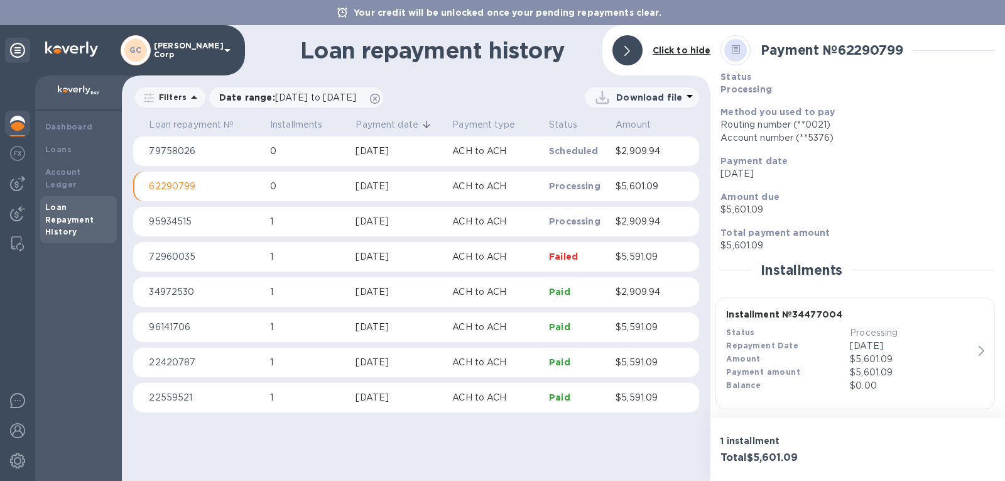
click at [579, 259] on p "Failed" at bounding box center [577, 256] width 57 height 13
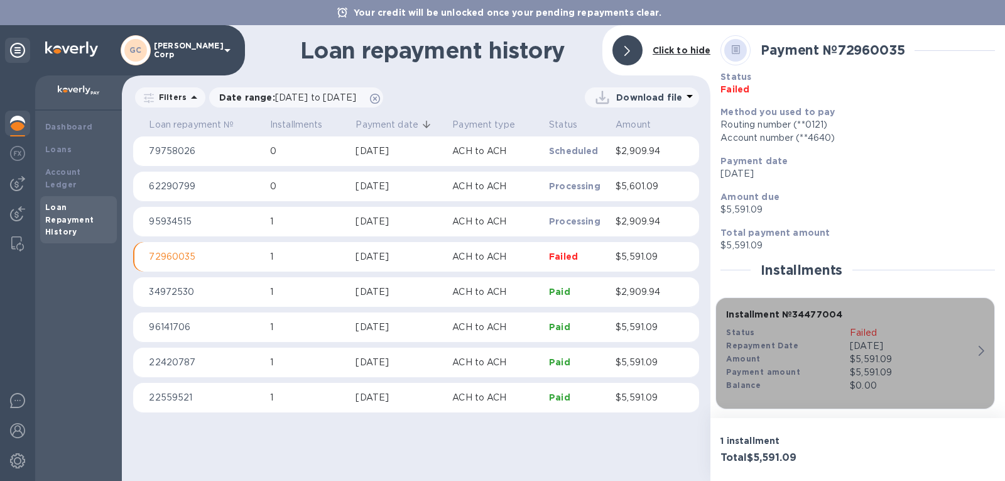
click at [971, 339] on div "Installment № 34477004 Status Failed Repayment Date Aug 19, 2025 Amount $5,591.…" at bounding box center [850, 350] width 258 height 94
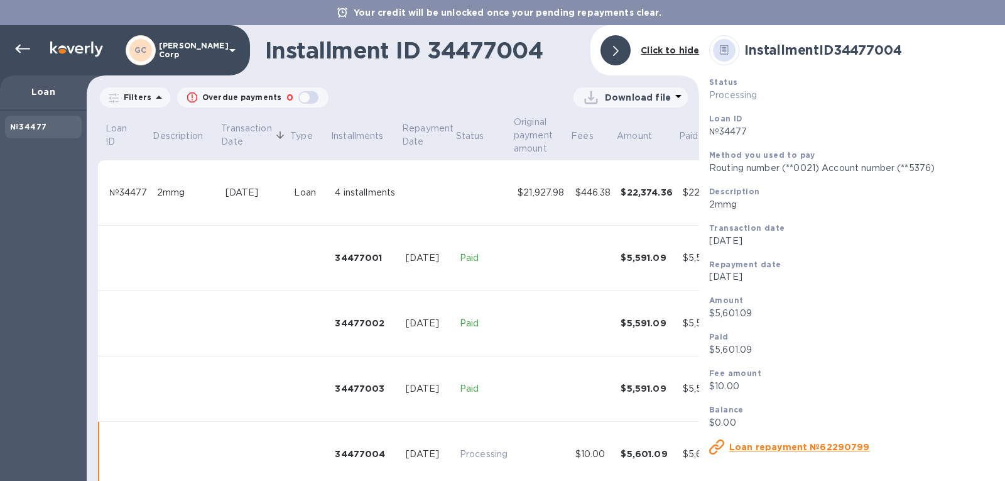
scroll to position [26, 0]
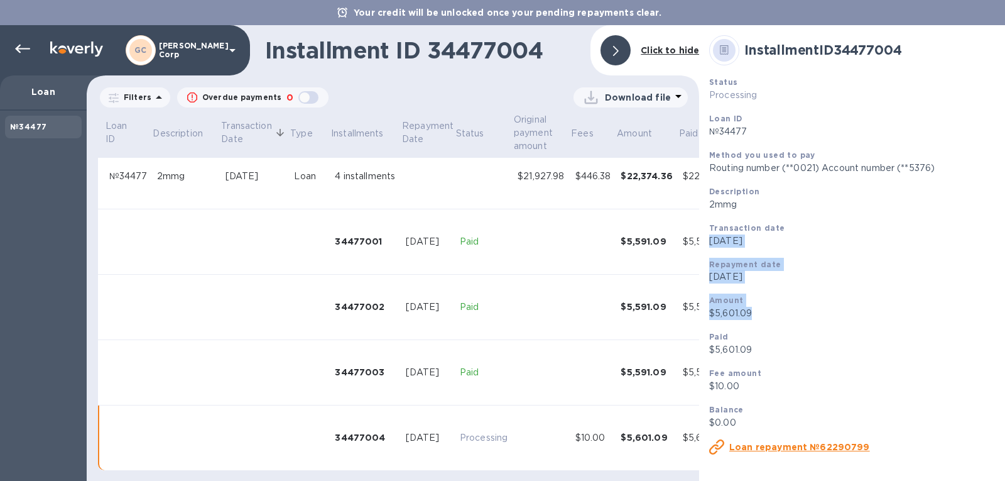
drag, startPoint x: 1005, startPoint y: 232, endPoint x: 999, endPoint y: 313, distance: 81.2
click at [999, 313] on div "Installment ID 34477004 Status Processing Loan ID №34477 Method you used to pay…" at bounding box center [852, 252] width 307 height 455
click at [907, 320] on div "Amount $5,601.09" at bounding box center [852, 306] width 297 height 36
click at [843, 442] on u "Loan repayment №62290799" at bounding box center [799, 447] width 141 height 10
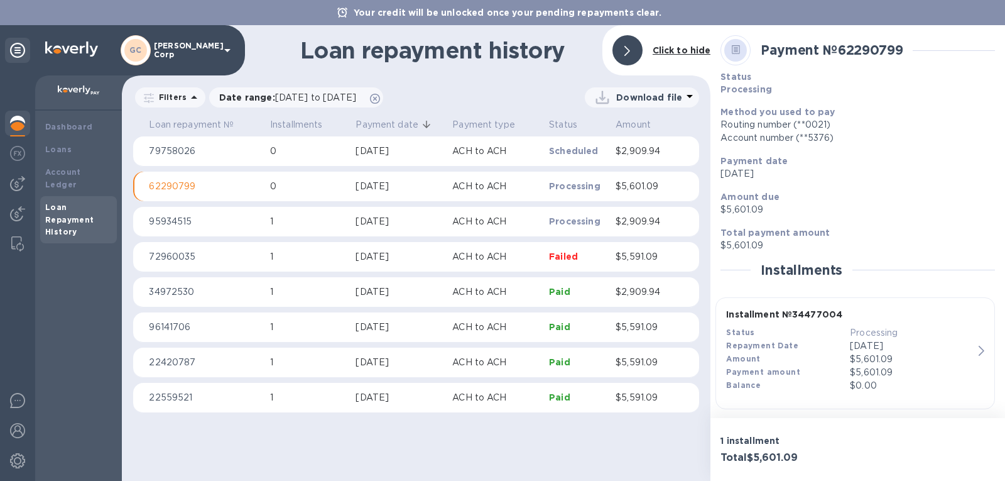
click at [563, 263] on p "Failed" at bounding box center [577, 256] width 57 height 13
click at [733, 84] on p "Failed" at bounding box center [858, 89] width 275 height 13
click at [63, 74] on div "GC Gatewell Corp" at bounding box center [122, 50] width 245 height 50
click at [15, 30] on div "GC Gatewell Corp" at bounding box center [122, 50] width 245 height 50
click at [17, 43] on icon at bounding box center [17, 50] width 15 height 15
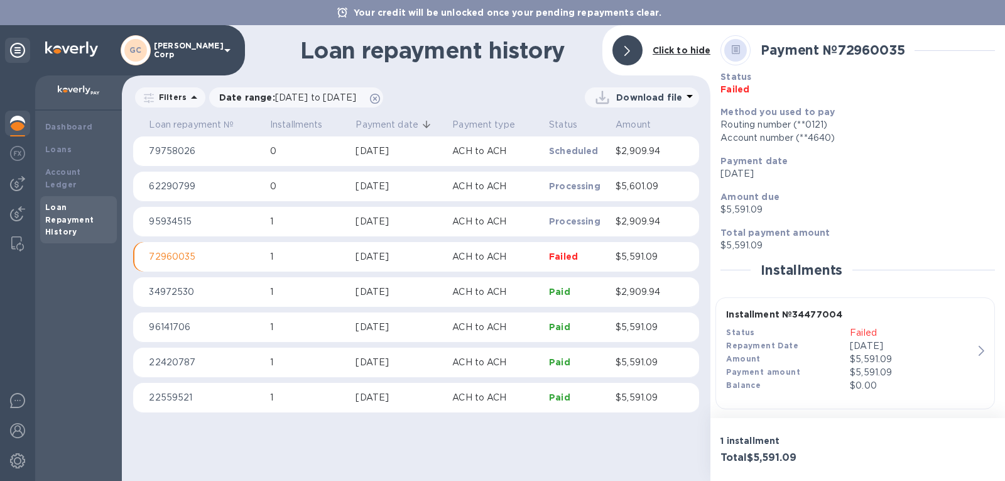
click at [21, 137] on div at bounding box center [17, 125] width 25 height 28
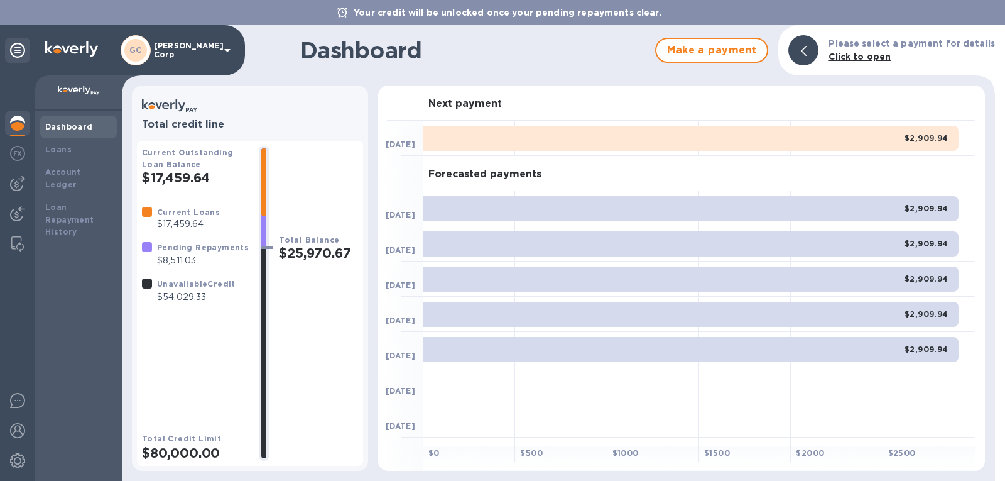
click at [0, 124] on div at bounding box center [17, 277] width 35 height 405
click at [55, 126] on b "Dashboard" at bounding box center [69, 126] width 48 height 9
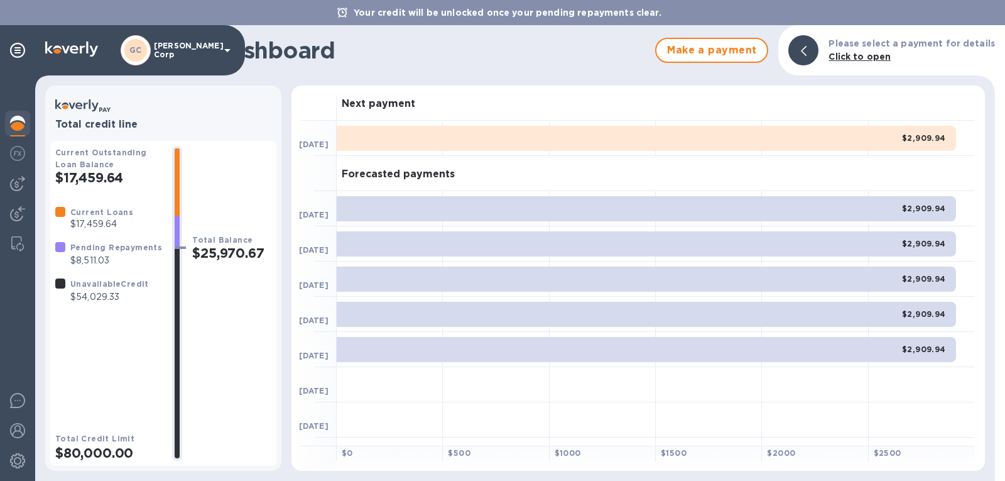
click at [97, 296] on p "$54,029.33" at bounding box center [109, 296] width 79 height 13
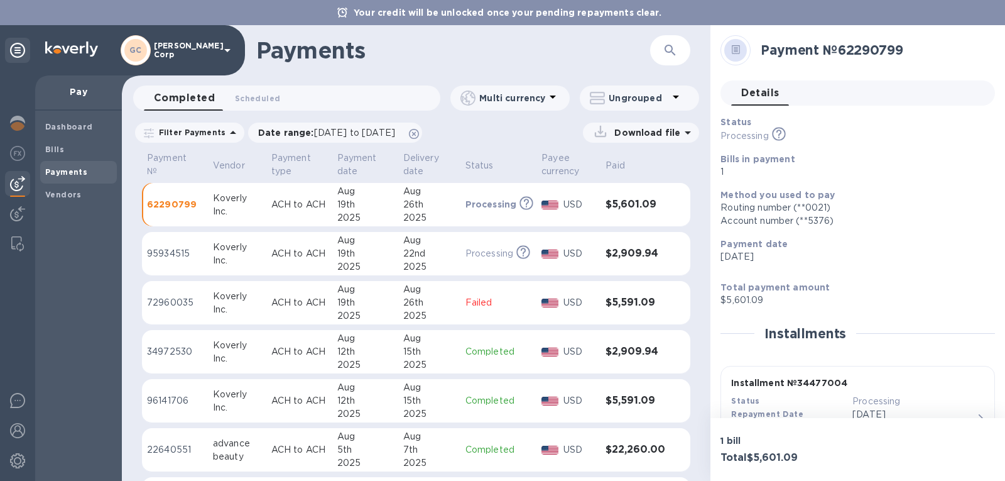
click at [489, 298] on p "Failed" at bounding box center [499, 302] width 67 height 13
click at [104, 250] on div "Dashboard Bills Payments Vendors" at bounding box center [78, 296] width 87 height 370
click at [92, 121] on span "Dashboard" at bounding box center [78, 127] width 67 height 13
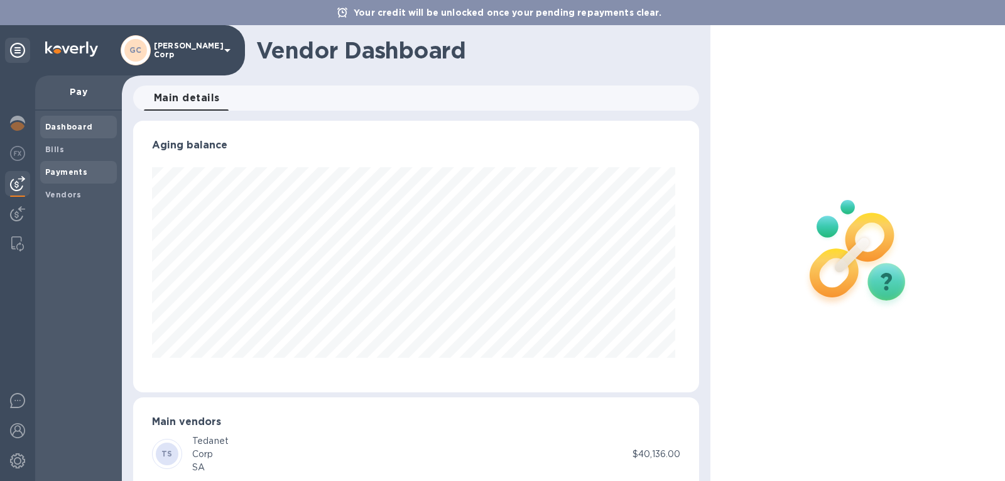
click at [87, 167] on span "Payments" at bounding box center [78, 172] width 67 height 13
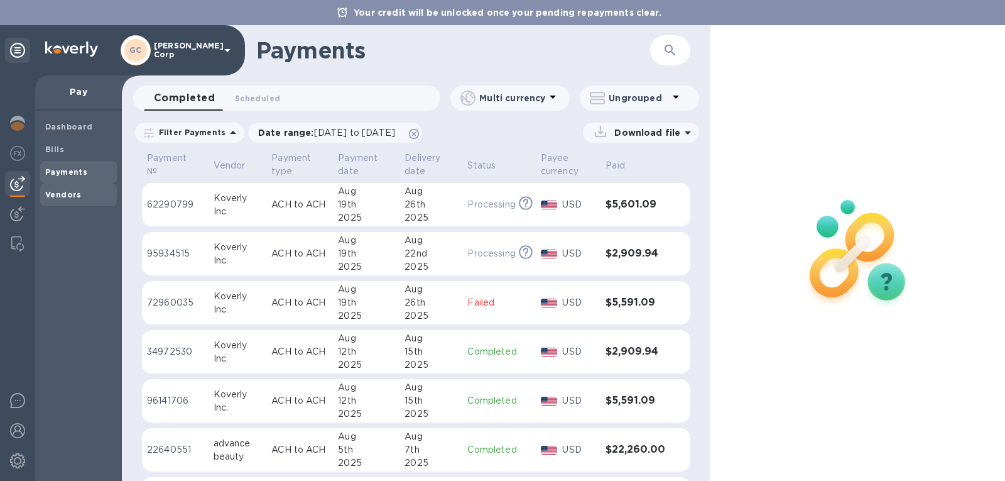
click at [74, 188] on span "Vendors" at bounding box center [63, 194] width 36 height 13
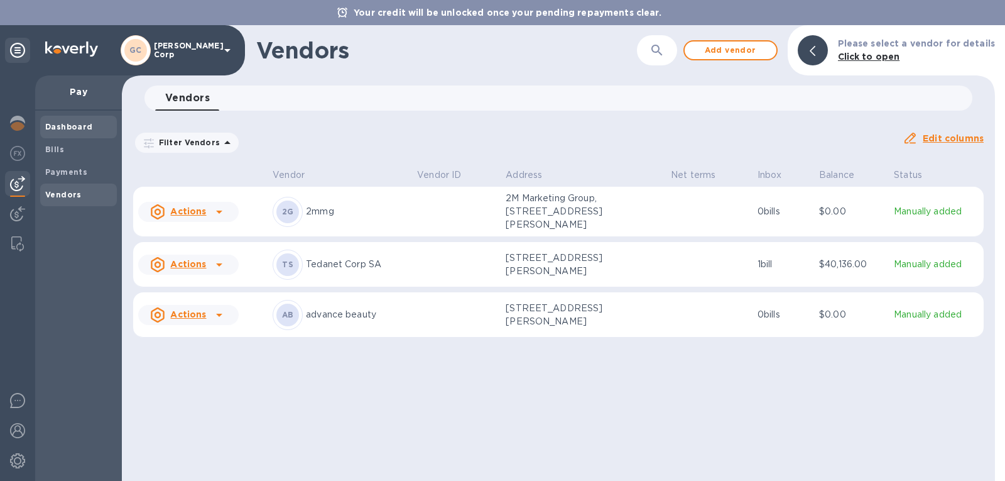
click at [70, 133] on span "Dashboard" at bounding box center [69, 127] width 48 height 13
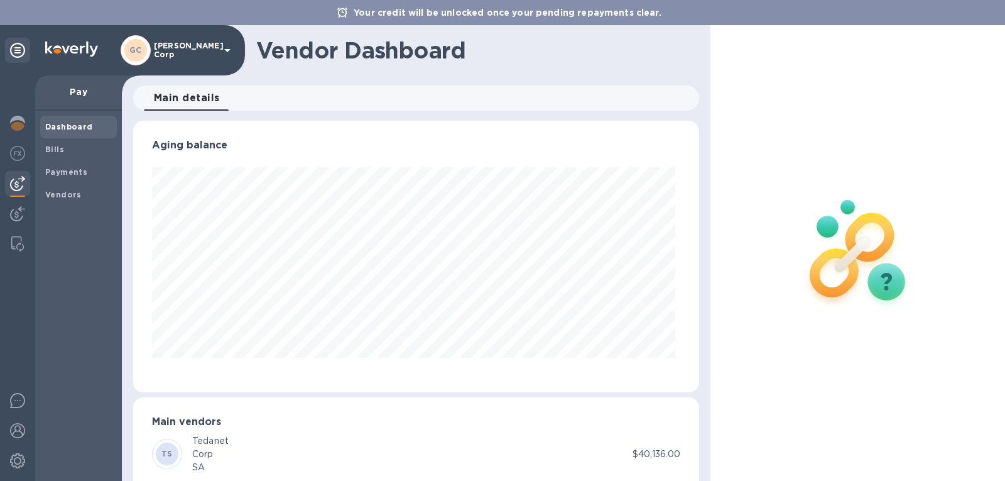
scroll to position [31, 0]
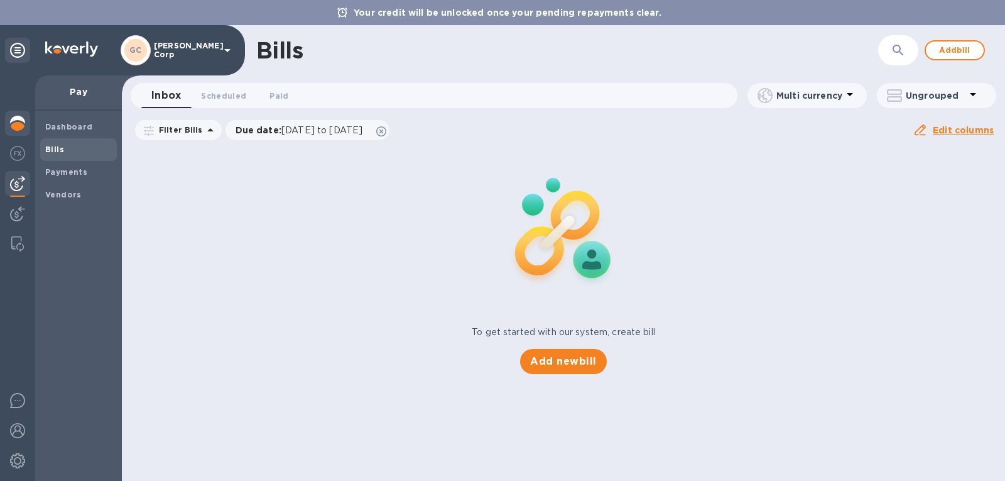
click at [16, 124] on img at bounding box center [17, 123] width 15 height 15
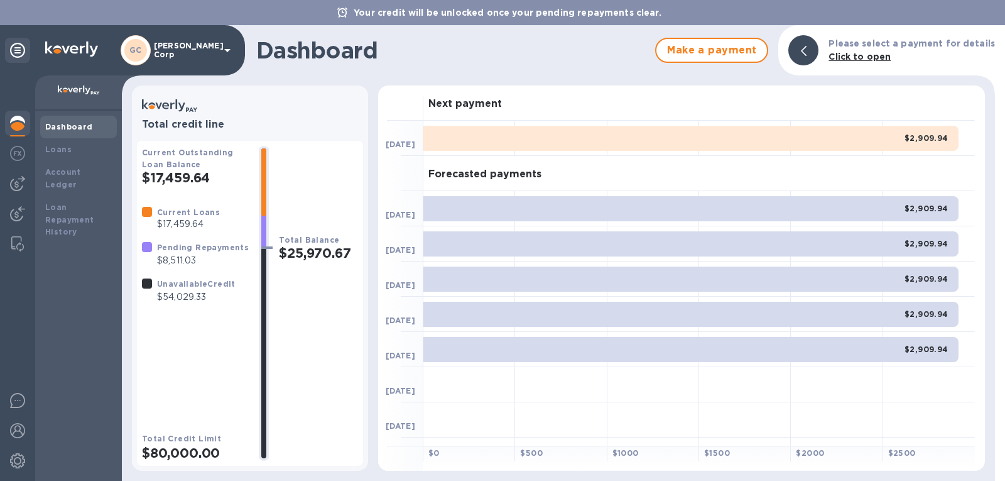
click at [56, 125] on b "Dashboard" at bounding box center [69, 126] width 48 height 9
click at [57, 125] on b "Dashboard" at bounding box center [69, 126] width 48 height 9
click at [174, 293] on p "$54,029.33" at bounding box center [196, 296] width 79 height 13
click at [719, 54] on span "Make a payment" at bounding box center [712, 50] width 90 height 15
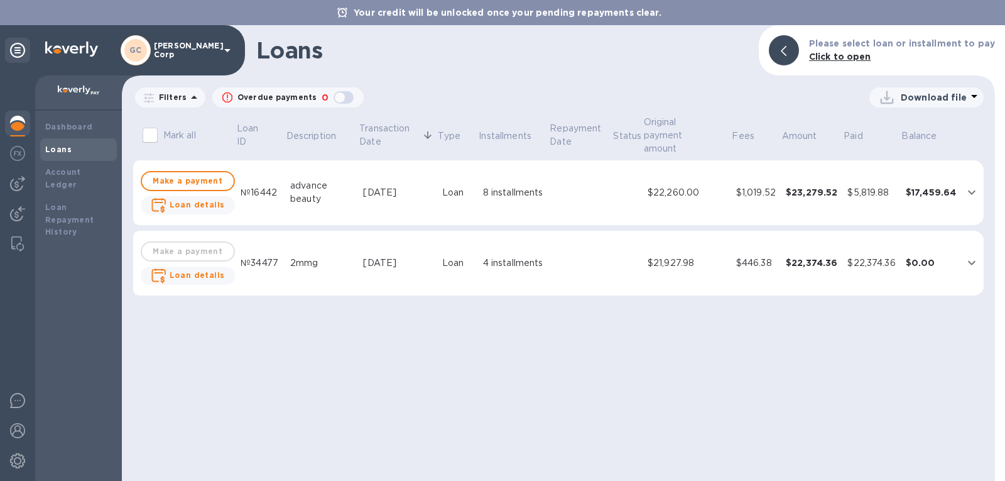
click at [230, 97] on icon "button" at bounding box center [227, 97] width 10 height 10
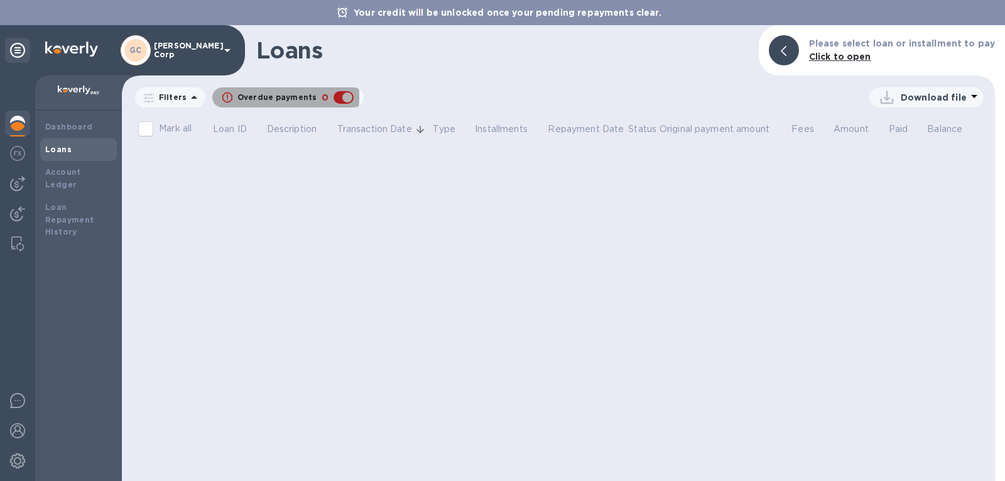
click at [230, 97] on icon "button" at bounding box center [227, 97] width 10 height 10
checkbox input "false"
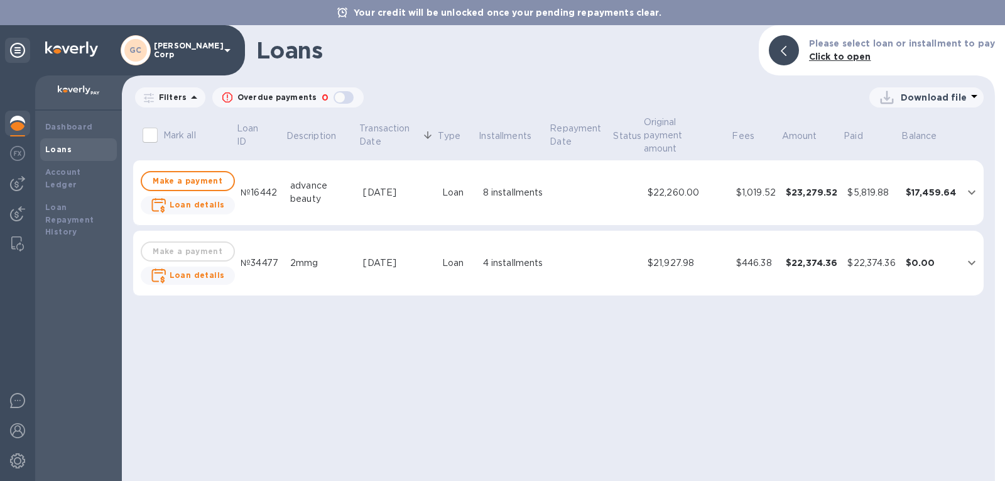
click at [851, 53] on b "Click to open" at bounding box center [840, 57] width 62 height 10
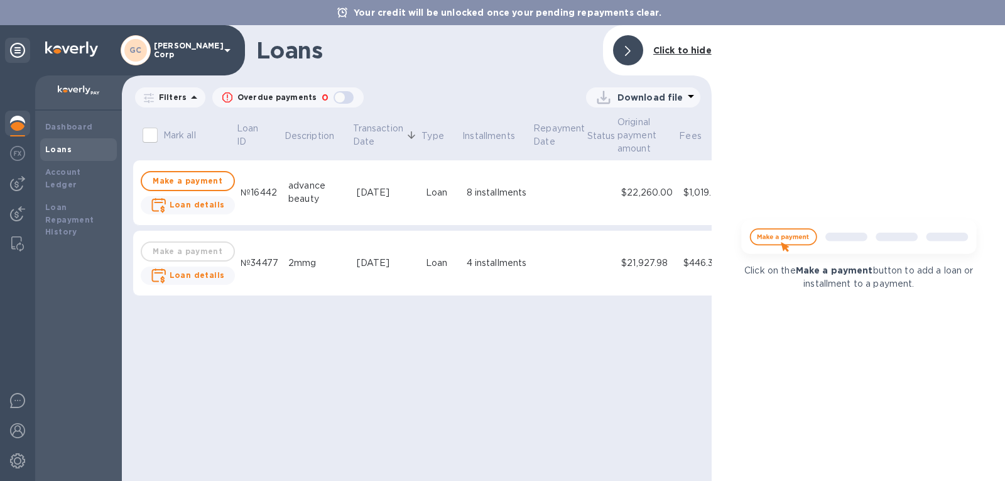
drag, startPoint x: 535, startPoint y: 303, endPoint x: 652, endPoint y: 313, distance: 117.3
click at [652, 308] on div "Mark all Loan ID Description Transaction Date Type Installments Repayment Date …" at bounding box center [416, 210] width 595 height 197
click at [84, 128] on b "Dashboard" at bounding box center [69, 126] width 48 height 9
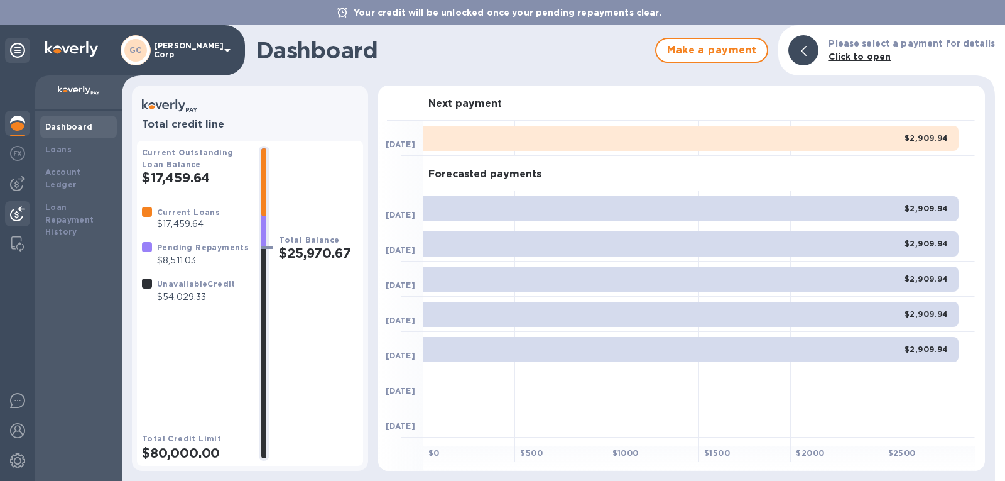
click at [23, 207] on img at bounding box center [17, 213] width 15 height 15
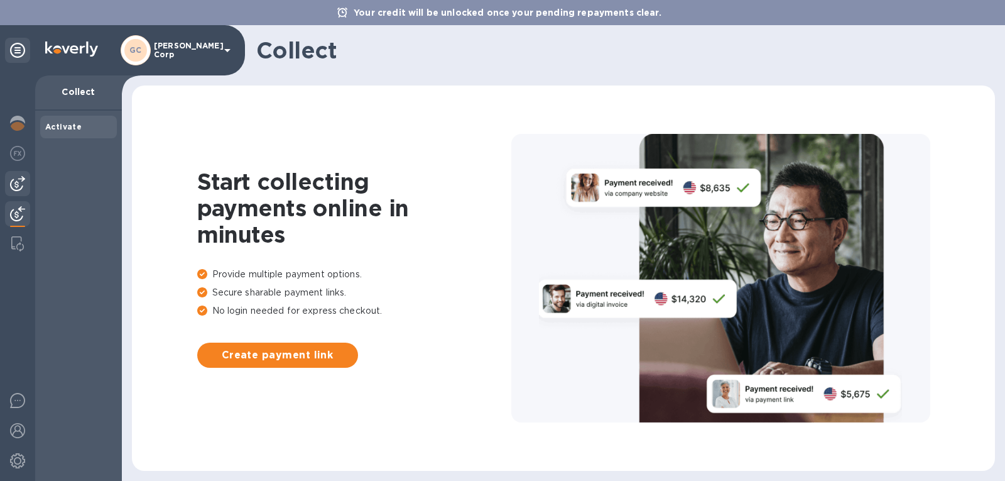
click at [20, 180] on img at bounding box center [17, 183] width 15 height 15
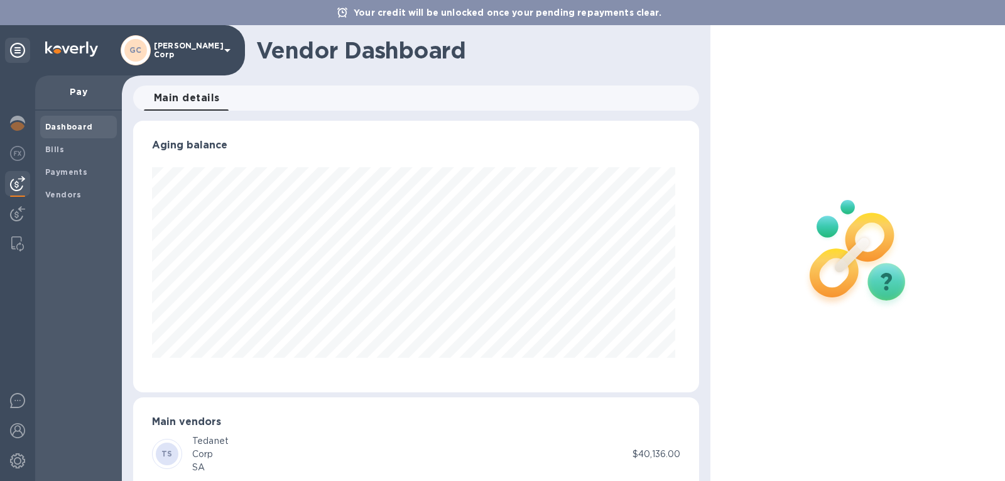
scroll to position [271, 562]
click at [13, 213] on img at bounding box center [17, 213] width 15 height 15
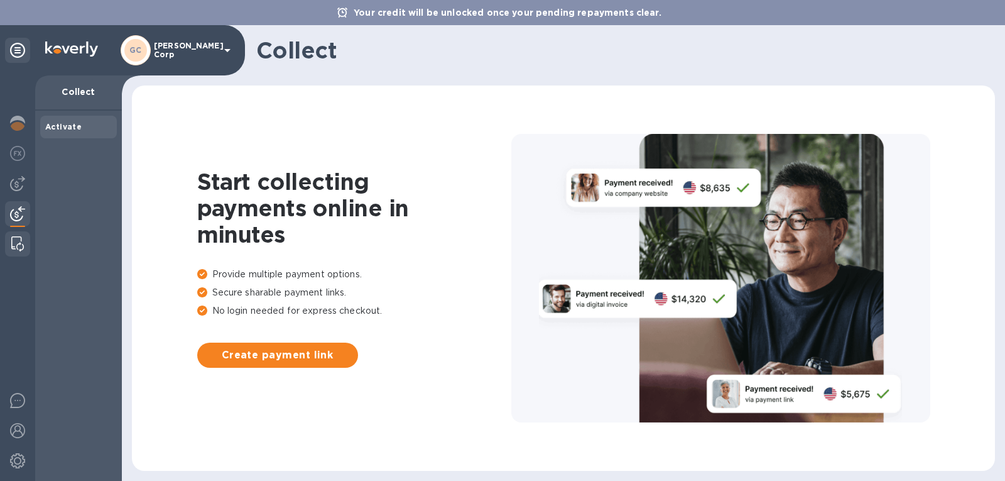
click at [8, 242] on div at bounding box center [17, 243] width 23 height 25
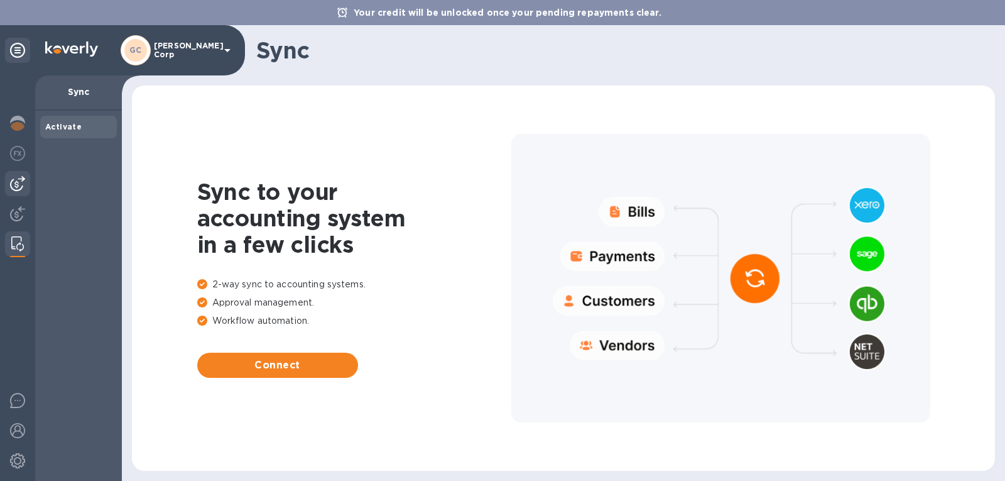
click at [21, 175] on div at bounding box center [17, 183] width 25 height 25
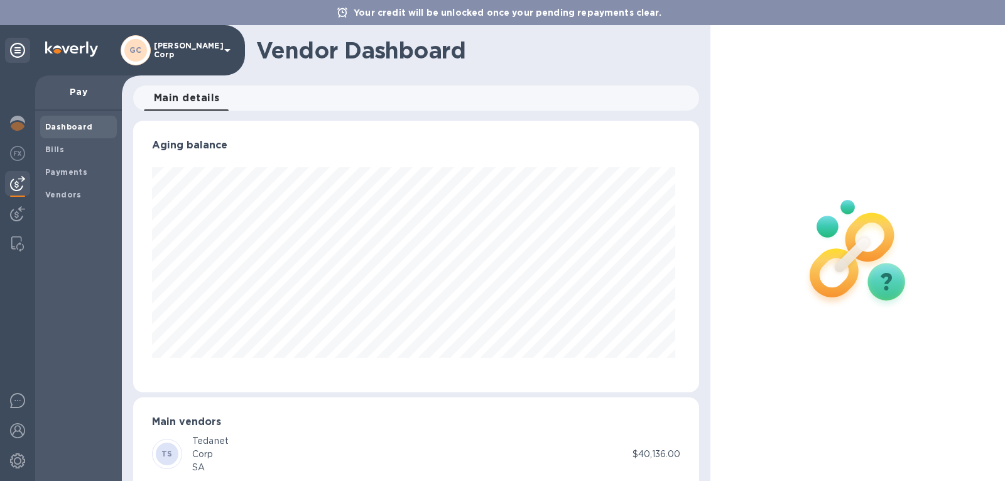
scroll to position [271, 562]
click at [227, 457] on div "Corp" at bounding box center [210, 453] width 36 height 13
click at [200, 452] on div "Corp" at bounding box center [210, 453] width 36 height 13
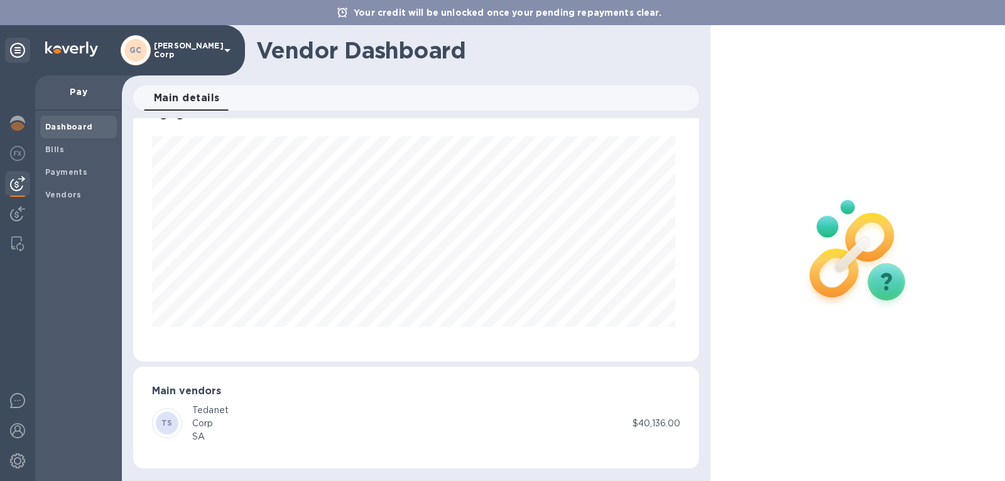
click at [628, 415] on div "TS Tedanet Corp SA $40,136.00" at bounding box center [416, 423] width 528 height 40
click at [160, 420] on div "TS" at bounding box center [167, 423] width 23 height 23
click at [70, 139] on div "Bills" at bounding box center [78, 149] width 77 height 23
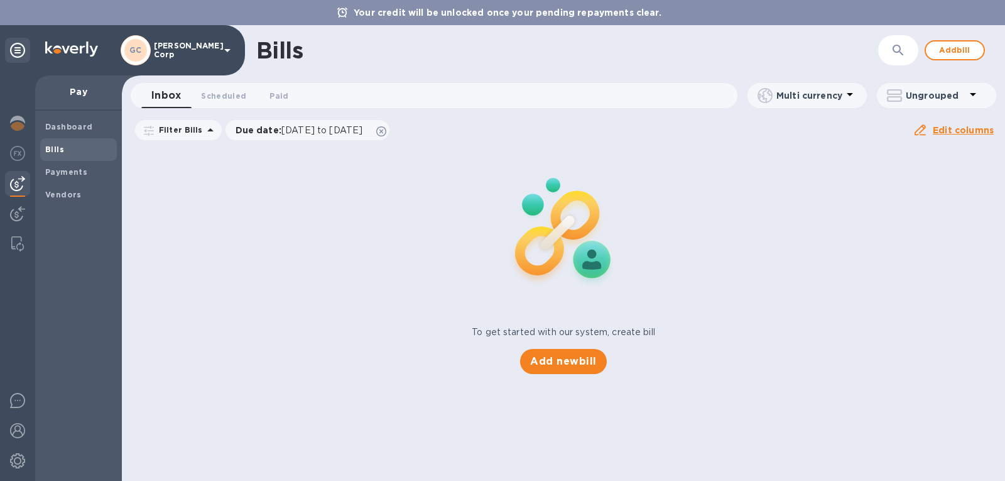
click at [72, 151] on span "Bills" at bounding box center [78, 149] width 67 height 13
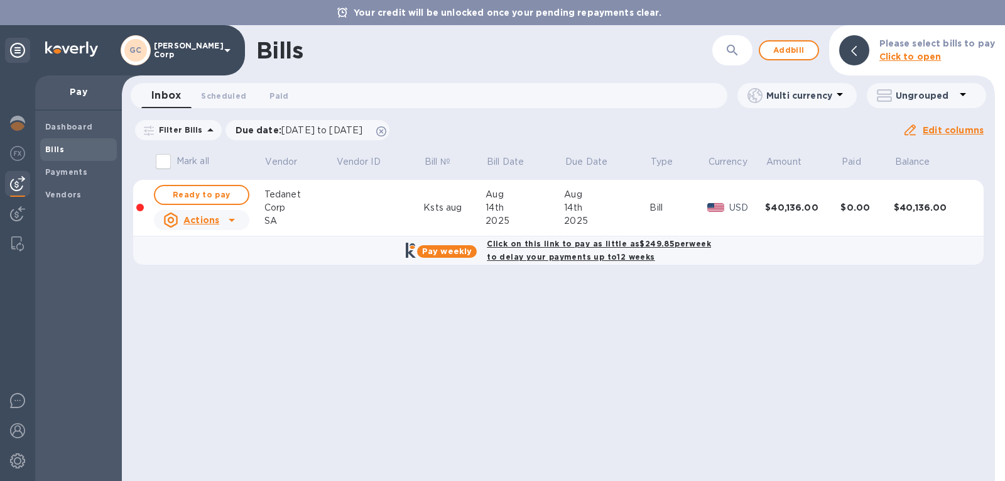
click at [466, 248] on b "Pay weekly" at bounding box center [447, 250] width 50 height 9
checkbox input "true"
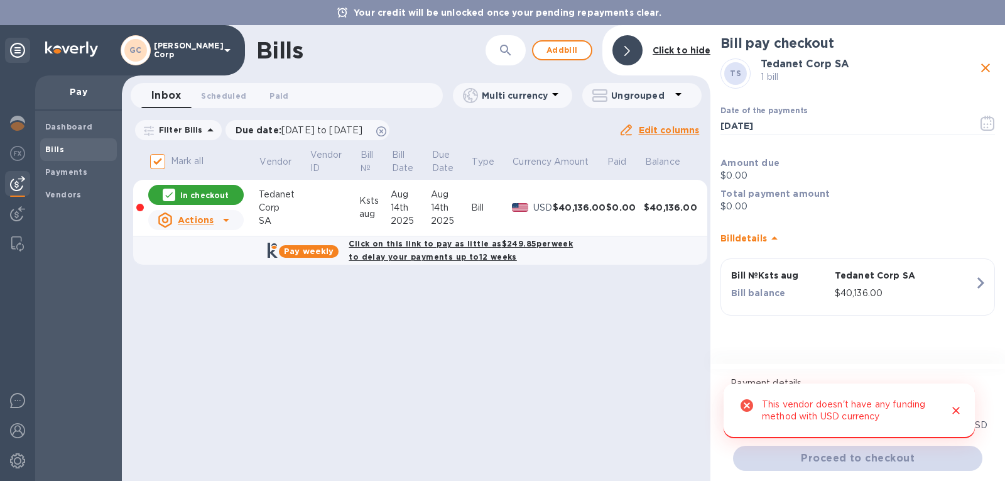
click at [953, 411] on icon "Close" at bounding box center [956, 410] width 13 height 13
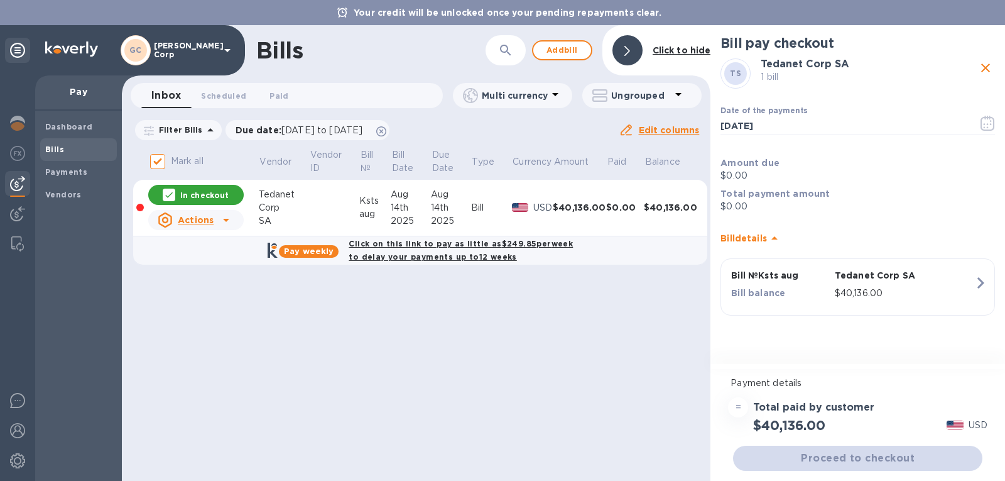
click at [222, 223] on icon at bounding box center [226, 219] width 15 height 15
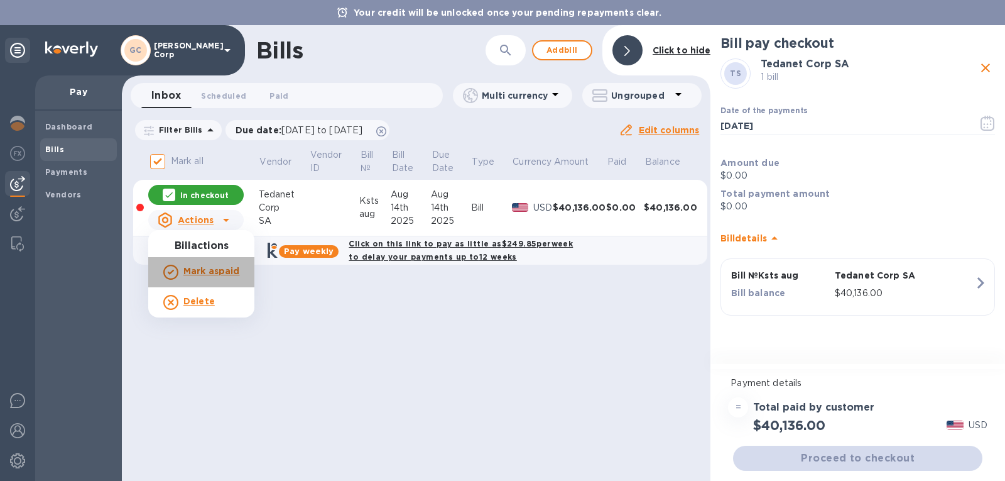
click at [222, 275] on b "Mark as paid" at bounding box center [211, 271] width 56 height 10
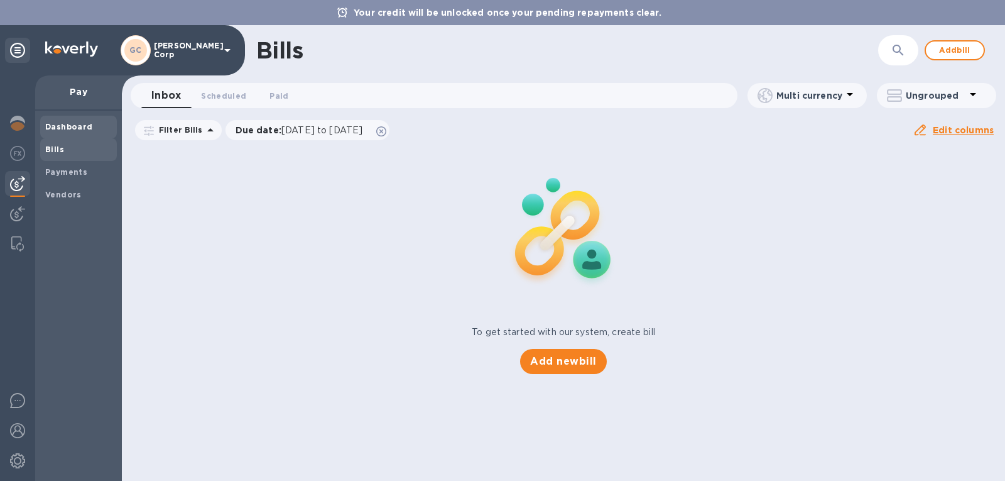
click at [62, 125] on b "Dashboard" at bounding box center [69, 126] width 48 height 9
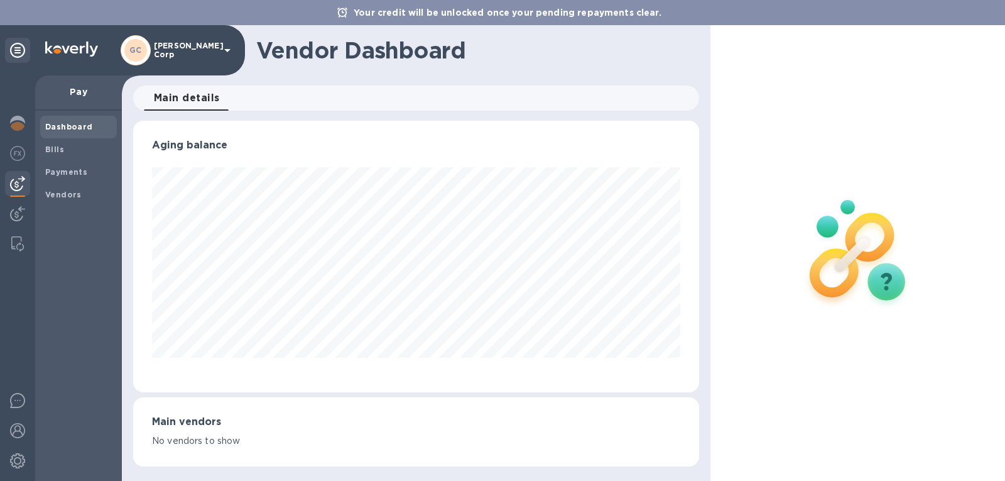
scroll to position [271, 567]
click at [62, 125] on b "Dashboard" at bounding box center [69, 126] width 48 height 9
click at [21, 173] on div at bounding box center [17, 183] width 25 height 25
click at [82, 95] on p "Pay" at bounding box center [78, 91] width 67 height 13
click at [18, 45] on icon at bounding box center [17, 50] width 15 height 15
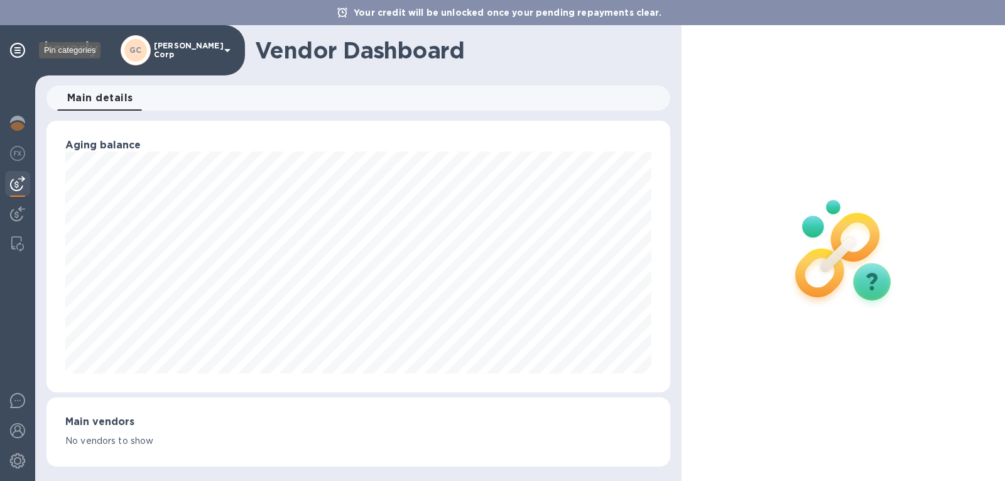
scroll to position [271, 624]
click at [62, 58] on div at bounding box center [71, 50] width 53 height 18
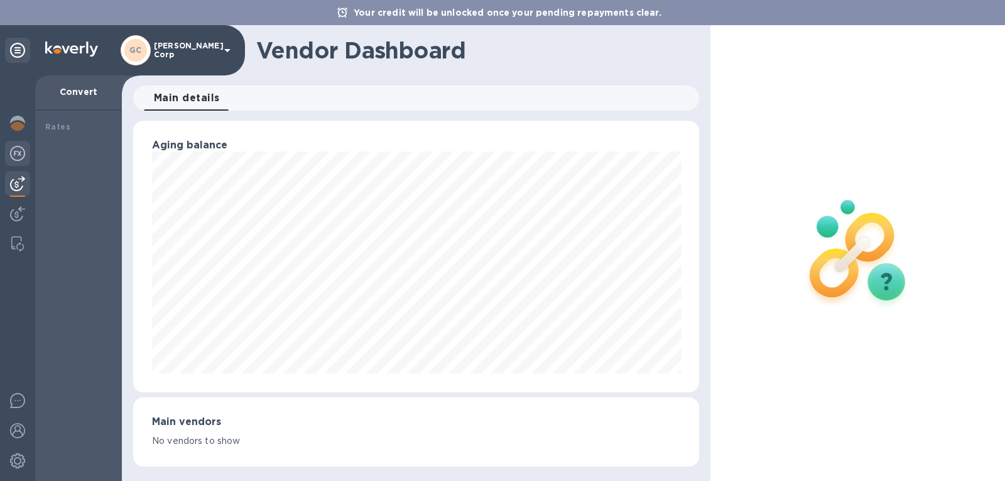
click at [8, 151] on div at bounding box center [17, 155] width 25 height 28
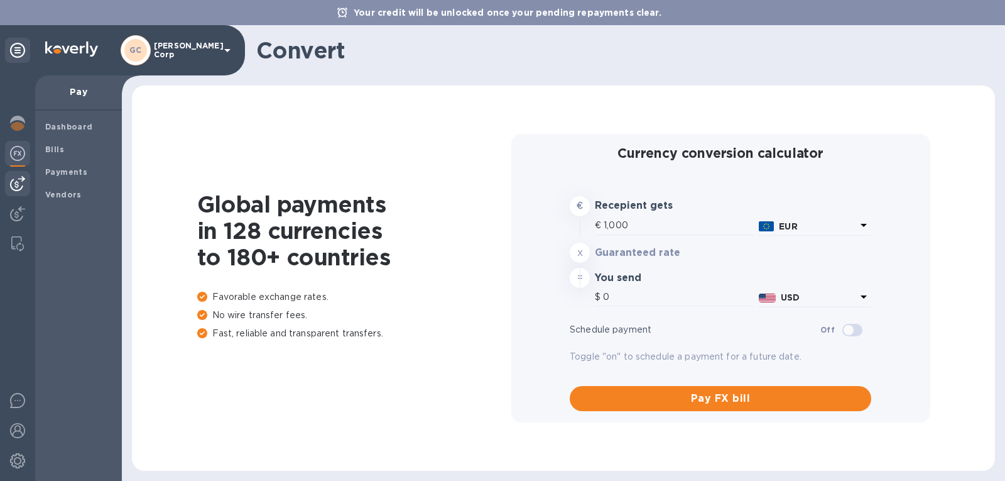
click at [18, 187] on img at bounding box center [17, 183] width 15 height 15
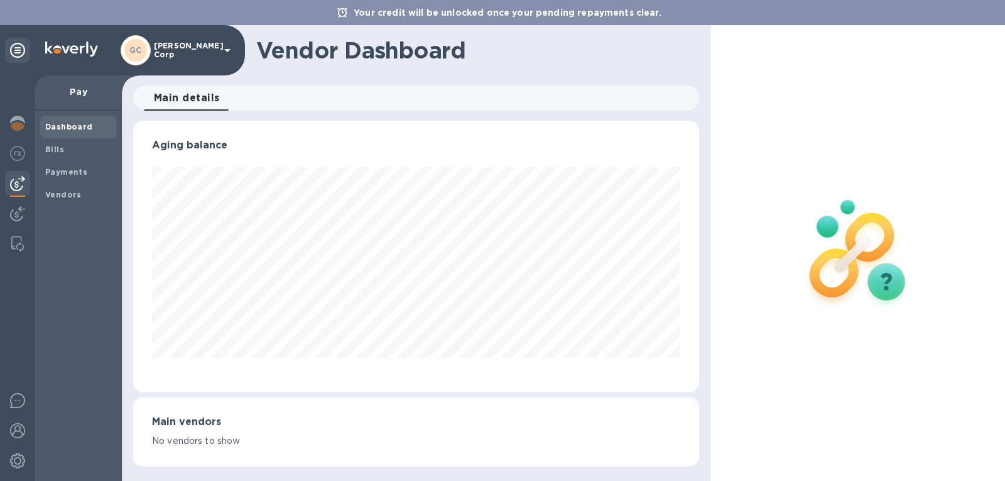
scroll to position [271, 567]
click at [171, 60] on div "GC Gatewell Corp" at bounding box center [178, 50] width 114 height 30
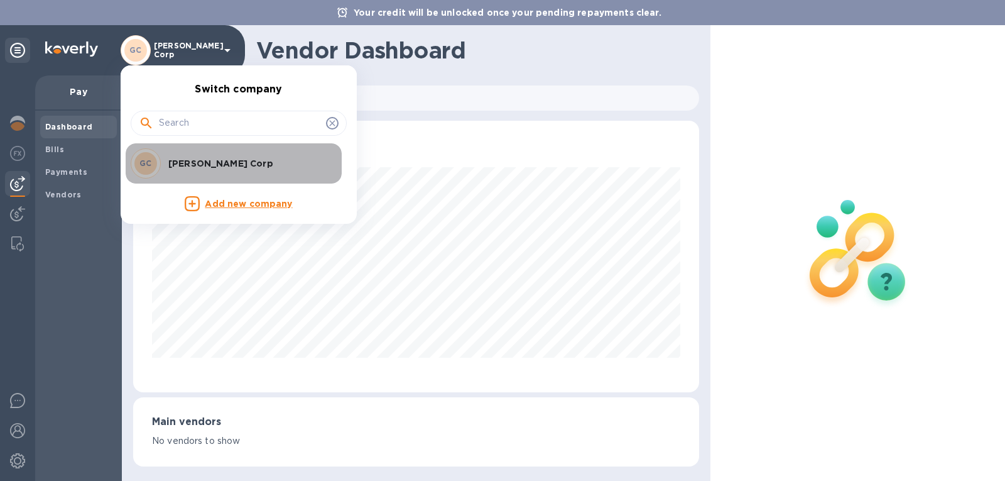
click at [180, 158] on p "[PERSON_NAME] Corp" at bounding box center [247, 163] width 158 height 13
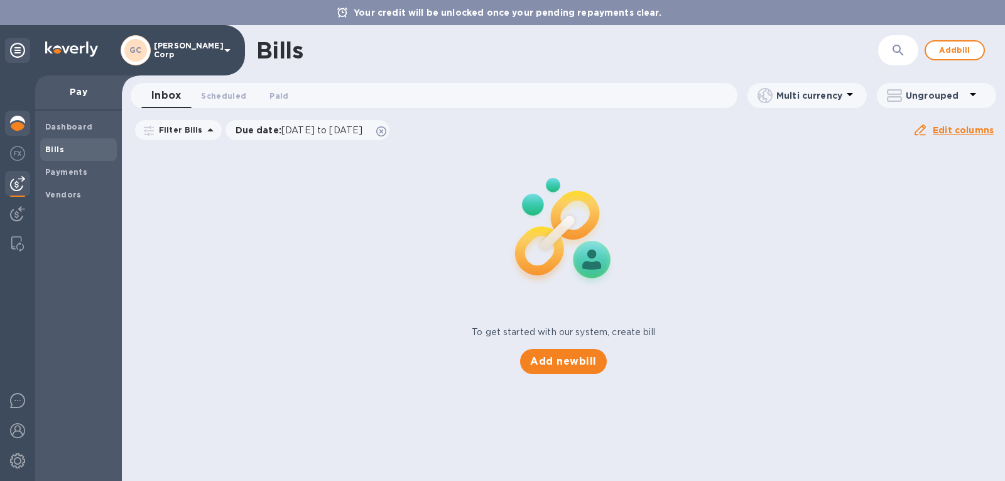
click at [22, 116] on img at bounding box center [17, 123] width 15 height 15
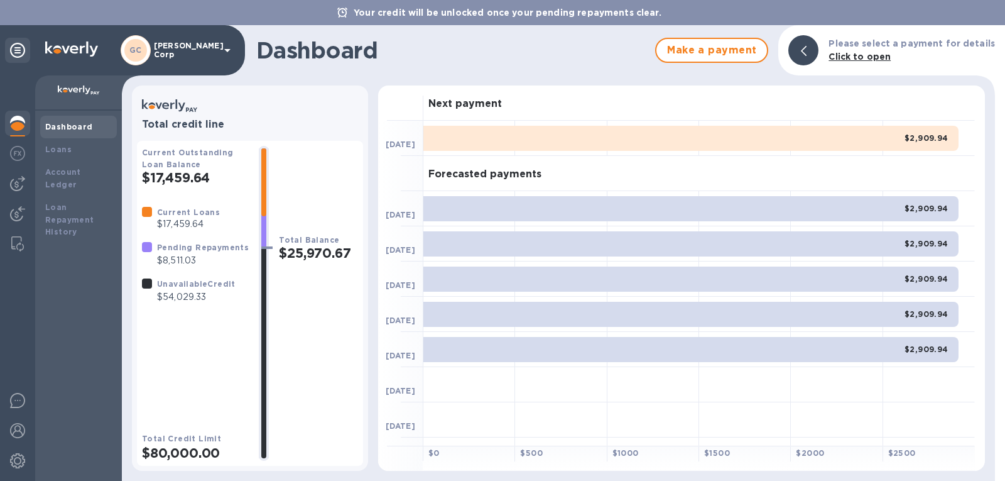
click at [75, 127] on b "Dashboard" at bounding box center [69, 126] width 48 height 9
drag, startPoint x: 254, startPoint y: 440, endPoint x: 248, endPoint y: 488, distance: 47.5
click at [248, 480] on html "Your credit will be unlocked once your pending repayments clear. [PERSON_NAME] …" at bounding box center [502, 240] width 1005 height 481
click at [903, 147] on div "$2,909.94" at bounding box center [690, 138] width 535 height 25
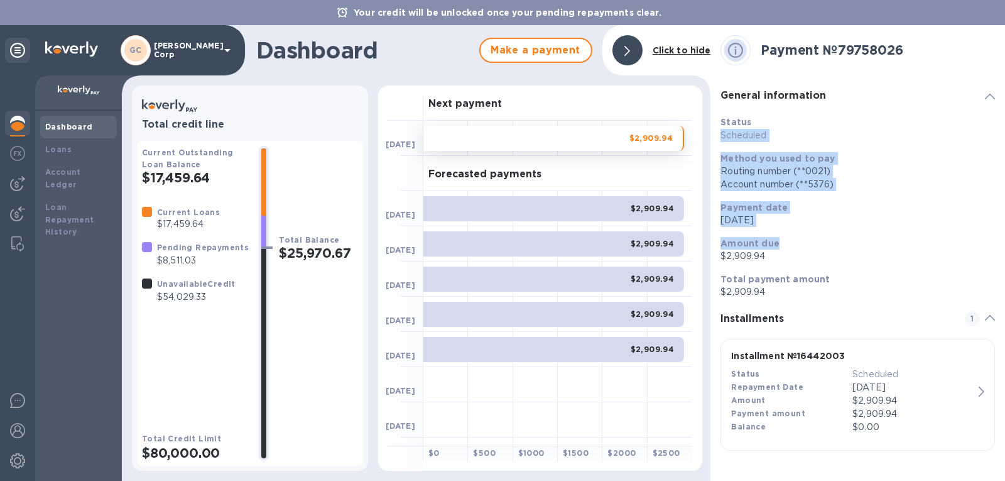
drag, startPoint x: 1005, startPoint y: 124, endPoint x: 987, endPoint y: 232, distance: 110.1
click at [987, 232] on div "Payment № 79758026 General information Status Scheduled Method you used to pay …" at bounding box center [858, 252] width 295 height 455
click at [987, 232] on div "Amount due $2,909.94" at bounding box center [858, 250] width 285 height 36
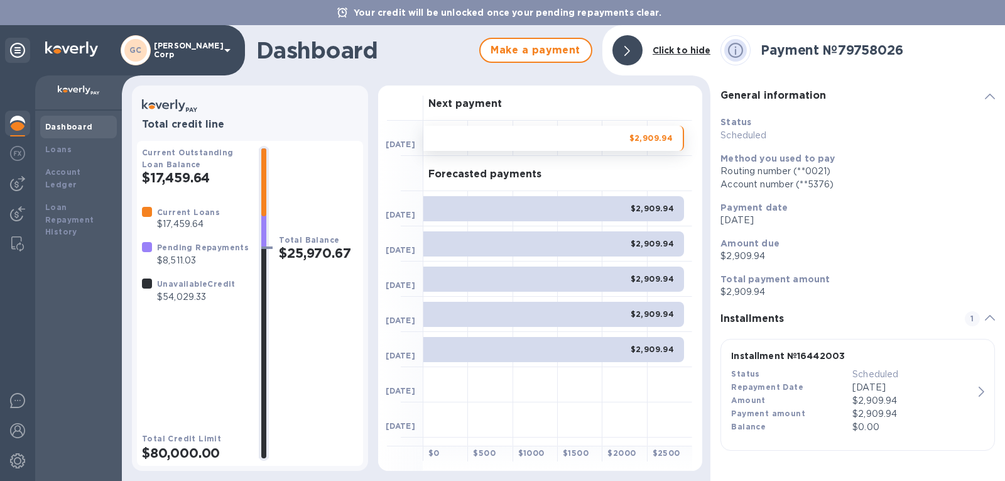
click at [1005, 262] on div "Payment № 79758026 General information Status Scheduled Method you used to pay …" at bounding box center [858, 252] width 295 height 455
